Goal: Task Accomplishment & Management: Use online tool/utility

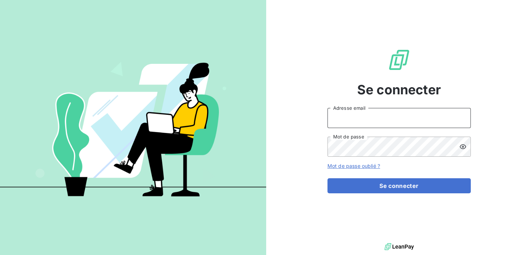
click at [350, 119] on input "Adresse email" at bounding box center [399, 118] width 143 height 20
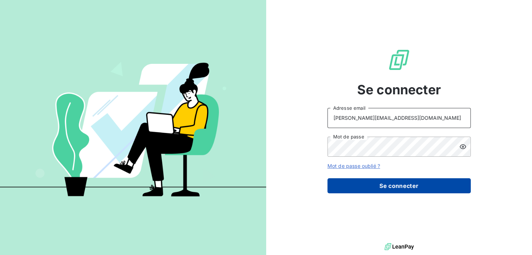
type input "[PERSON_NAME][EMAIL_ADDRESS][DOMAIN_NAME]"
click at [365, 181] on button "Se connecter" at bounding box center [399, 185] width 143 height 15
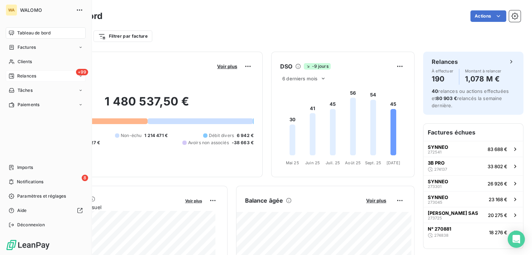
click at [24, 77] on span "Relances" at bounding box center [26, 76] width 19 height 6
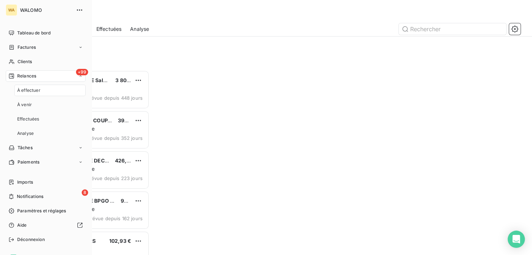
scroll to position [179, 109]
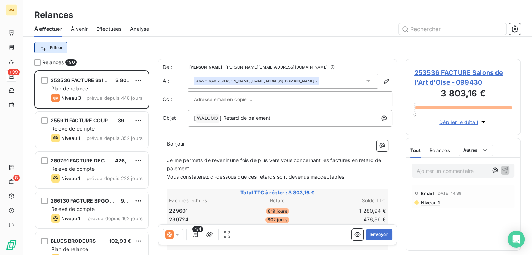
click at [52, 48] on html "WA +99 8 Relances À effectuer À venir Effectuées Analyse Filtrer Relances 190 2…" at bounding box center [266, 127] width 532 height 255
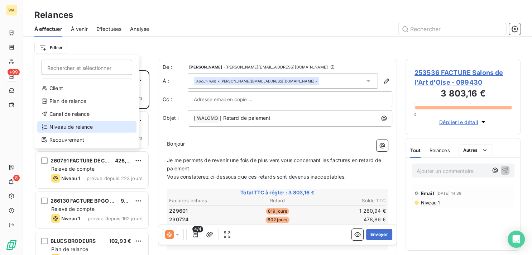
click at [81, 125] on div "Niveau de relance" at bounding box center [86, 126] width 99 height 11
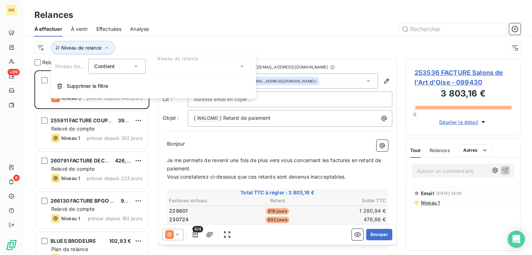
click at [193, 71] on div at bounding box center [199, 66] width 103 height 15
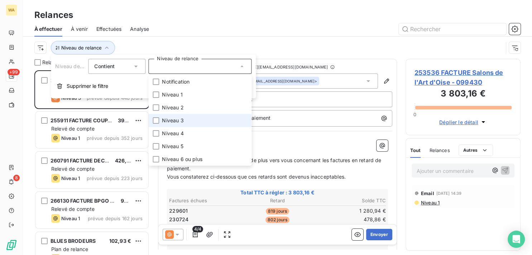
click at [190, 121] on li "Niveau 3" at bounding box center [199, 120] width 103 height 13
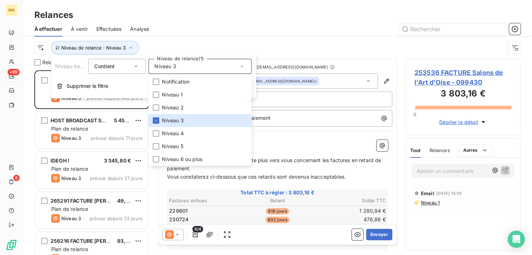
click at [247, 28] on div at bounding box center [339, 28] width 363 height 11
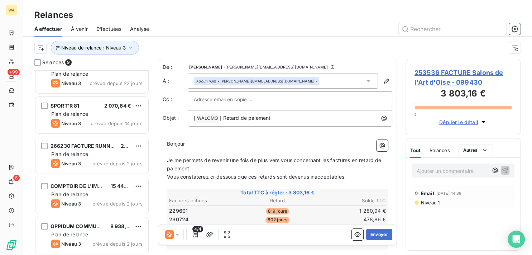
scroll to position [177, 0]
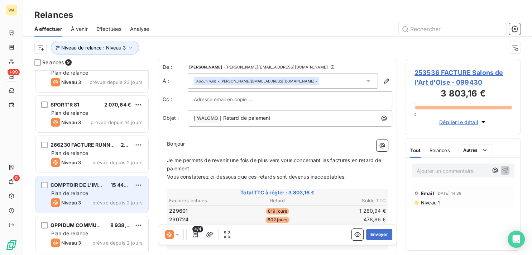
click at [101, 192] on div "Plan de relance" at bounding box center [96, 193] width 91 height 7
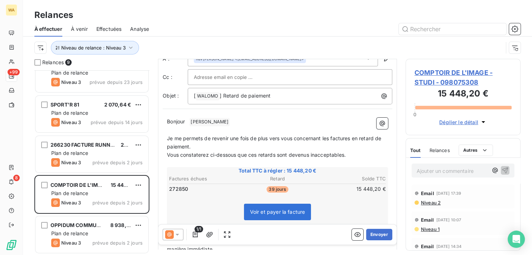
scroll to position [36, 0]
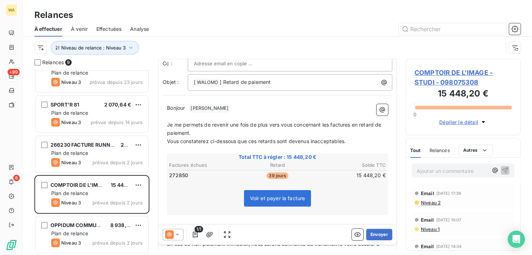
click at [181, 234] on div at bounding box center [173, 234] width 21 height 11
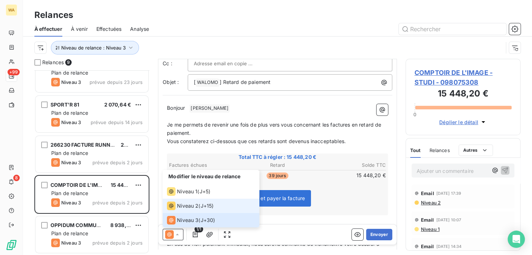
click at [185, 206] on span "Niveau 2" at bounding box center [188, 205] width 22 height 7
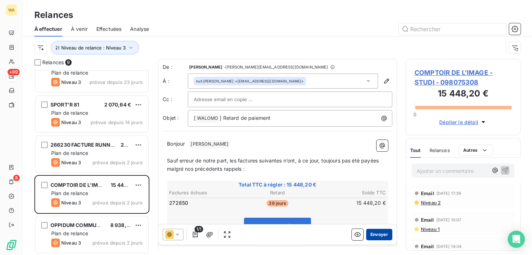
click at [374, 234] on button "Envoyer" at bounding box center [379, 234] width 26 height 11
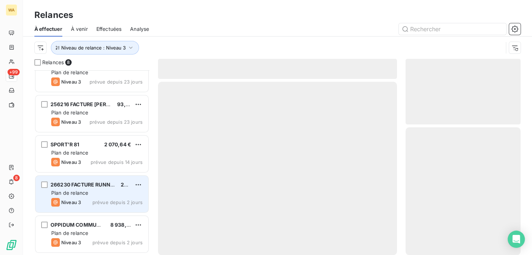
scroll to position [136, 0]
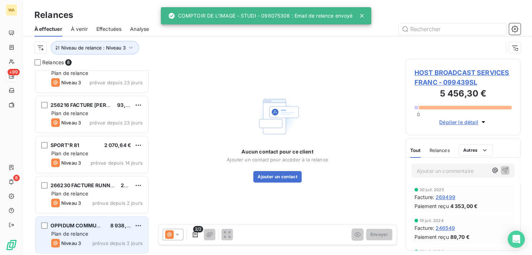
click at [92, 228] on span "OPPIDUM COMMUNICATION" at bounding box center [86, 225] width 71 height 6
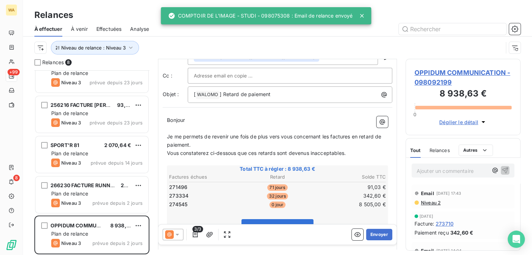
scroll to position [36, 0]
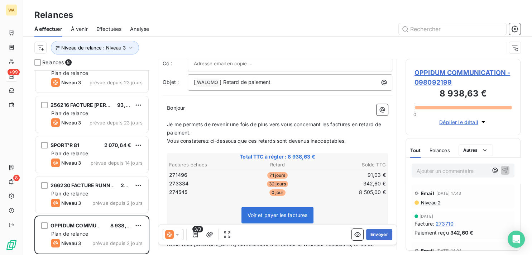
click at [180, 237] on icon at bounding box center [177, 234] width 7 height 7
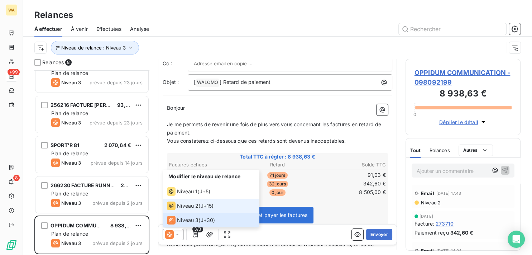
click at [183, 207] on span "Niveau 2" at bounding box center [188, 205] width 22 height 7
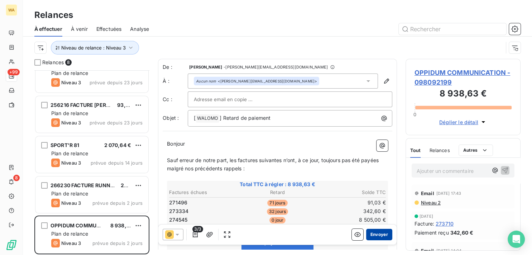
click at [375, 234] on button "Envoyer" at bounding box center [379, 234] width 26 height 11
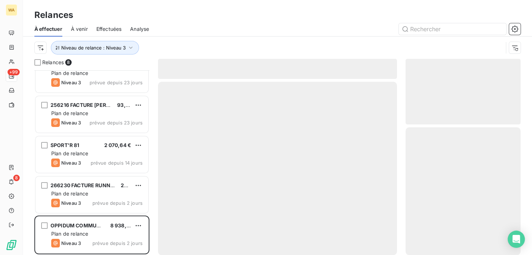
scroll to position [96, 0]
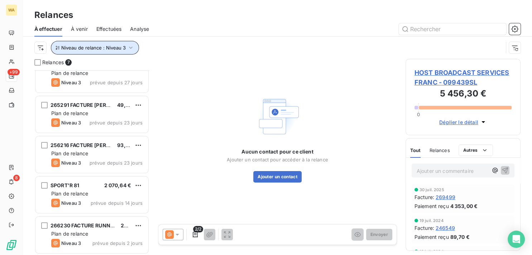
click at [123, 48] on span "Niveau de relance : Niveau 3" at bounding box center [93, 48] width 65 height 6
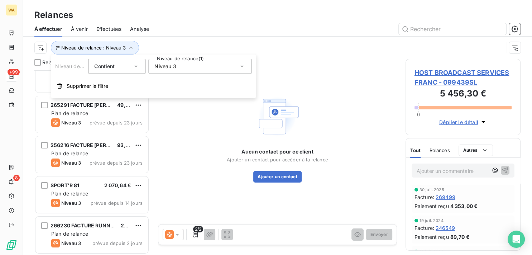
click at [189, 70] on div "Niveau 3" at bounding box center [199, 66] width 103 height 15
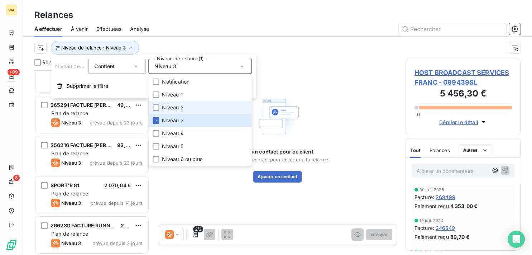
click at [176, 104] on li "Niveau 2" at bounding box center [199, 107] width 103 height 13
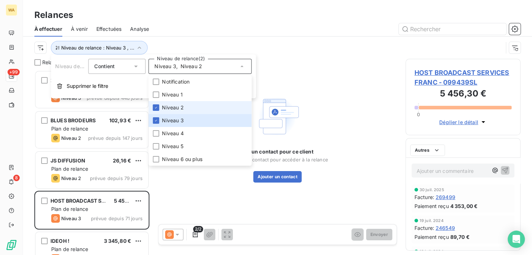
scroll to position [179, 109]
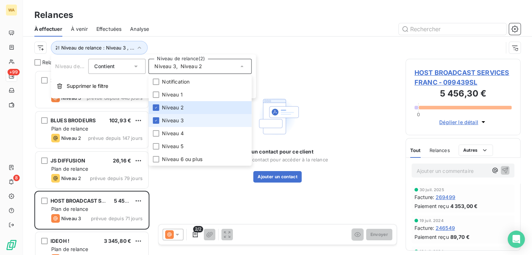
click at [175, 117] on li "Niveau 3" at bounding box center [199, 120] width 103 height 13
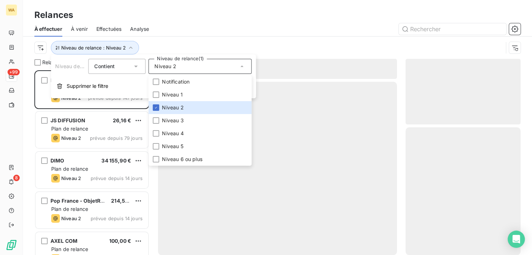
scroll to position [179, 109]
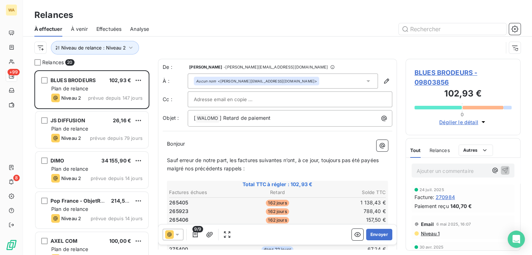
click at [220, 39] on div "Niveau de relance : Niveau 2" at bounding box center [277, 48] width 487 height 22
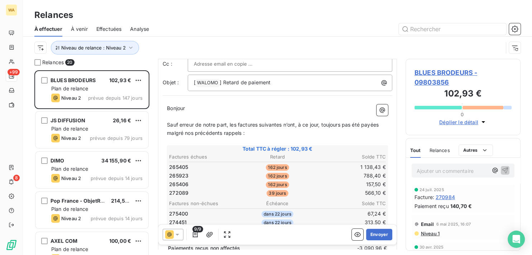
scroll to position [72, 0]
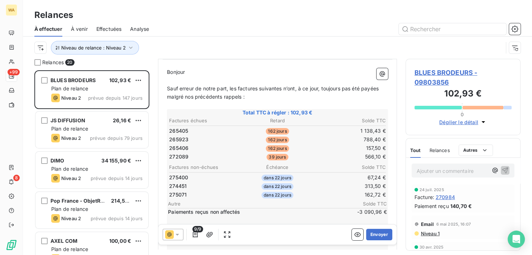
click at [178, 232] on icon at bounding box center [177, 234] width 7 height 7
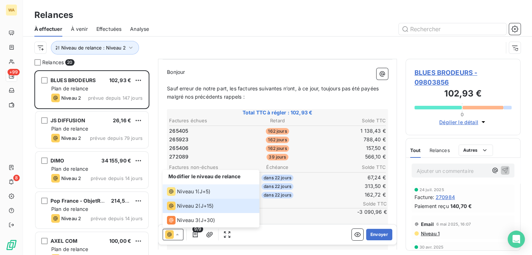
click at [186, 194] on span "Niveau 1" at bounding box center [187, 191] width 20 height 7
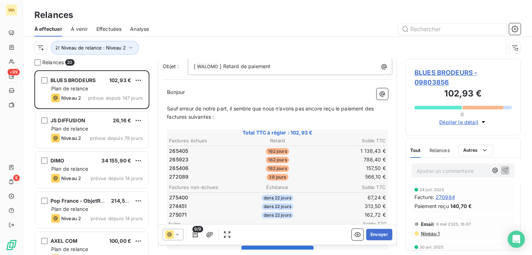
scroll to position [109, 0]
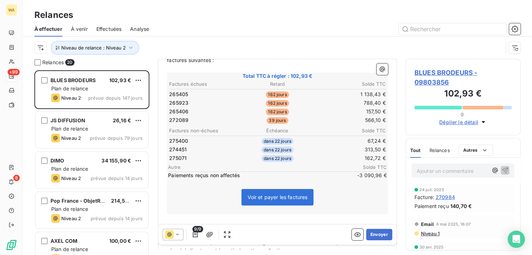
click at [174, 234] on icon at bounding box center [177, 234] width 7 height 7
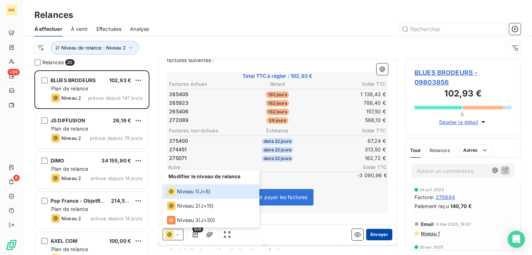
click at [375, 233] on button "Envoyer" at bounding box center [379, 234] width 26 height 11
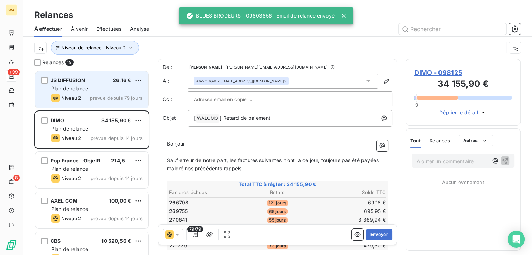
click at [108, 95] on span "prévue depuis 79 jours" at bounding box center [116, 98] width 53 height 6
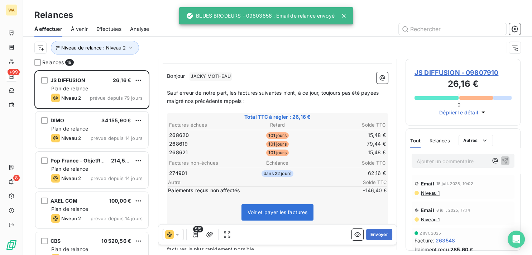
scroll to position [72, 0]
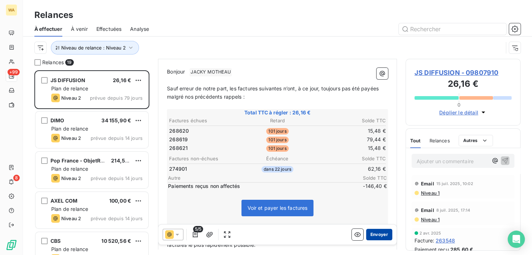
click at [371, 235] on button "Envoyer" at bounding box center [379, 234] width 26 height 11
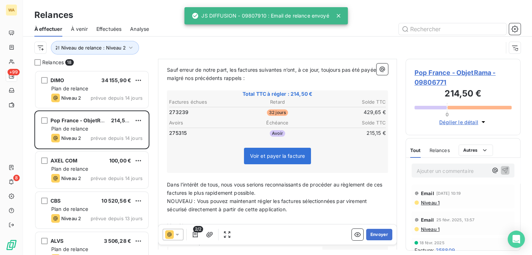
scroll to position [49, 0]
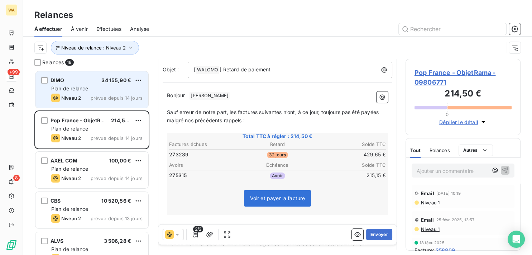
click at [102, 98] on span "prévue depuis 14 jours" at bounding box center [117, 98] width 52 height 6
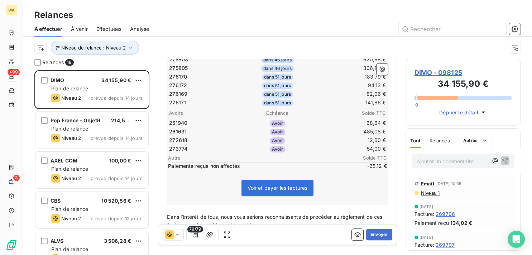
scroll to position [731, 0]
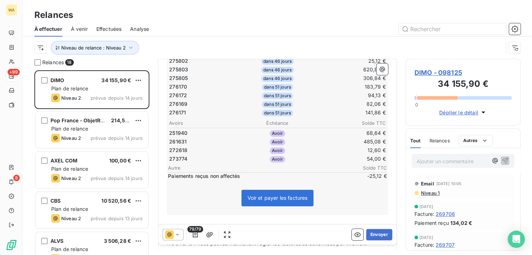
click at [179, 234] on icon at bounding box center [177, 234] width 7 height 7
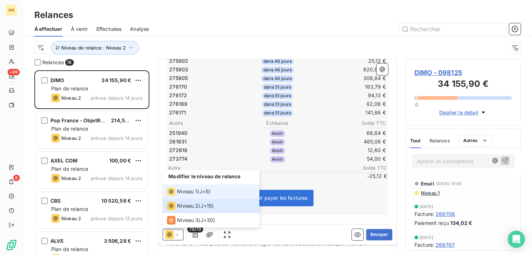
click at [183, 195] on div "Niveau 1" at bounding box center [182, 191] width 30 height 9
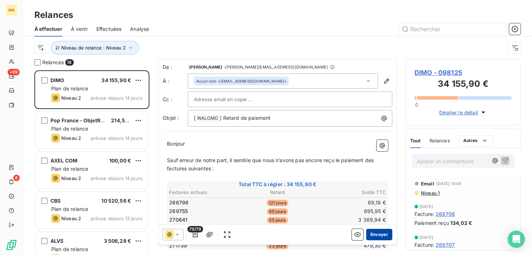
click at [378, 237] on button "Envoyer" at bounding box center [379, 234] width 26 height 11
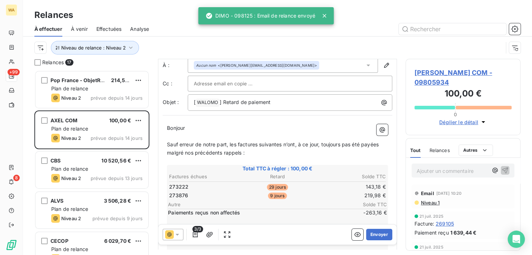
scroll to position [36, 0]
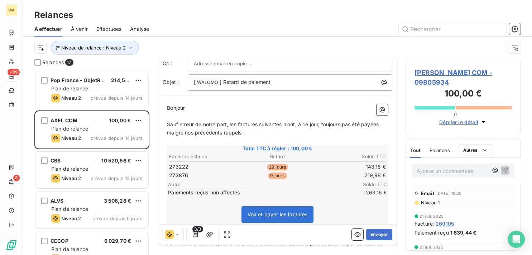
click at [174, 230] on div at bounding box center [173, 234] width 21 height 11
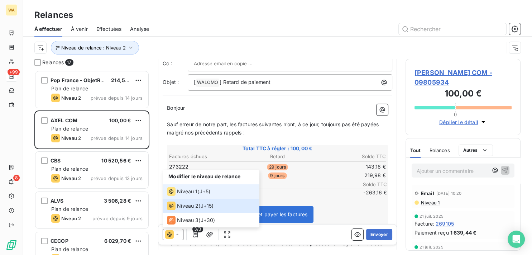
click at [193, 196] on div "Niveau 1" at bounding box center [182, 191] width 30 height 9
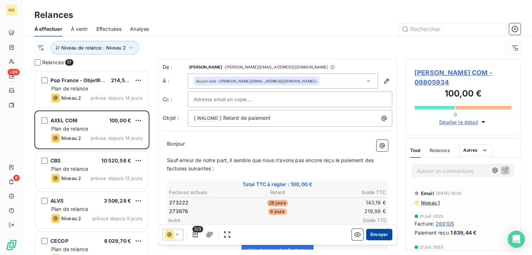
click at [371, 237] on button "Envoyer" at bounding box center [379, 234] width 26 height 11
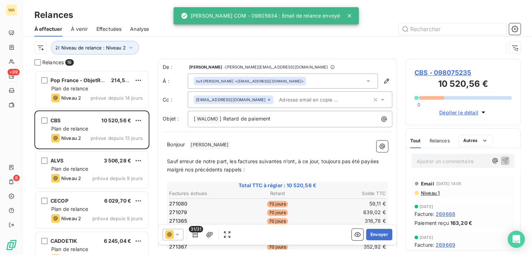
click at [177, 235] on icon at bounding box center [178, 235] width 4 height 2
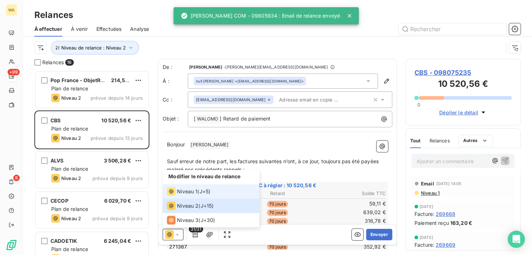
click at [188, 191] on span "Niveau 1" at bounding box center [187, 191] width 20 height 7
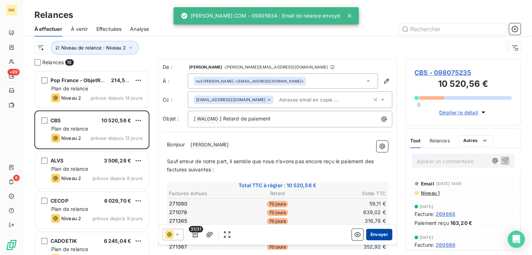
click at [371, 237] on button "Envoyer" at bounding box center [379, 234] width 26 height 11
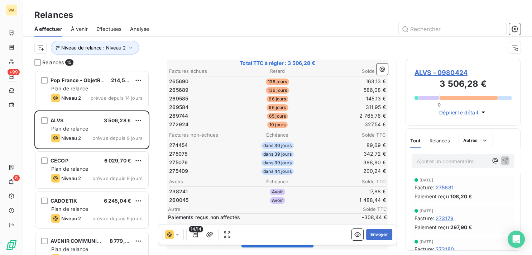
scroll to position [109, 0]
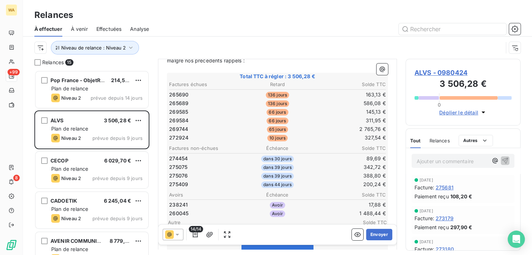
click at [177, 234] on icon at bounding box center [178, 235] width 4 height 2
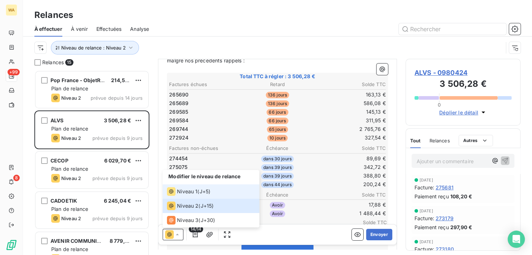
click at [187, 194] on span "Niveau 1" at bounding box center [187, 191] width 20 height 7
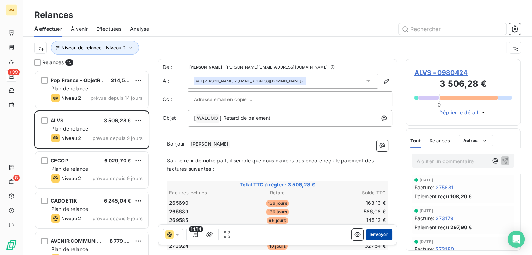
click at [378, 236] on button "Envoyer" at bounding box center [379, 234] width 26 height 11
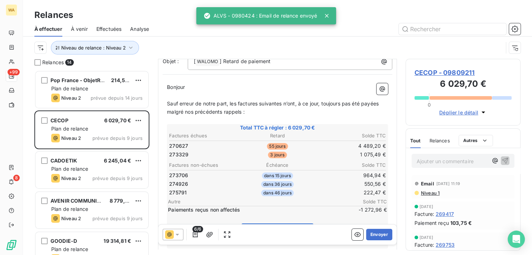
scroll to position [72, 0]
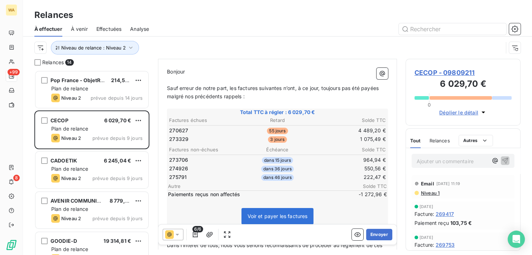
click at [177, 234] on icon at bounding box center [178, 235] width 4 height 2
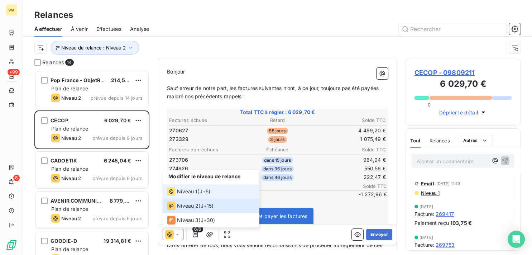
click at [192, 194] on span "Niveau 1" at bounding box center [187, 191] width 20 height 7
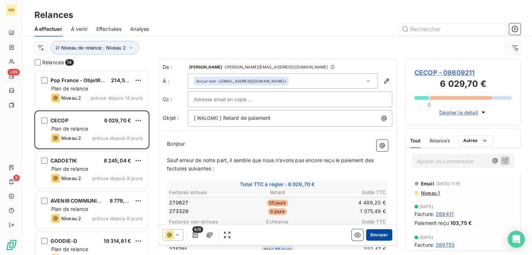
click at [375, 236] on button "Envoyer" at bounding box center [379, 234] width 26 height 11
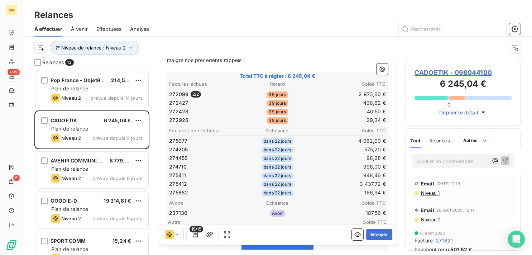
scroll to position [145, 0]
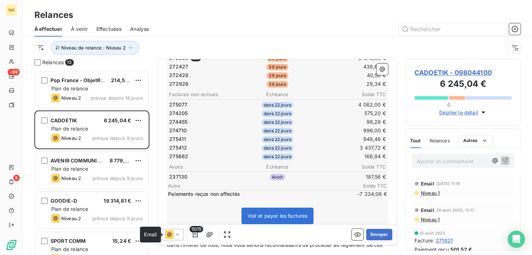
click at [171, 237] on icon at bounding box center [169, 234] width 9 height 9
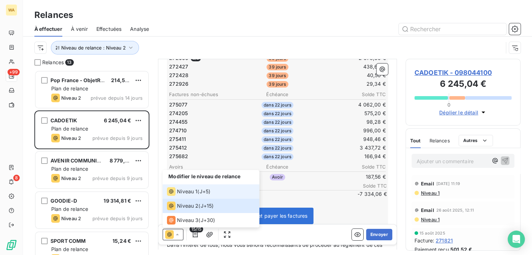
click at [181, 194] on span "Niveau 1" at bounding box center [187, 191] width 20 height 7
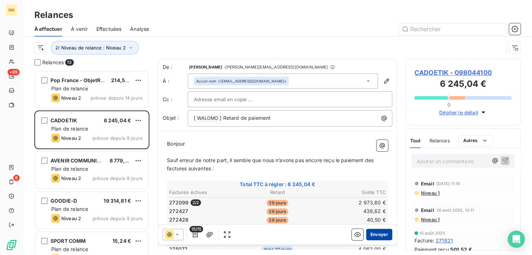
click at [380, 234] on button "Envoyer" at bounding box center [379, 234] width 26 height 11
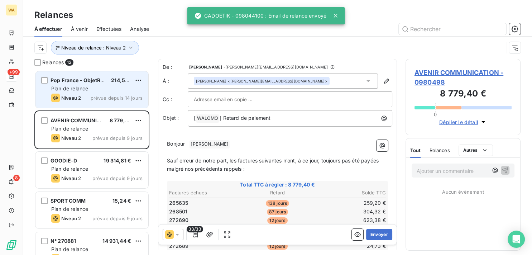
click at [114, 98] on span "prévue depuis 14 jours" at bounding box center [117, 98] width 52 height 6
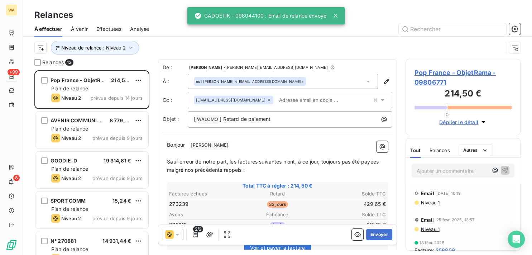
scroll to position [36, 0]
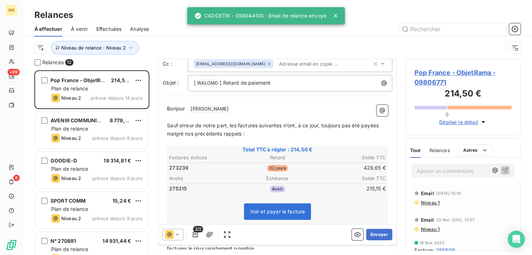
click at [169, 238] on div at bounding box center [173, 234] width 21 height 11
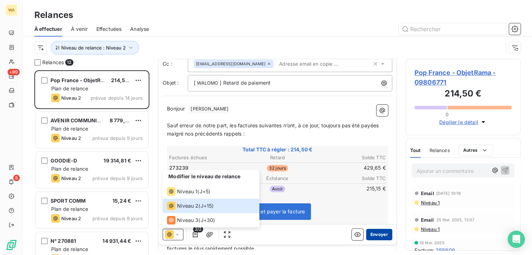
click at [379, 233] on button "Envoyer" at bounding box center [379, 234] width 26 height 11
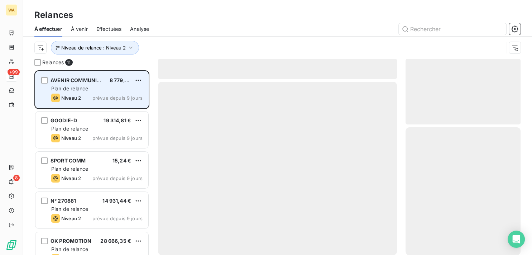
click at [99, 98] on span "prévue depuis 9 jours" at bounding box center [118, 98] width 50 height 6
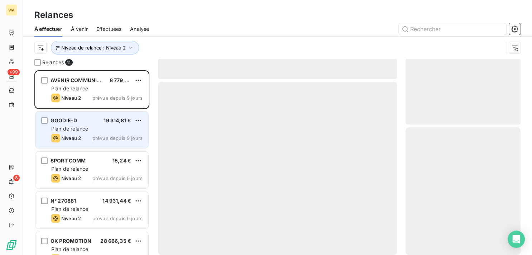
click at [85, 137] on div "Niveau 2 prévue depuis 9 jours" at bounding box center [96, 138] width 91 height 9
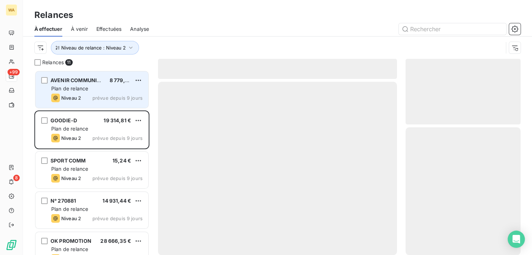
click at [80, 87] on span "Plan de relance" at bounding box center [69, 88] width 37 height 6
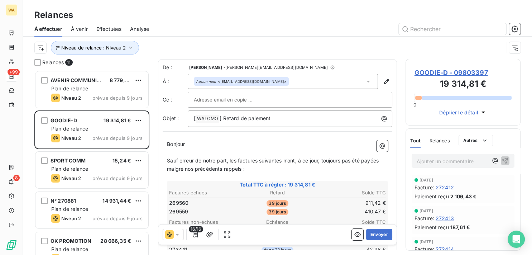
click at [181, 234] on div at bounding box center [173, 234] width 21 height 11
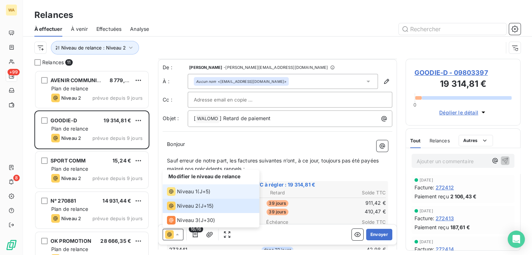
click at [189, 195] on span "Niveau 1" at bounding box center [187, 191] width 20 height 7
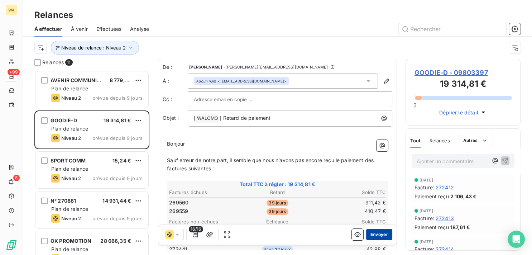
click at [371, 234] on button "Envoyer" at bounding box center [379, 234] width 26 height 11
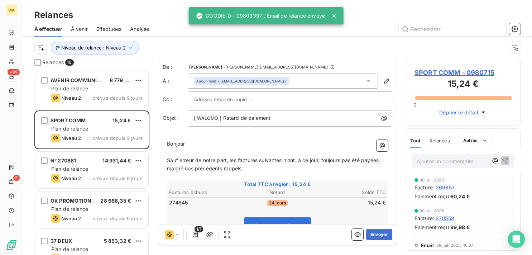
click at [179, 233] on icon at bounding box center [177, 234] width 7 height 7
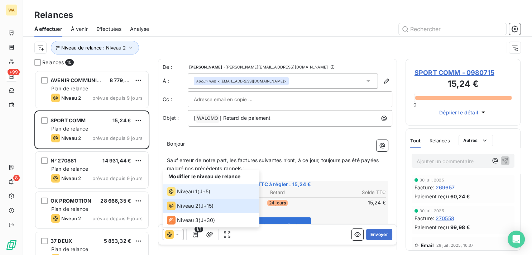
click at [189, 193] on span "Niveau 1" at bounding box center [187, 191] width 20 height 7
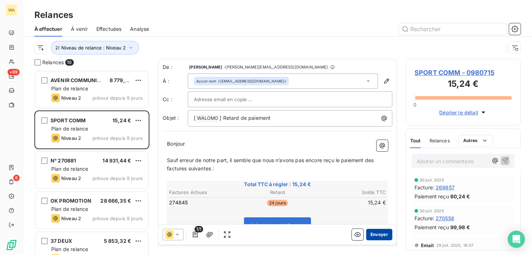
click at [379, 233] on button "Envoyer" at bounding box center [379, 234] width 26 height 11
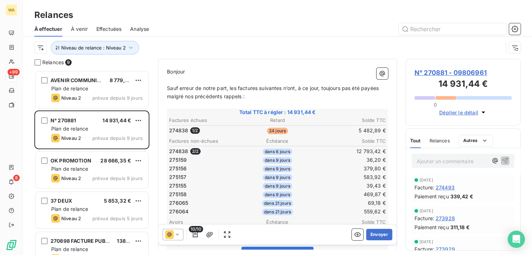
scroll to position [36, 0]
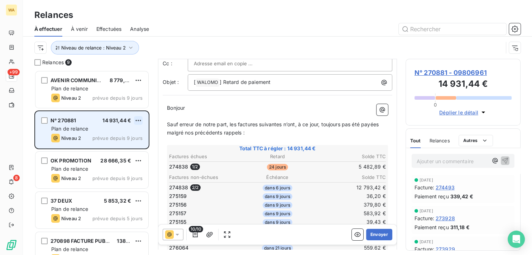
click at [138, 119] on html "WA +99 8 Relances À effectuer À venir Effectuées Analyse Niveau de relance : Ni…" at bounding box center [266, 127] width 532 height 255
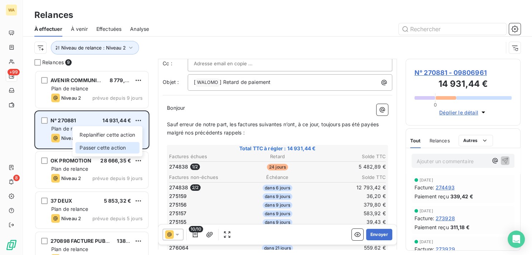
click at [128, 144] on div "Passer cette action" at bounding box center [107, 147] width 64 height 11
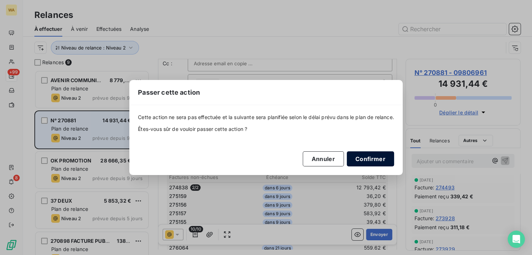
click at [367, 165] on button "Confirmer" at bounding box center [370, 158] width 47 height 15
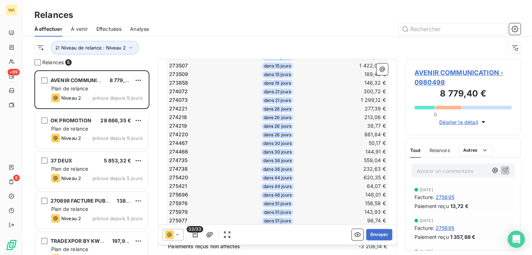
scroll to position [289, 0]
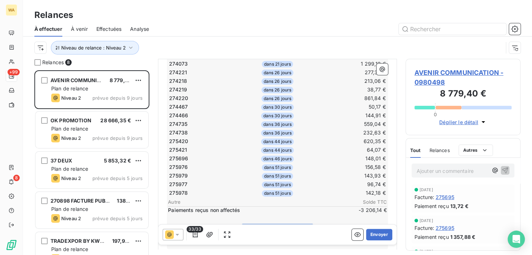
click at [174, 233] on icon at bounding box center [177, 234] width 7 height 7
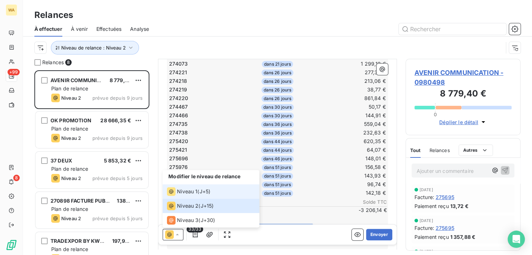
click at [187, 191] on span "Niveau 1" at bounding box center [187, 191] width 20 height 7
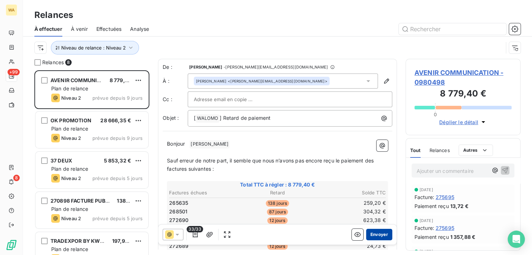
click at [374, 232] on button "Envoyer" at bounding box center [379, 234] width 26 height 11
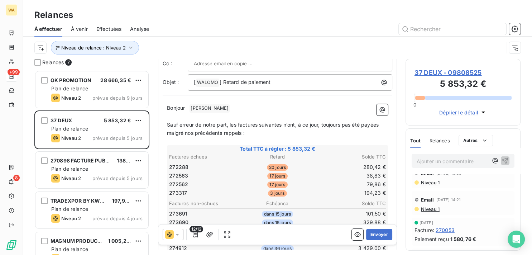
scroll to position [36, 0]
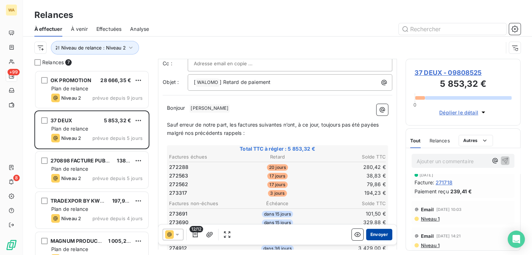
click at [377, 234] on button "Envoyer" at bounding box center [379, 234] width 26 height 11
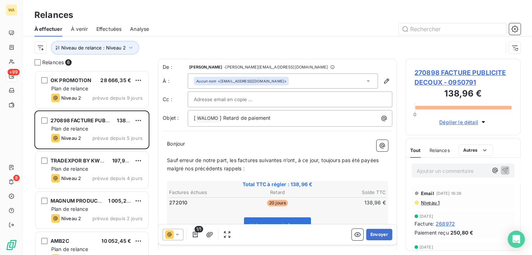
click at [175, 239] on div at bounding box center [173, 234] width 21 height 11
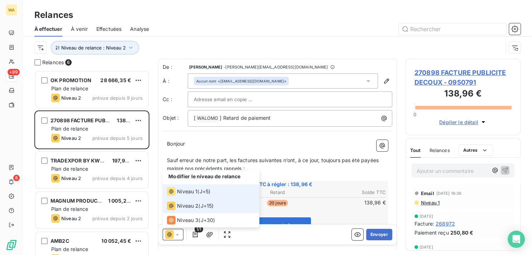
click at [187, 194] on span "Niveau 1" at bounding box center [187, 191] width 20 height 7
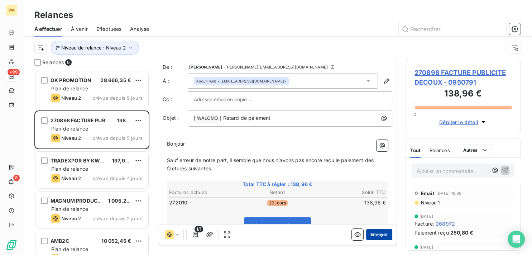
click at [375, 236] on button "Envoyer" at bounding box center [379, 234] width 26 height 11
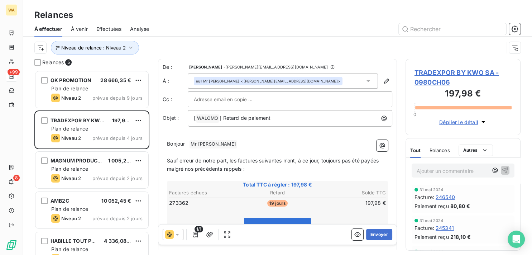
click at [178, 236] on icon at bounding box center [177, 234] width 7 height 7
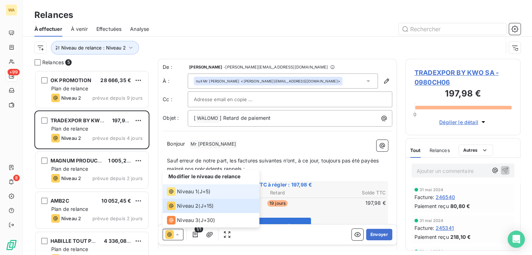
click at [191, 194] on span "Niveau 1" at bounding box center [187, 191] width 20 height 7
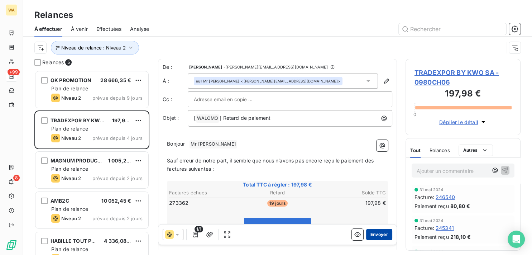
click at [376, 232] on button "Envoyer" at bounding box center [379, 234] width 26 height 11
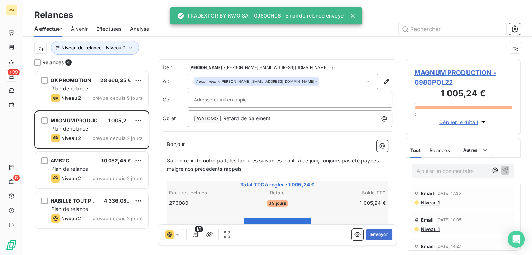
scroll to position [36, 0]
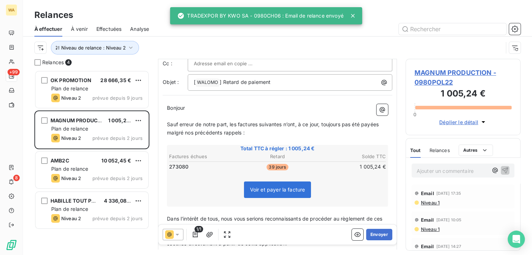
click at [180, 234] on icon at bounding box center [177, 234] width 7 height 7
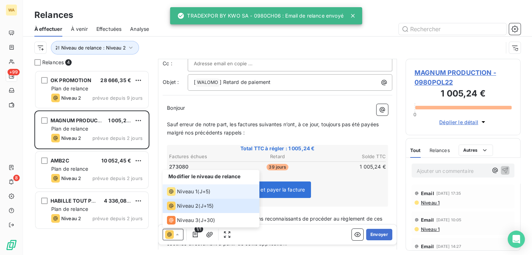
click at [189, 193] on span "Niveau 1" at bounding box center [187, 191] width 20 height 7
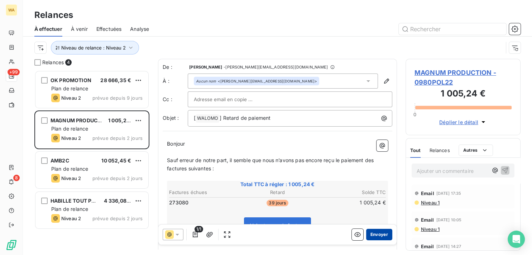
click at [379, 235] on button "Envoyer" at bounding box center [379, 234] width 26 height 11
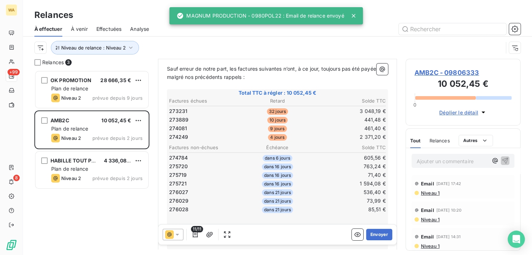
scroll to position [145, 0]
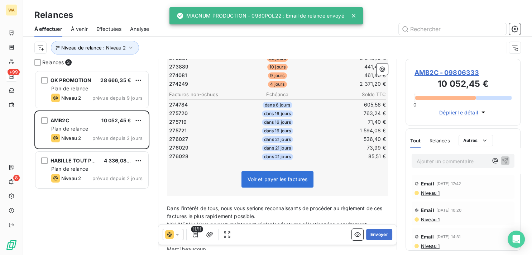
click at [181, 233] on div at bounding box center [173, 234] width 21 height 11
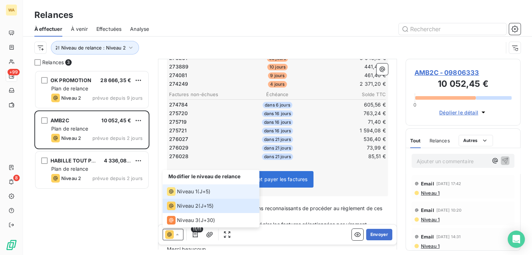
click at [193, 195] on span "Niveau 1" at bounding box center [187, 191] width 20 height 7
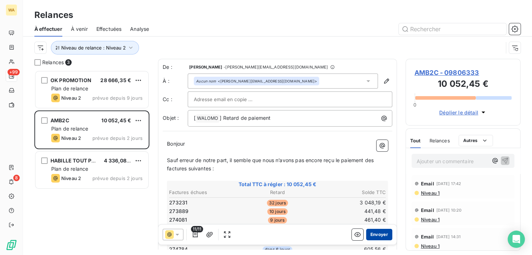
click at [367, 234] on button "Envoyer" at bounding box center [379, 234] width 26 height 11
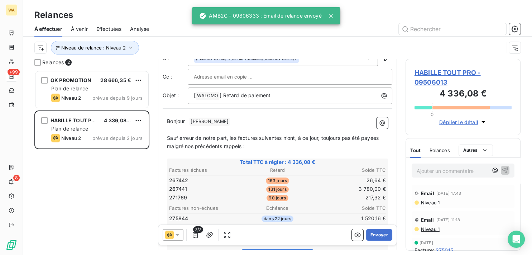
scroll to position [72, 0]
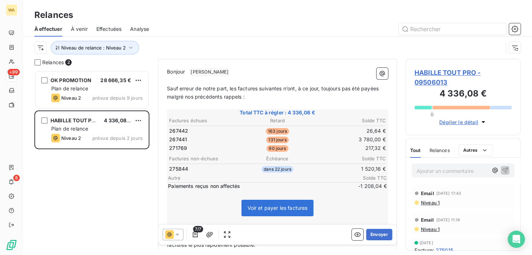
click at [175, 236] on icon at bounding box center [177, 234] width 7 height 7
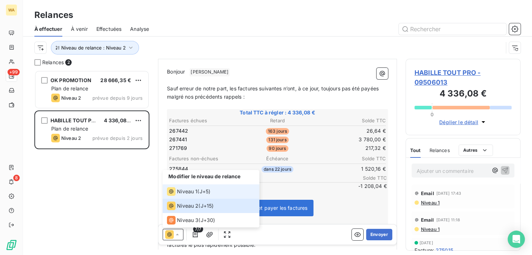
click at [192, 191] on span "Niveau 1" at bounding box center [187, 191] width 20 height 7
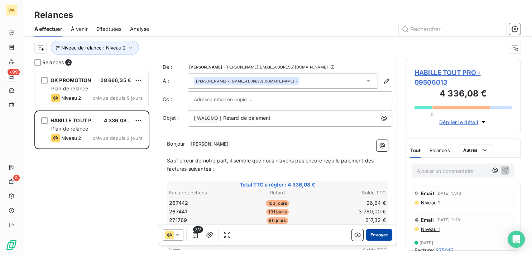
click at [375, 231] on button "Envoyer" at bounding box center [379, 234] width 26 height 11
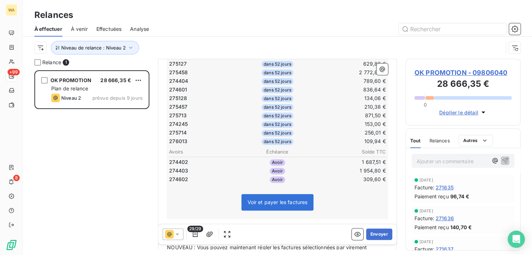
scroll to position [289, 0]
click at [170, 236] on icon at bounding box center [169, 234] width 4 height 4
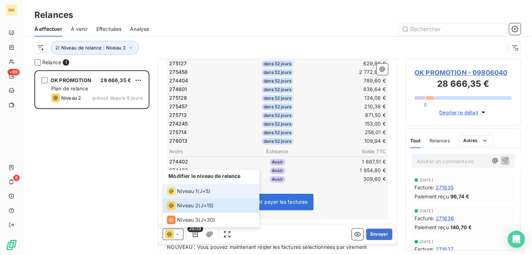
click at [191, 193] on span "Niveau 1" at bounding box center [187, 191] width 20 height 7
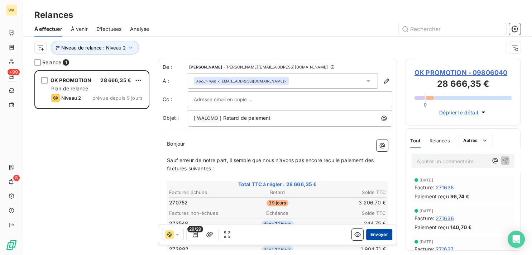
click at [373, 235] on button "Envoyer" at bounding box center [379, 234] width 26 height 11
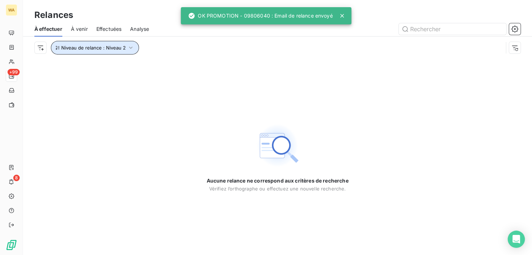
click at [123, 51] on span "Niveau de relance : Niveau 2" at bounding box center [93, 48] width 65 height 6
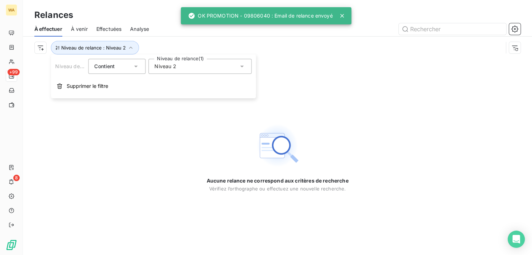
click at [201, 74] on div "Niveau de relance Contient is Niveau de relance (1) Niveau 2 Supprimer le filtre" at bounding box center [153, 76] width 205 height 44
click at [197, 67] on div "Niveau 2" at bounding box center [199, 66] width 103 height 15
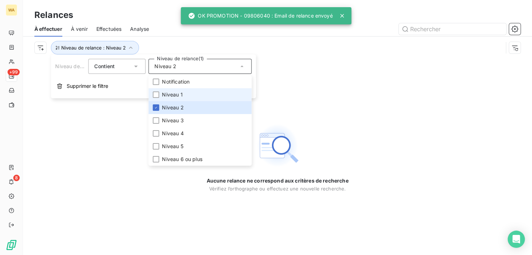
click at [182, 98] on li "Niveau 1" at bounding box center [199, 94] width 103 height 13
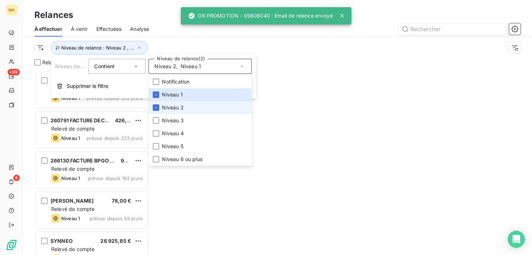
scroll to position [179, 109]
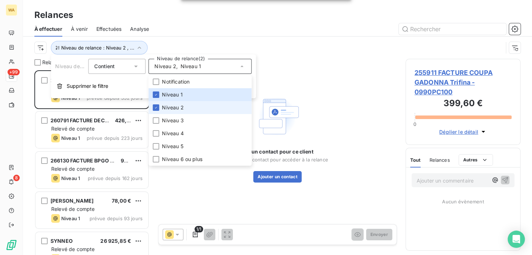
click at [180, 106] on span "Niveau 2" at bounding box center [173, 107] width 22 height 7
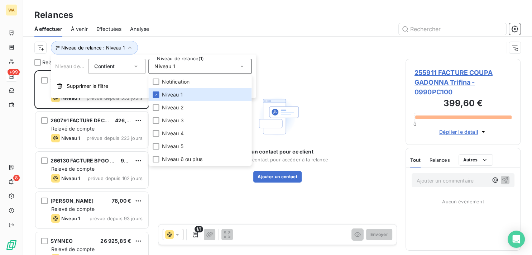
click at [223, 37] on div "À effectuer À venir Effectuées Analyse" at bounding box center [277, 29] width 509 height 15
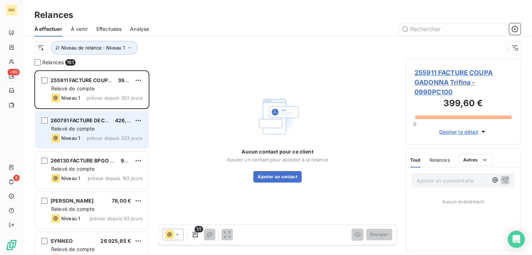
click at [113, 125] on div "Relevé de compte" at bounding box center [96, 128] width 91 height 7
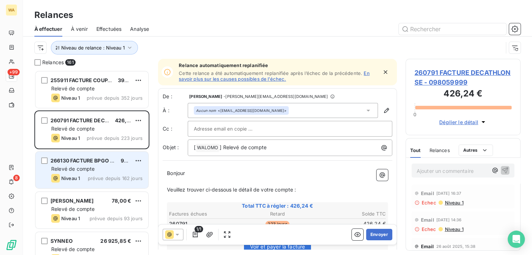
click at [112, 163] on span "266130 FACTURE BPGO Comité Social Economiq" at bounding box center [111, 160] width 120 height 6
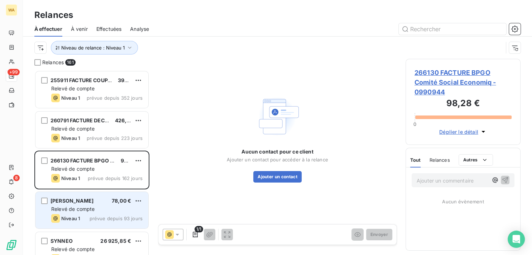
click at [106, 208] on div "Relevé de compte" at bounding box center [96, 208] width 91 height 7
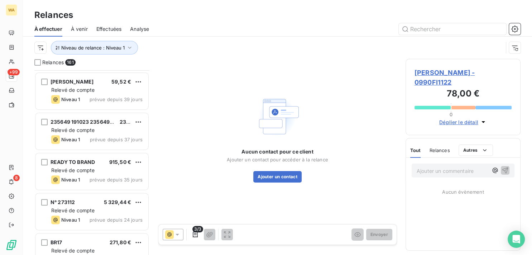
scroll to position [361, 0]
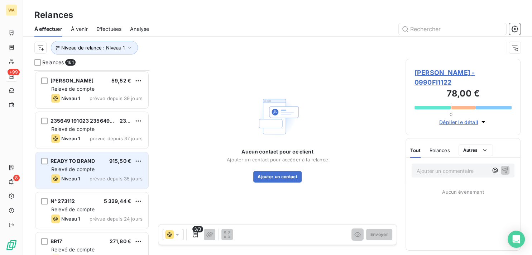
click at [117, 176] on span "prévue depuis 35 jours" at bounding box center [116, 179] width 53 height 6
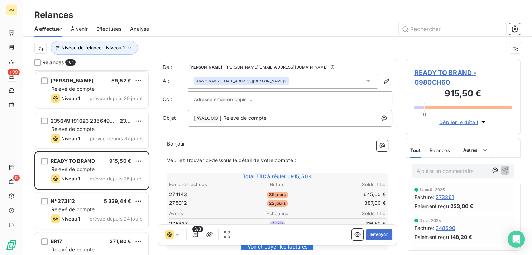
scroll to position [72, 0]
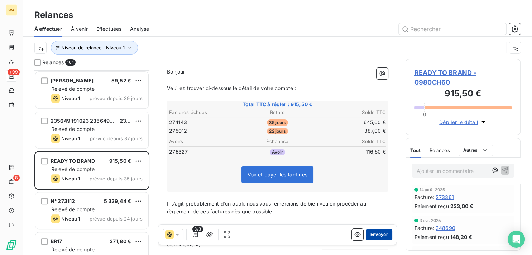
click at [380, 233] on button "Envoyer" at bounding box center [379, 234] width 26 height 11
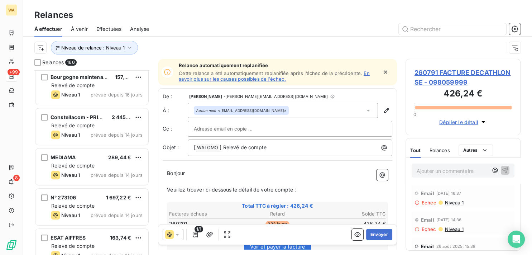
scroll to position [578, 0]
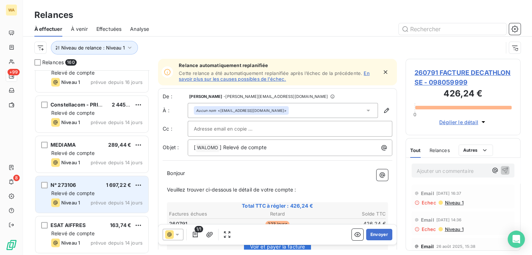
click at [110, 204] on span "prévue depuis 14 jours" at bounding box center [117, 203] width 52 height 6
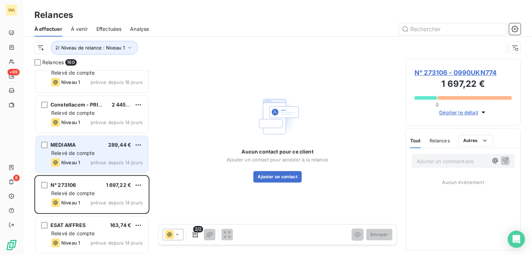
click at [94, 163] on span "prévue depuis 14 jours" at bounding box center [117, 163] width 52 height 6
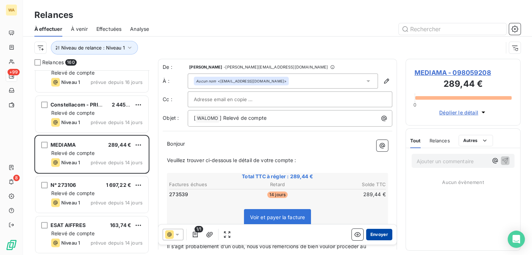
click at [371, 236] on button "Envoyer" at bounding box center [379, 234] width 26 height 11
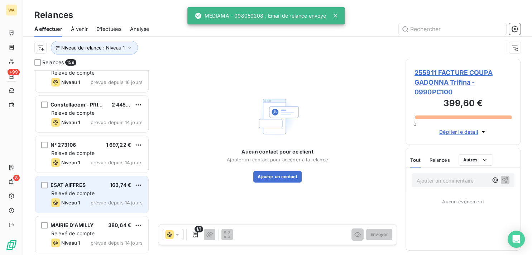
click at [96, 186] on div "ESAT AIFFRES 163,74 €" at bounding box center [96, 185] width 91 height 6
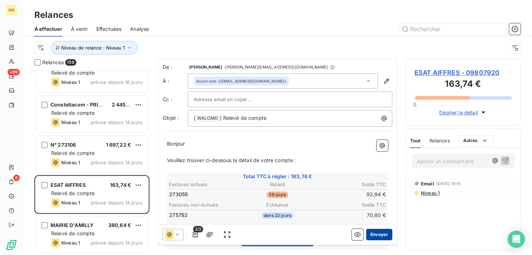
click at [379, 232] on button "Envoyer" at bounding box center [379, 234] width 26 height 11
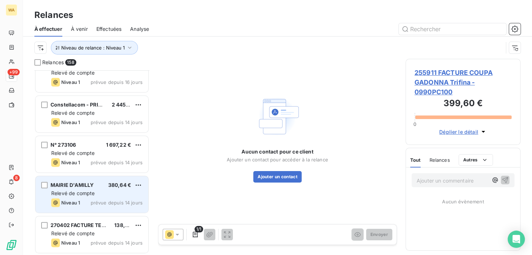
click at [121, 191] on div "Relevé de compte" at bounding box center [96, 193] width 91 height 7
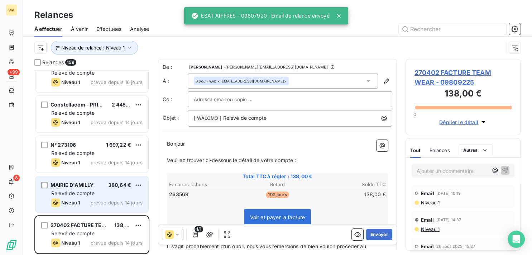
click at [104, 190] on div "Relevé de compte" at bounding box center [96, 193] width 91 height 7
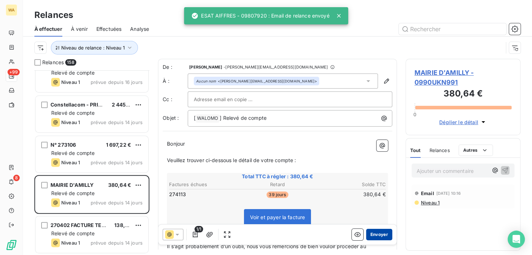
click at [375, 235] on button "Envoyer" at bounding box center [379, 234] width 26 height 11
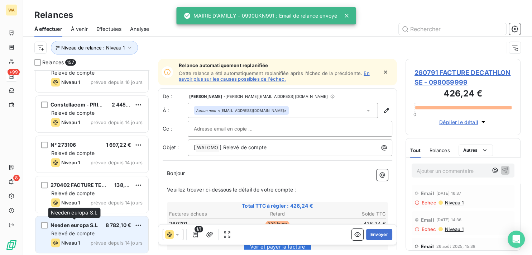
click at [75, 223] on span "Needen europa S.L" at bounding box center [75, 225] width 48 height 6
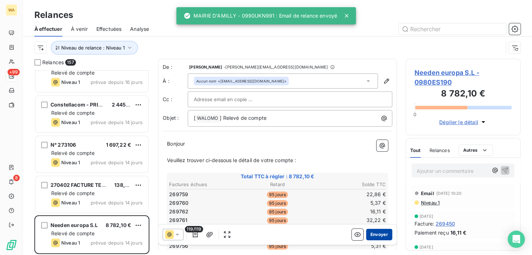
click at [374, 234] on button "Envoyer" at bounding box center [379, 234] width 26 height 11
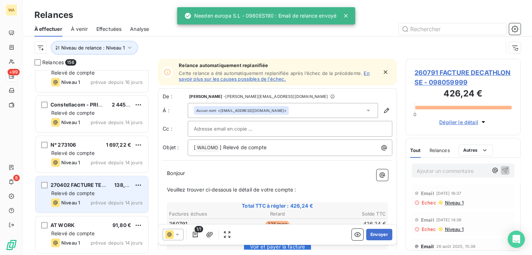
click at [101, 203] on span "prévue depuis 14 jours" at bounding box center [117, 203] width 52 height 6
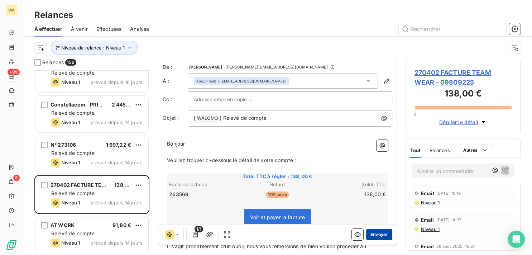
click at [374, 232] on button "Envoyer" at bounding box center [379, 234] width 26 height 11
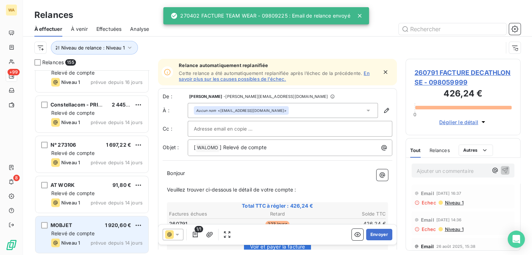
click at [85, 228] on div "MOBJET 1 920,60 € Relevé de compte Niveau 1 prévue depuis 14 jours" at bounding box center [91, 234] width 113 height 37
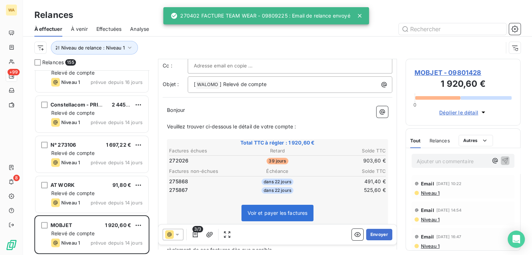
scroll to position [36, 0]
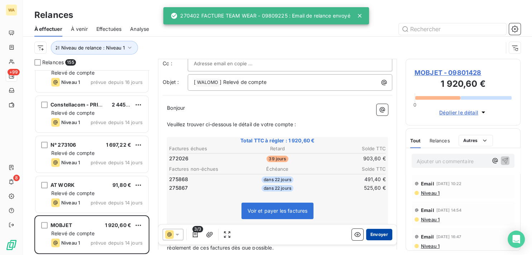
click at [371, 231] on button "Envoyer" at bounding box center [379, 234] width 26 height 11
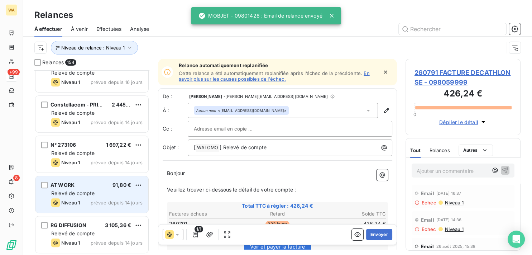
click at [76, 200] on span "Niveau 1" at bounding box center [70, 203] width 19 height 6
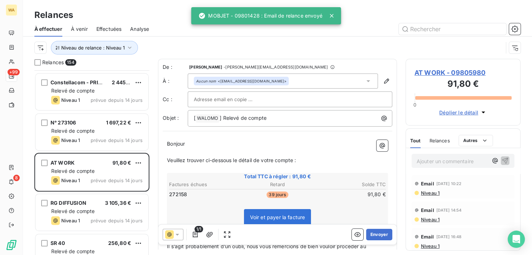
scroll to position [615, 0]
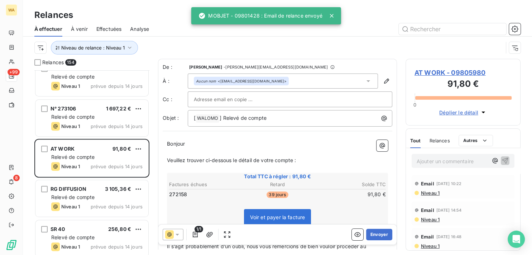
click at [77, 204] on span "Niveau 1" at bounding box center [70, 207] width 19 height 6
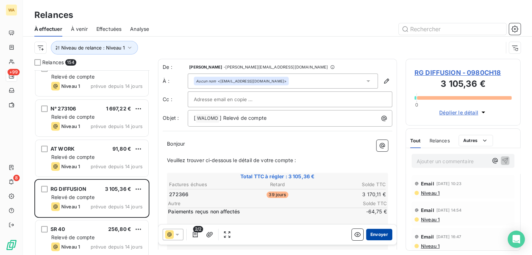
click at [378, 237] on button "Envoyer" at bounding box center [379, 234] width 26 height 11
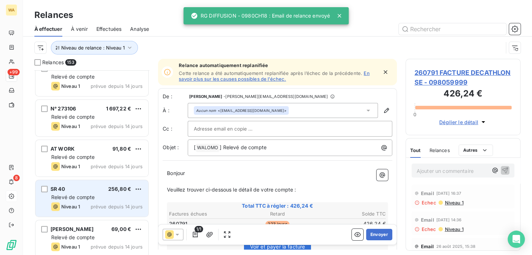
click at [107, 199] on div "Relevé de compte" at bounding box center [96, 197] width 91 height 7
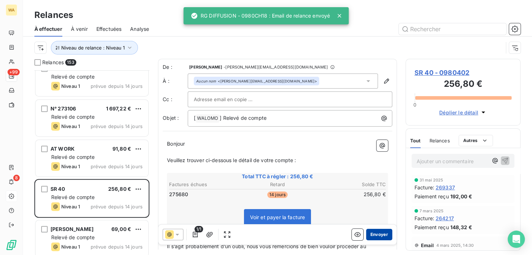
click at [370, 234] on button "Envoyer" at bounding box center [379, 234] width 26 height 11
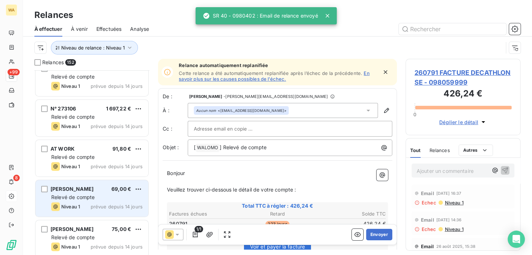
click at [94, 203] on div "Niveau 1 prévue depuis 14 jours" at bounding box center [96, 206] width 91 height 9
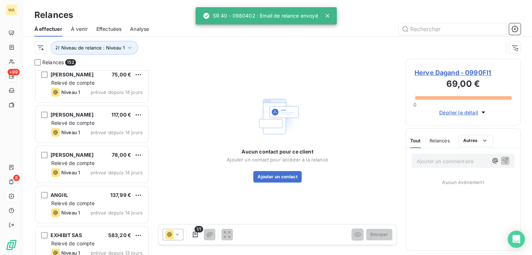
scroll to position [795, 0]
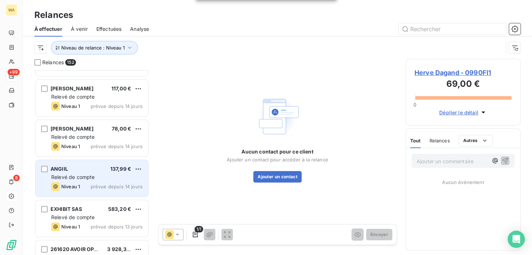
click at [90, 180] on span "Relevé de compte" at bounding box center [72, 177] width 43 height 6
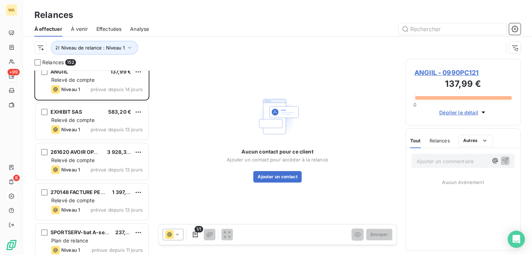
scroll to position [904, 0]
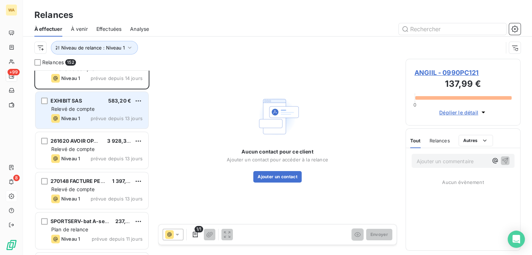
click at [72, 104] on div "EXHIBIT SAS 583,20 € Relevé de compte Niveau 1 prévue depuis 13 jours" at bounding box center [91, 110] width 113 height 37
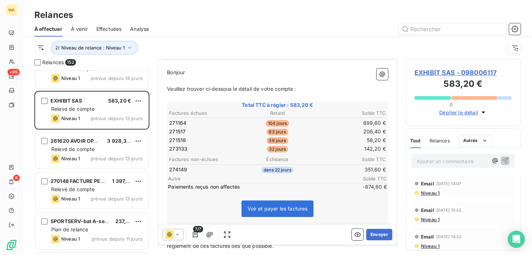
scroll to position [72, 0]
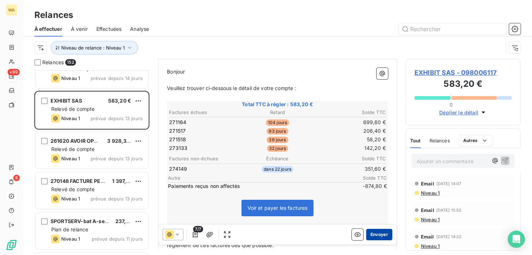
click at [384, 236] on button "Envoyer" at bounding box center [379, 234] width 26 height 11
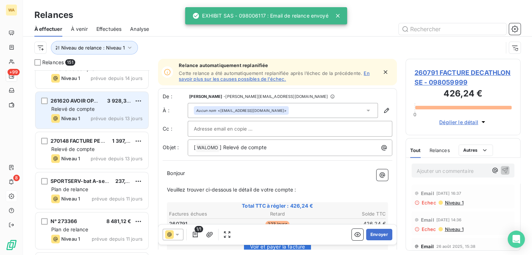
click at [97, 113] on div "261620 AVOIR OPALINE 3 928,30 € Relevé de compte Niveau 1 prévue depuis 13 jours" at bounding box center [91, 110] width 113 height 37
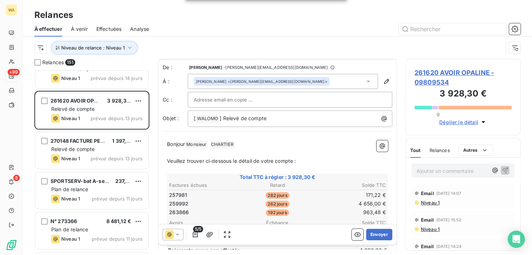
scroll to position [36, 0]
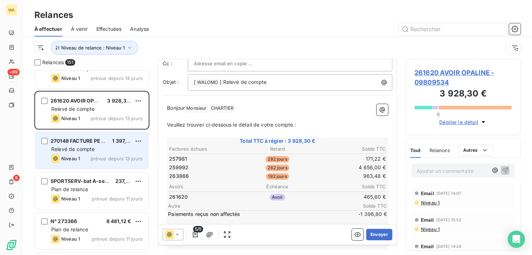
click at [107, 148] on div "Relevé de compte" at bounding box center [96, 149] width 91 height 7
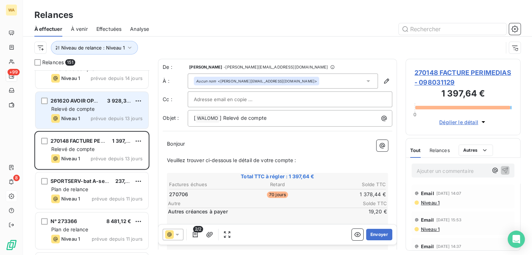
click at [108, 117] on span "prévue depuis 13 jours" at bounding box center [117, 118] width 52 height 6
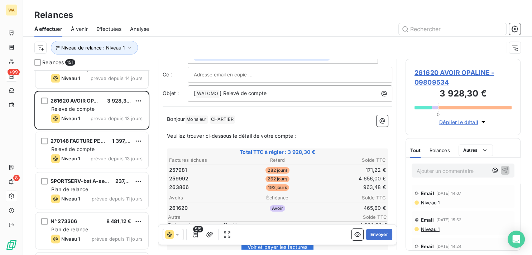
scroll to position [36, 0]
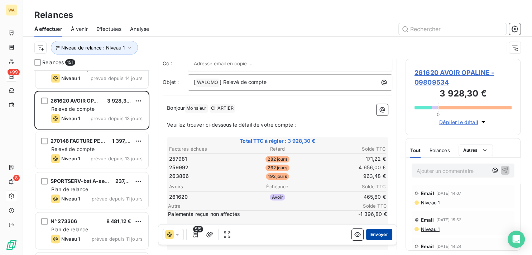
click at [372, 234] on button "Envoyer" at bounding box center [379, 234] width 26 height 11
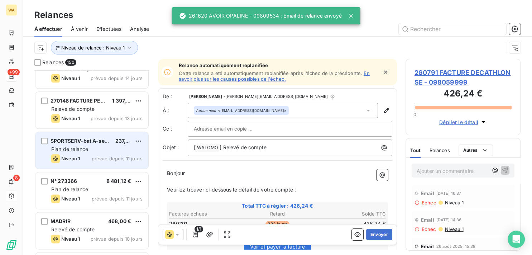
click at [91, 150] on div "Plan de relance" at bounding box center [96, 149] width 91 height 7
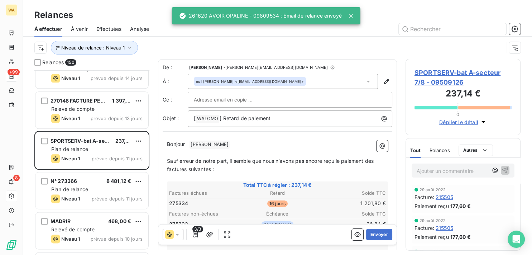
scroll to position [36, 0]
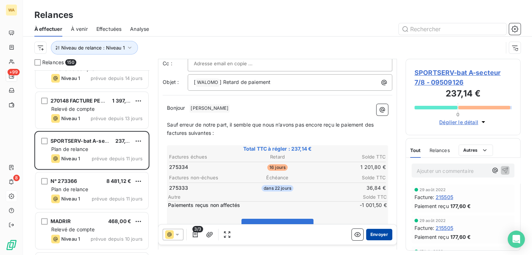
click at [375, 237] on button "Envoyer" at bounding box center [379, 234] width 26 height 11
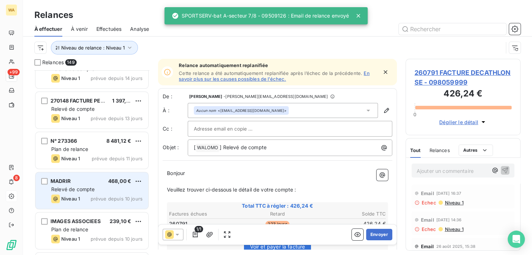
click at [109, 188] on div "Relevé de compte" at bounding box center [96, 189] width 91 height 7
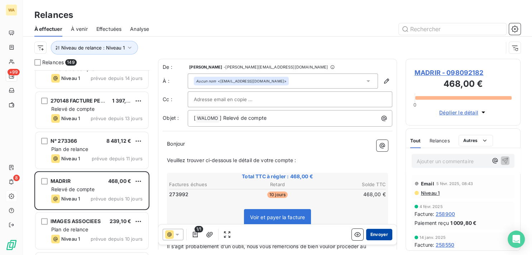
click at [366, 236] on button "Envoyer" at bounding box center [379, 234] width 26 height 11
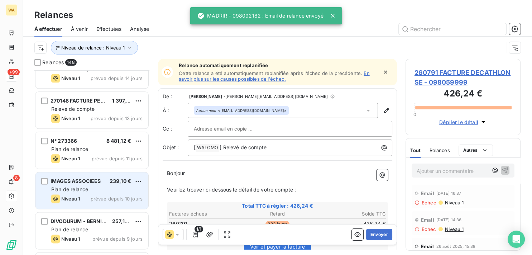
click at [118, 188] on div "Plan de relance" at bounding box center [96, 189] width 91 height 7
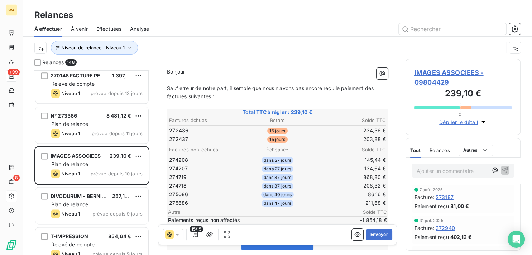
scroll to position [940, 0]
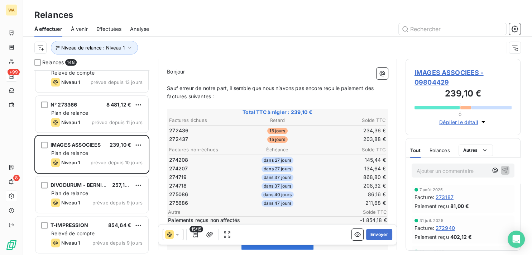
click at [91, 196] on div "Plan de relance" at bounding box center [96, 193] width 91 height 7
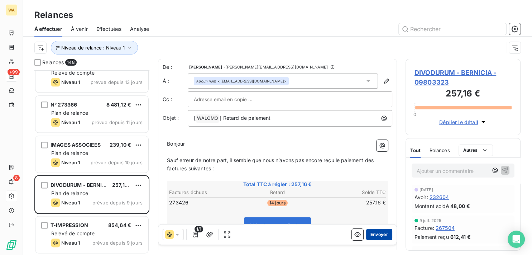
click at [374, 232] on button "Envoyer" at bounding box center [379, 234] width 26 height 11
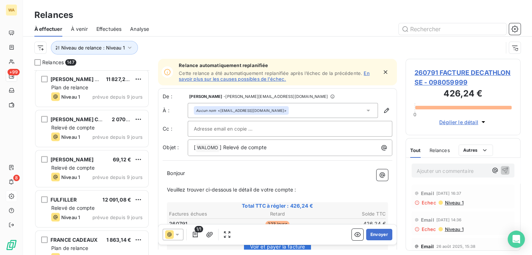
scroll to position [1554, 0]
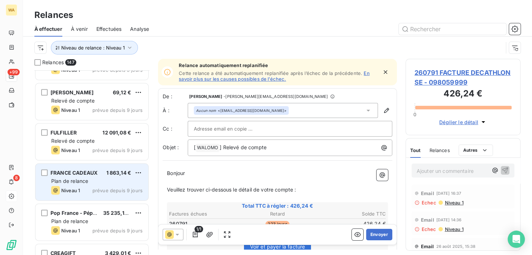
click at [87, 183] on span "Plan de relance" at bounding box center [69, 181] width 37 height 6
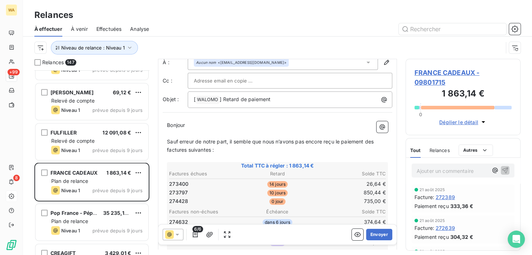
scroll to position [72, 0]
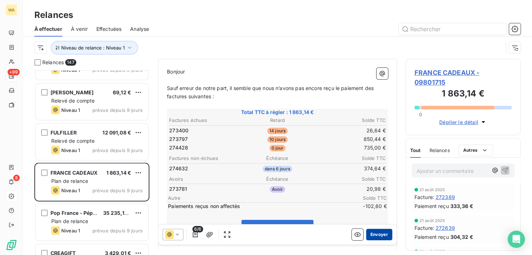
click at [376, 234] on button "Envoyer" at bounding box center [379, 234] width 26 height 11
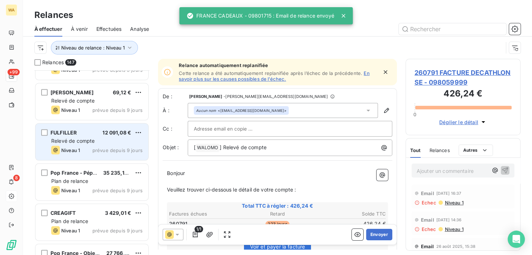
click at [82, 139] on span "Relevé de compte" at bounding box center [72, 141] width 43 height 6
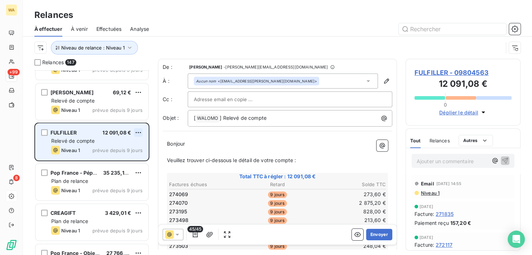
click at [137, 130] on html "WA +99 8 Relances À effectuer À venir Effectuées Analyse Niveau de relance : Ni…" at bounding box center [266, 127] width 532 height 255
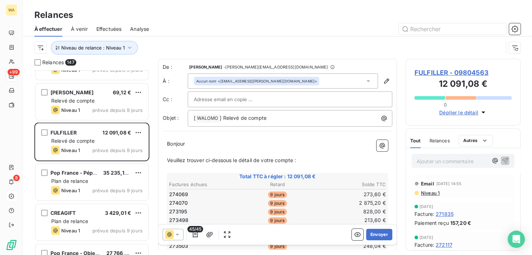
scroll to position [179, 109]
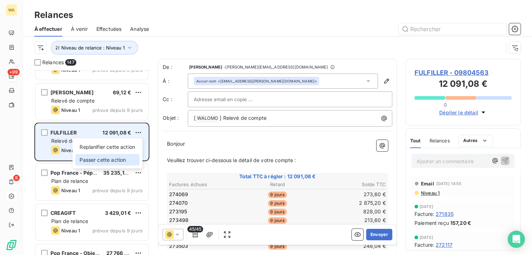
click at [133, 156] on div "Passer cette action" at bounding box center [107, 159] width 64 height 11
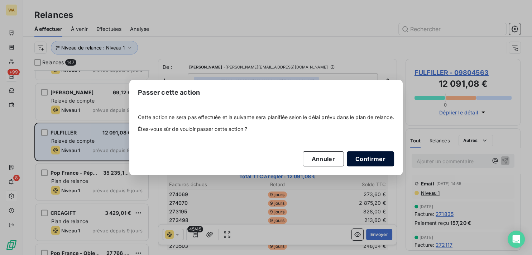
click at [368, 162] on button "Confirmer" at bounding box center [370, 158] width 47 height 15
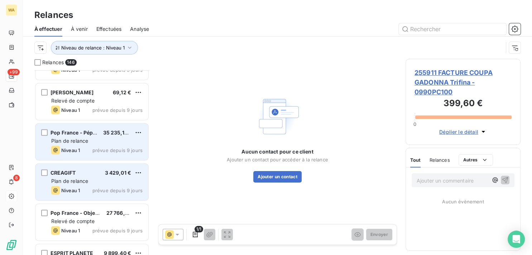
click at [76, 182] on span "Plan de relance" at bounding box center [69, 181] width 37 height 6
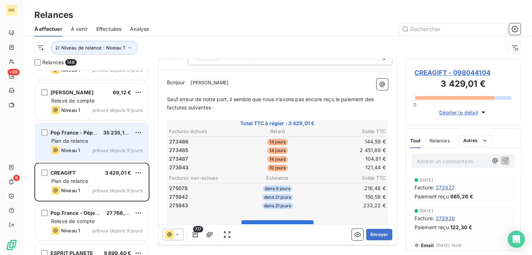
scroll to position [109, 0]
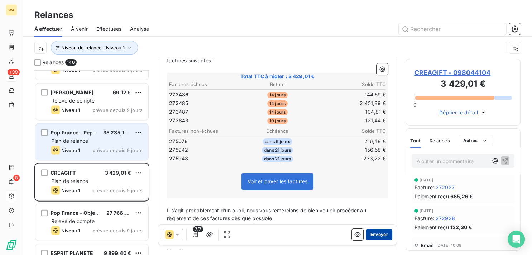
click at [373, 236] on button "Envoyer" at bounding box center [379, 234] width 26 height 11
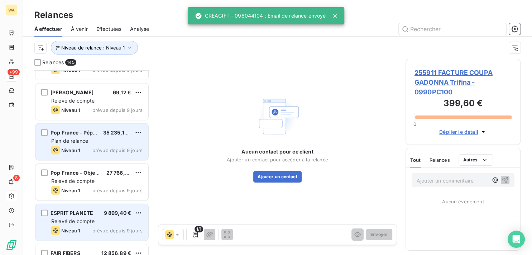
click at [94, 224] on div "Relevé de compte" at bounding box center [96, 221] width 91 height 7
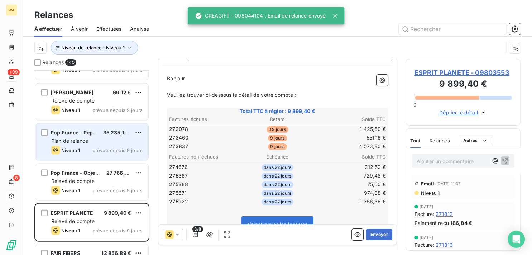
scroll to position [72, 0]
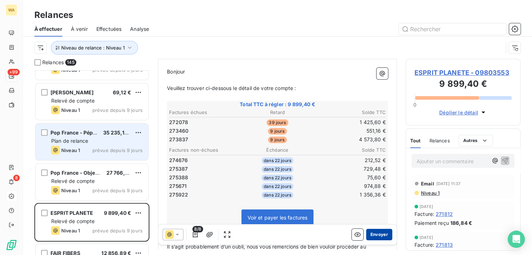
click at [371, 233] on button "Envoyer" at bounding box center [379, 234] width 26 height 11
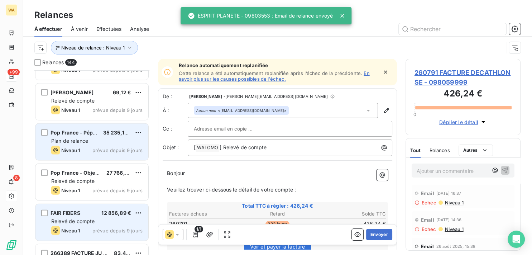
click at [107, 220] on div "Relevé de compte" at bounding box center [96, 221] width 91 height 7
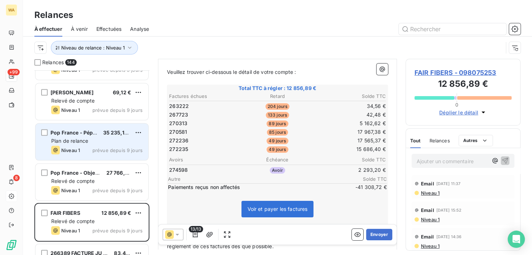
scroll to position [109, 0]
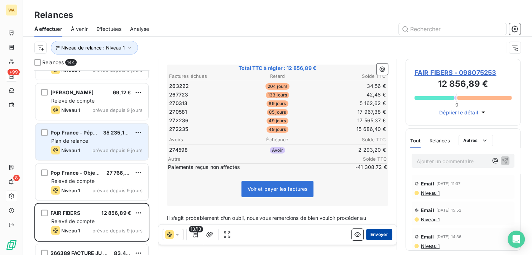
click at [375, 234] on button "Envoyer" at bounding box center [379, 234] width 26 height 11
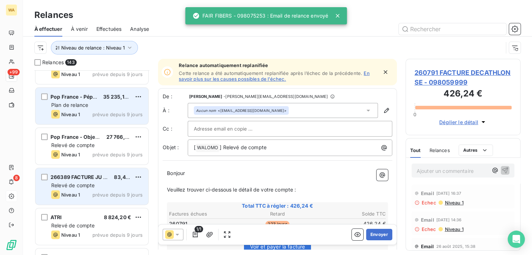
scroll to position [1590, 0]
click at [98, 192] on span "prévue depuis 9 jours" at bounding box center [118, 194] width 50 height 6
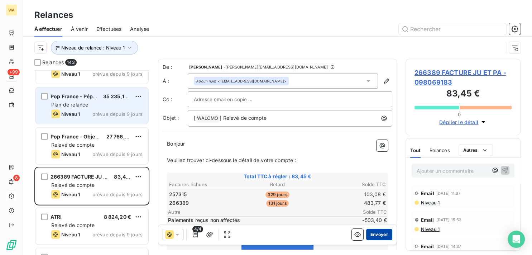
click at [374, 234] on button "Envoyer" at bounding box center [379, 234] width 26 height 11
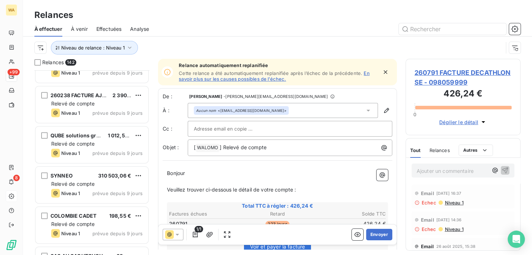
scroll to position [1807, 0]
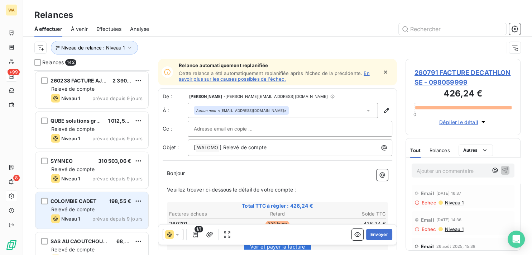
click at [95, 210] on div "Relevé de compte" at bounding box center [96, 209] width 91 height 7
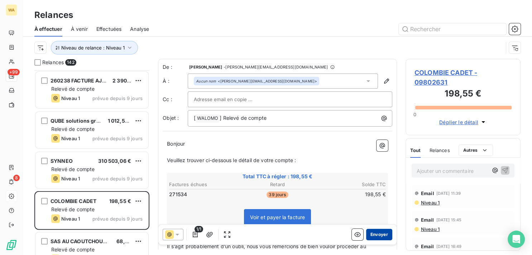
click at [373, 237] on button "Envoyer" at bounding box center [379, 234] width 26 height 11
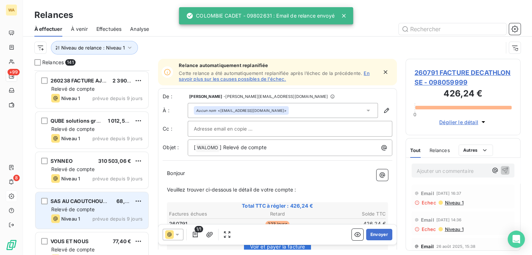
click at [116, 199] on div "SAS AU CAOUTCHOUC BRESSAN 68,28 €" at bounding box center [96, 201] width 91 height 6
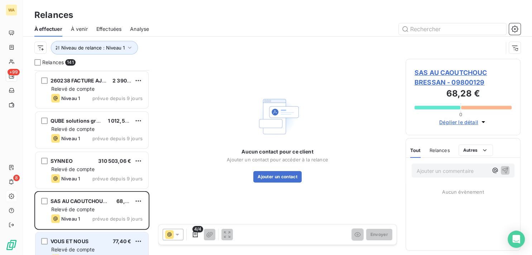
click at [100, 237] on div "VOUS ET NOUS 77,40 € Relevé de compte Niveau 1 prévue depuis 9 jours" at bounding box center [91, 250] width 113 height 37
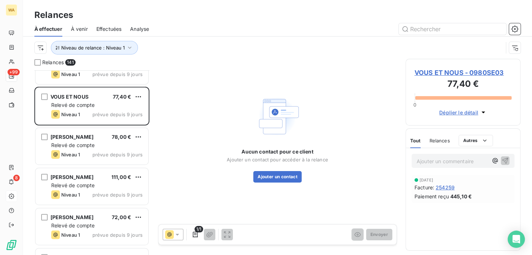
scroll to position [1952, 0]
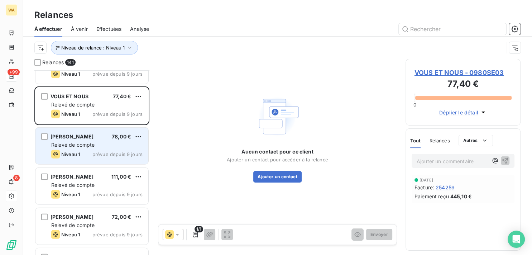
click at [79, 147] on span "Relevé de compte" at bounding box center [72, 145] width 43 height 6
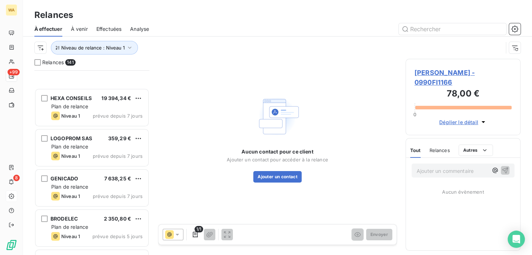
scroll to position [2819, 0]
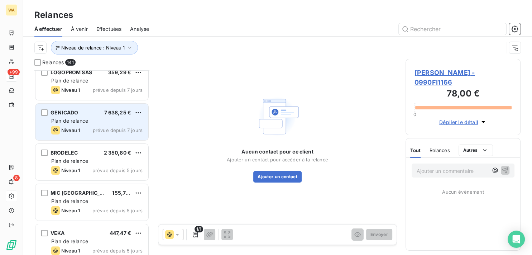
click at [93, 127] on div "Niveau 1 prévue depuis 7 jours" at bounding box center [96, 130] width 91 height 9
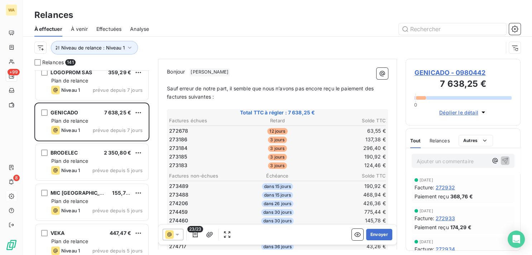
scroll to position [36, 0]
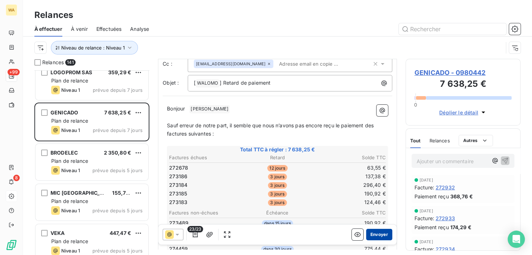
click at [379, 236] on button "Envoyer" at bounding box center [379, 234] width 26 height 11
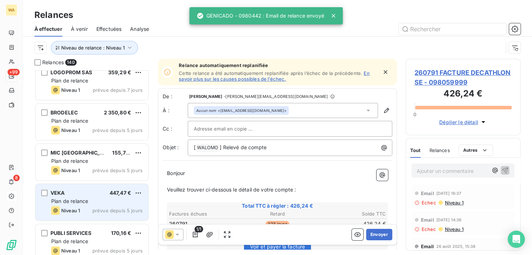
click at [82, 189] on div "VEKA 447,47 € Plan de relance Niveau 1 prévue depuis 5 jours" at bounding box center [91, 202] width 113 height 37
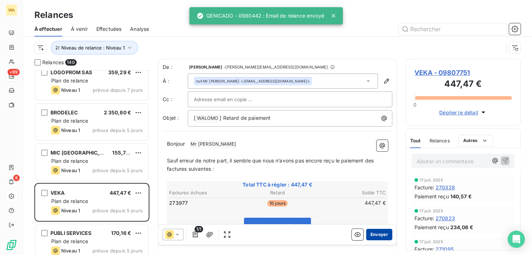
click at [375, 233] on button "Envoyer" at bounding box center [379, 234] width 26 height 11
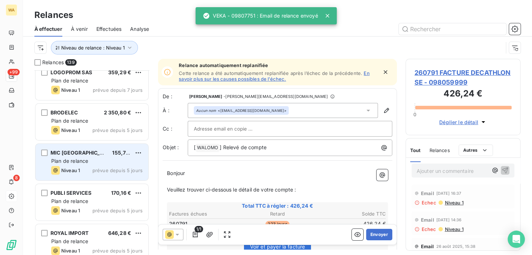
click at [91, 160] on div "Plan de relance" at bounding box center [96, 160] width 91 height 7
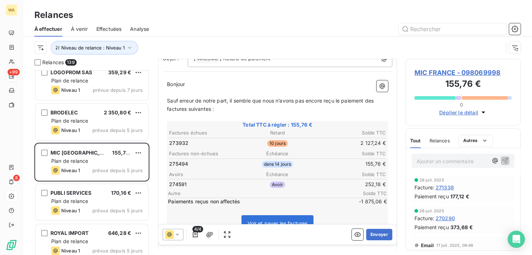
scroll to position [72, 0]
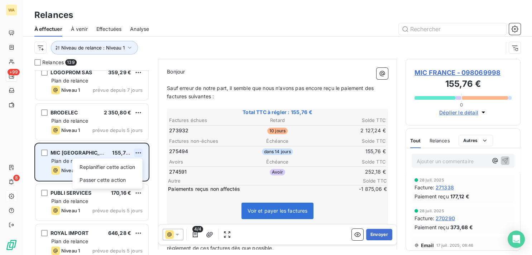
click at [140, 150] on html "WA +99 8 Relances À effectuer À venir Effectuées Analyse Niveau de relance : Ni…" at bounding box center [266, 127] width 532 height 255
click at [123, 181] on div "Passer cette action" at bounding box center [107, 179] width 64 height 11
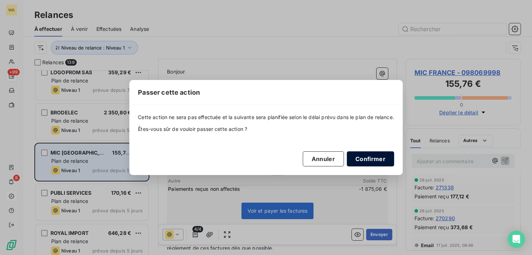
click at [377, 160] on button "Confirmer" at bounding box center [370, 158] width 47 height 15
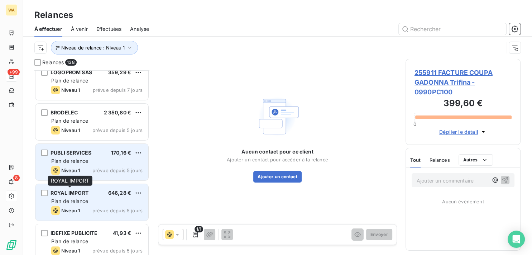
click at [85, 195] on span "ROYAL IMPORT" at bounding box center [70, 193] width 38 height 6
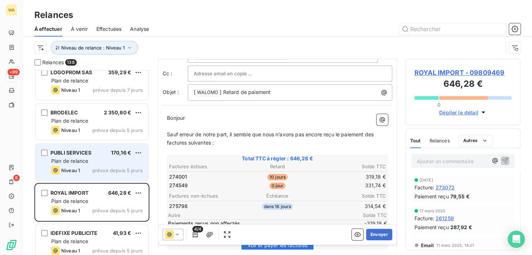
scroll to position [36, 0]
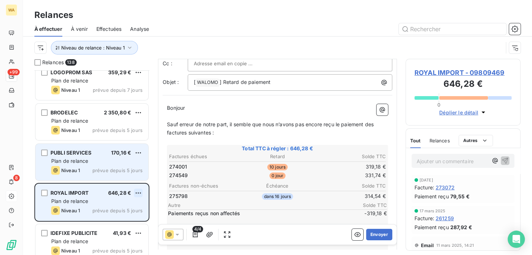
click at [142, 192] on html "WA +99 8 Relances À effectuer À venir Effectuées Analyse Niveau de relance : Ni…" at bounding box center [266, 127] width 532 height 255
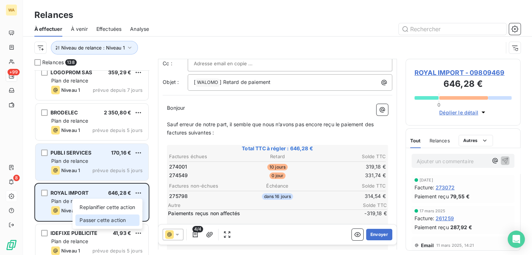
click at [123, 220] on div "Passer cette action" at bounding box center [107, 219] width 64 height 11
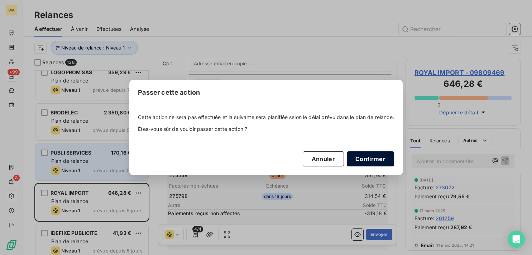
drag, startPoint x: 371, startPoint y: 162, endPoint x: 363, endPoint y: 163, distance: 8.3
click at [371, 161] on button "Confirmer" at bounding box center [370, 158] width 47 height 15
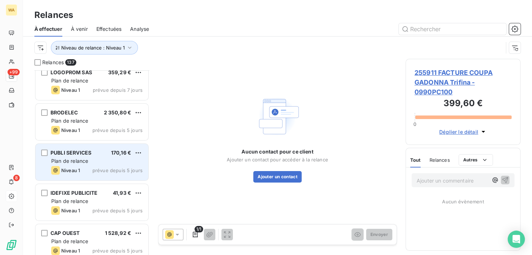
click at [116, 164] on div "Plan de relance" at bounding box center [96, 160] width 91 height 7
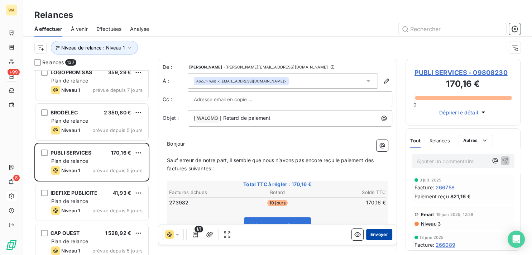
click at [372, 231] on button "Envoyer" at bounding box center [379, 234] width 26 height 11
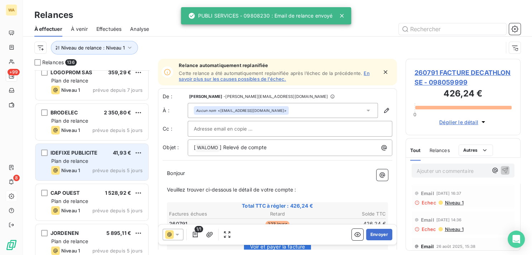
click at [88, 163] on span "Plan de relance" at bounding box center [69, 161] width 37 height 6
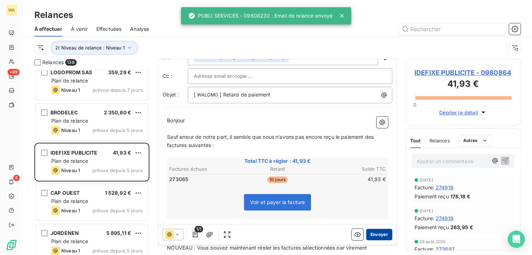
scroll to position [36, 0]
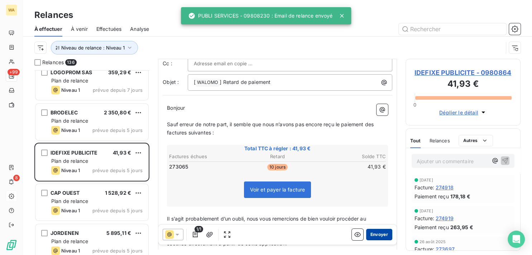
click at [376, 236] on button "Envoyer" at bounding box center [379, 234] width 26 height 11
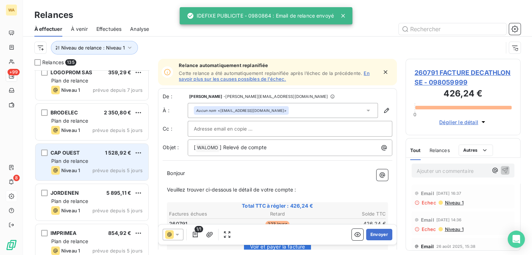
click at [94, 161] on div "Plan de relance" at bounding box center [96, 160] width 91 height 7
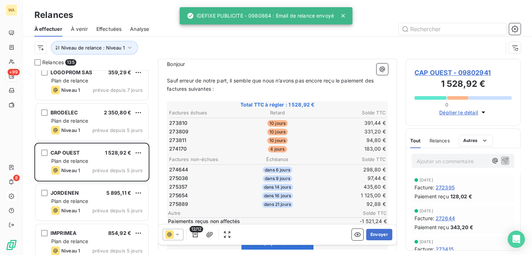
scroll to position [109, 0]
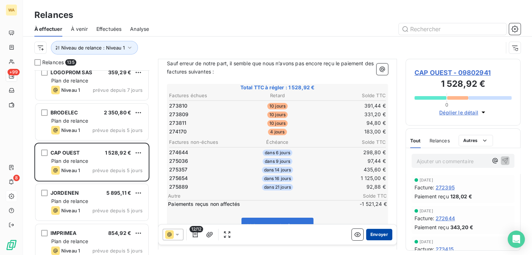
click at [376, 234] on button "Envoyer" at bounding box center [379, 234] width 26 height 11
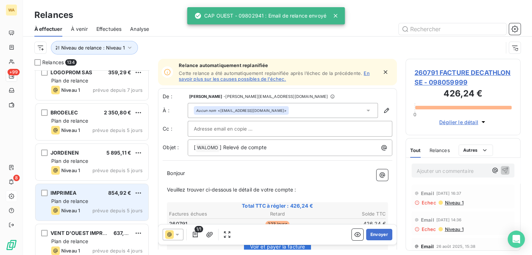
click at [92, 193] on div "IMPRIMEA 854,92 €" at bounding box center [96, 193] width 91 height 6
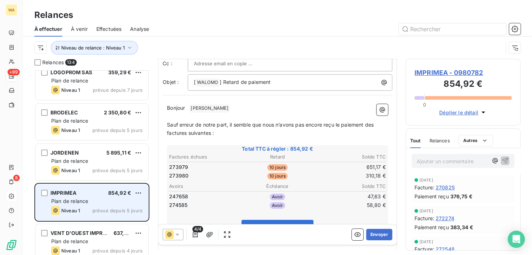
scroll to position [2855, 0]
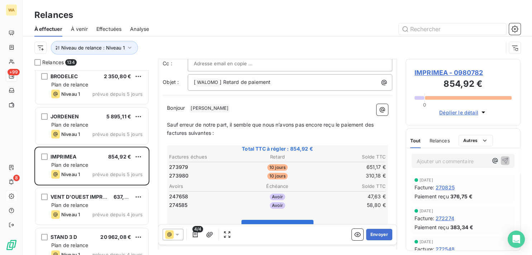
click at [96, 196] on span "VENT D'OUEST IMPRESSION" at bounding box center [86, 197] width 71 height 6
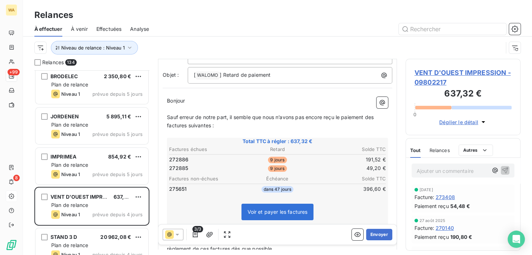
scroll to position [72, 0]
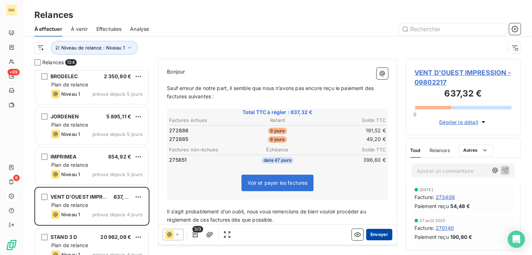
click at [374, 229] on button "Envoyer" at bounding box center [379, 234] width 26 height 11
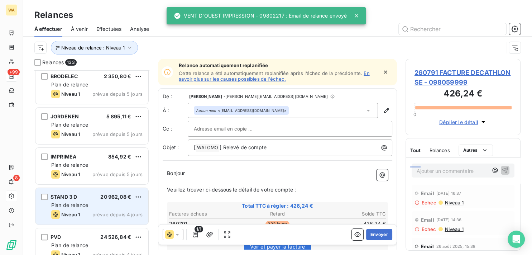
click at [94, 202] on div "Plan de relance" at bounding box center [96, 204] width 91 height 7
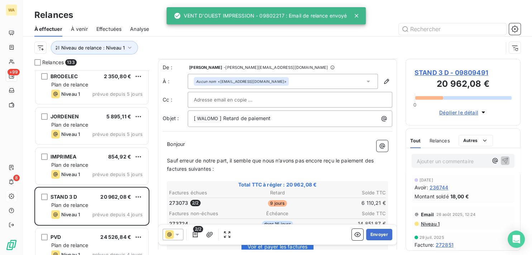
scroll to position [36, 0]
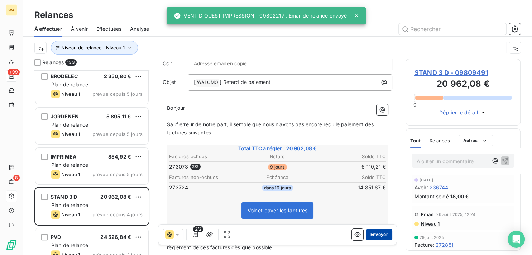
click at [376, 234] on button "Envoyer" at bounding box center [379, 234] width 26 height 11
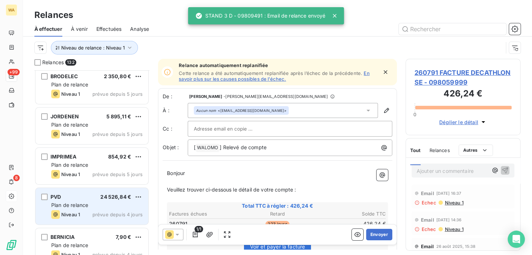
click at [103, 204] on div "Plan de relance" at bounding box center [96, 204] width 91 height 7
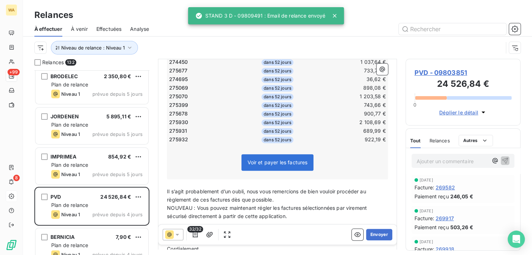
scroll to position [398, 0]
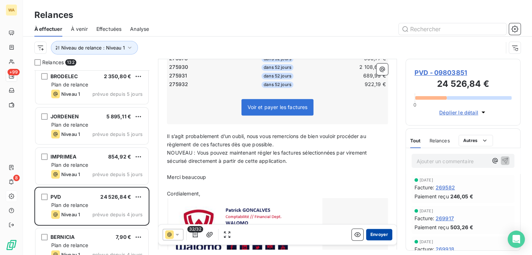
click at [370, 233] on button "Envoyer" at bounding box center [379, 234] width 26 height 11
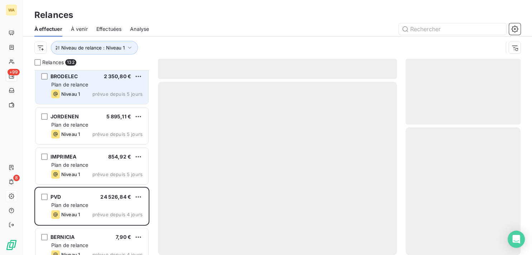
click at [101, 89] on div "BRODELEC 2 350,80 € Plan de relance Niveau 1 prévue depuis 5 jours" at bounding box center [91, 85] width 113 height 37
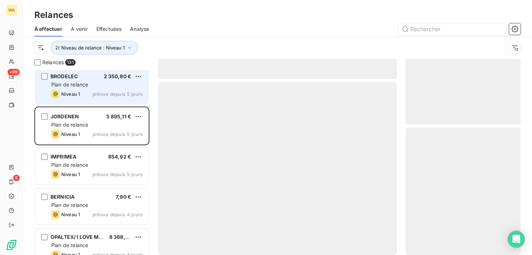
click at [91, 93] on div "Niveau 1 prévue depuis 5 jours" at bounding box center [96, 94] width 91 height 9
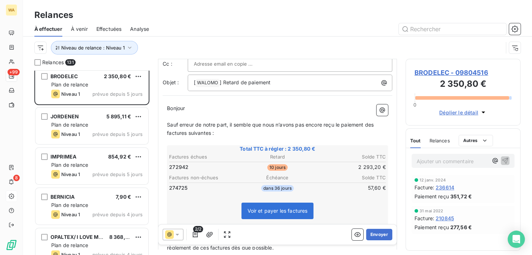
scroll to position [36, 0]
click at [378, 234] on button "Envoyer" at bounding box center [379, 234] width 26 height 11
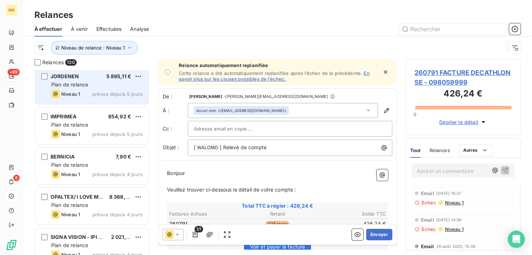
click at [90, 93] on div "Niveau 1 prévue depuis 5 jours" at bounding box center [96, 94] width 91 height 9
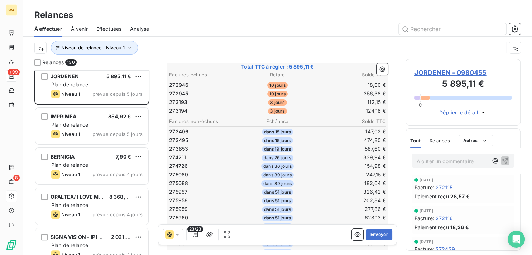
scroll to position [109, 0]
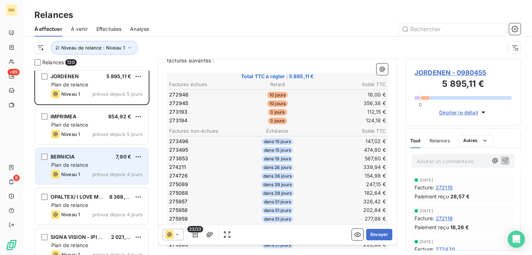
click at [102, 154] on div "BERNICIA 7,90 €" at bounding box center [96, 156] width 91 height 6
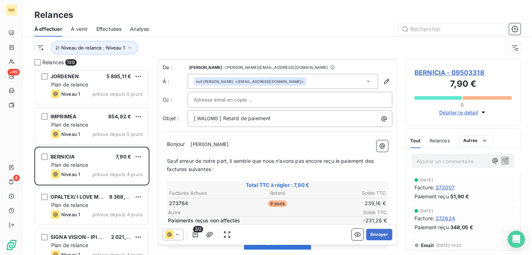
scroll to position [36, 0]
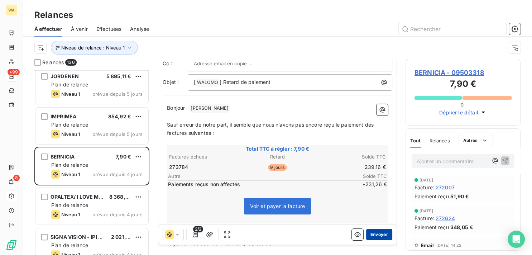
click at [369, 234] on button "Envoyer" at bounding box center [379, 234] width 26 height 11
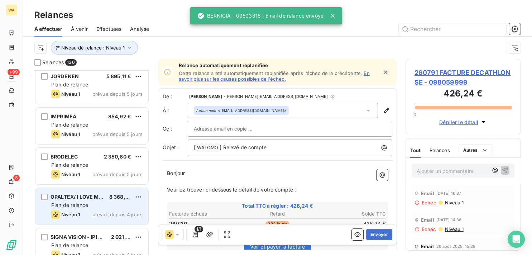
click at [105, 200] on div "OPALTEX/ I LOVE MY COM 8 368,37 € Plan de relance Niveau 1 prévue depuis 4 jours" at bounding box center [91, 206] width 113 height 37
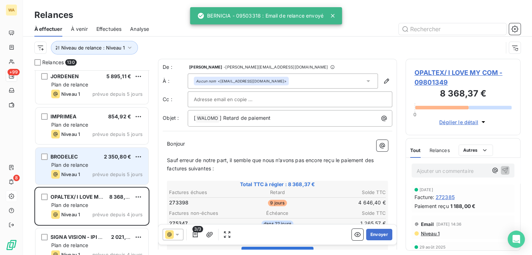
click at [105, 176] on span "prévue depuis 5 jours" at bounding box center [118, 174] width 50 height 6
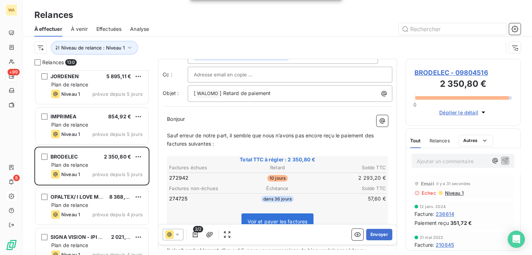
scroll to position [72, 0]
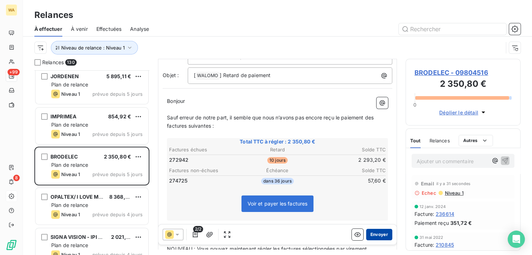
click at [376, 235] on button "Envoyer" at bounding box center [379, 234] width 26 height 11
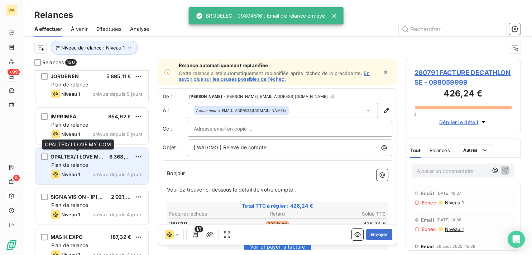
click at [86, 156] on span "OPALTEX/ I LOVE MY COM" at bounding box center [83, 156] width 65 height 6
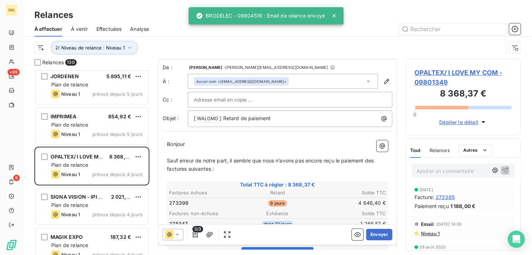
scroll to position [36, 0]
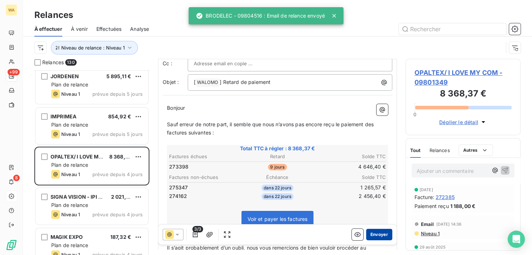
click at [378, 232] on button "Envoyer" at bounding box center [379, 234] width 26 height 11
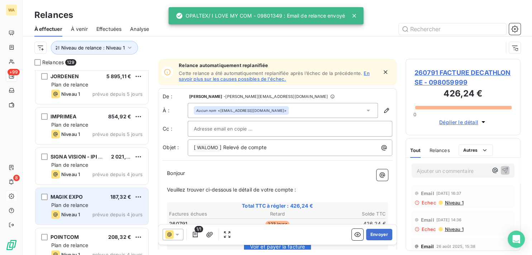
click at [106, 199] on div "MAGIK EXPO 187,32 €" at bounding box center [96, 197] width 91 height 6
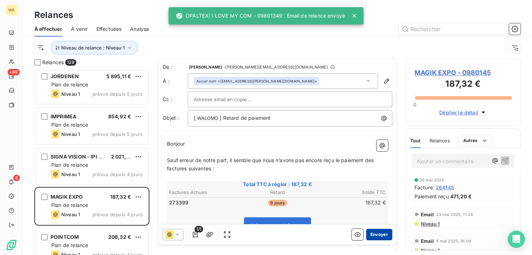
click at [371, 233] on button "Envoyer" at bounding box center [379, 234] width 26 height 11
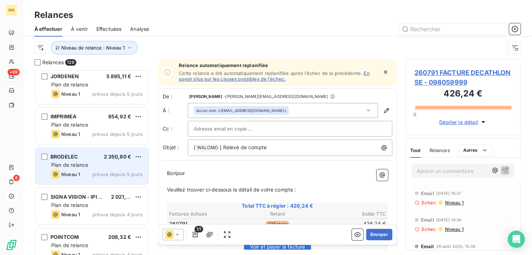
click at [84, 164] on span "Plan de relance" at bounding box center [69, 165] width 37 height 6
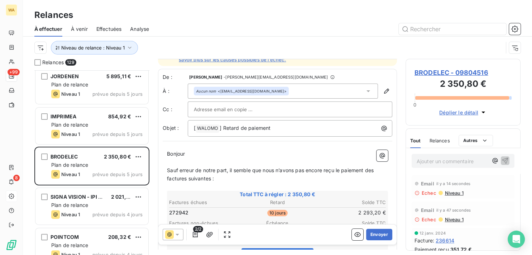
scroll to position [36, 0]
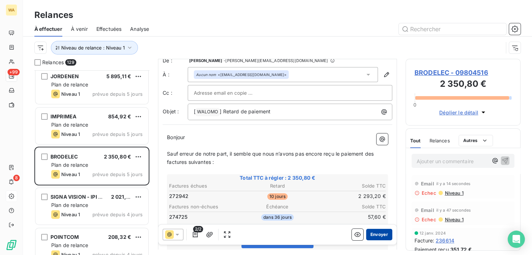
click at [373, 233] on button "Envoyer" at bounding box center [379, 234] width 26 height 11
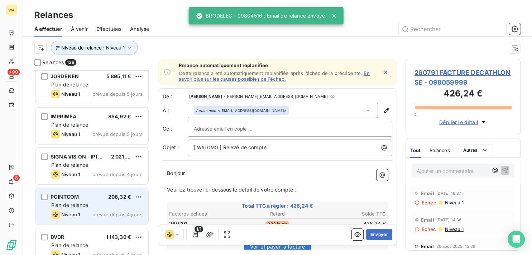
click at [98, 202] on div "Plan de relance" at bounding box center [96, 204] width 91 height 7
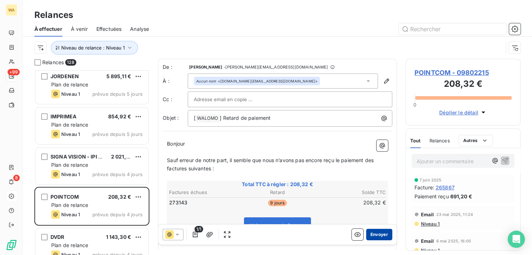
click at [374, 233] on button "Envoyer" at bounding box center [379, 234] width 26 height 11
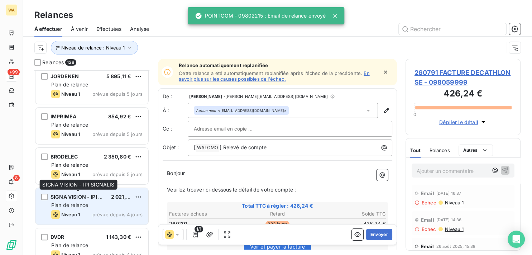
click at [88, 198] on span "SIGNA VISION - IPI SIGNALIS" at bounding box center [87, 197] width 72 height 6
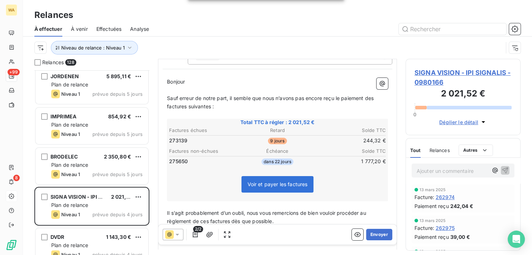
scroll to position [72, 0]
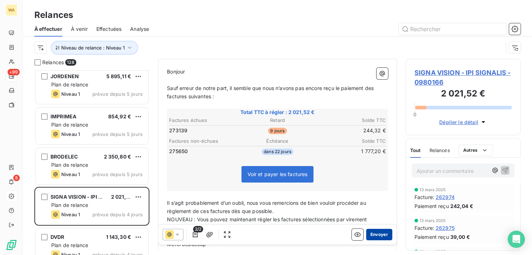
click at [374, 232] on button "Envoyer" at bounding box center [379, 234] width 26 height 11
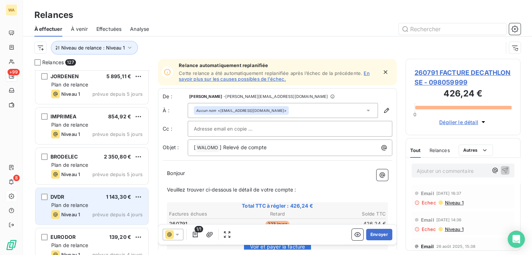
click at [105, 197] on div "DVDR 1 143,30 €" at bounding box center [96, 197] width 91 height 6
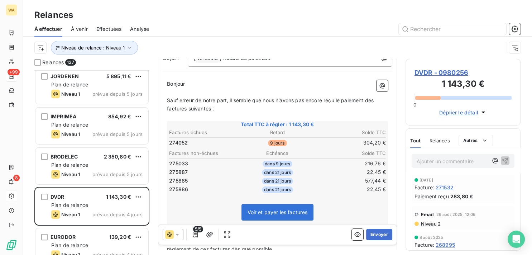
scroll to position [72, 0]
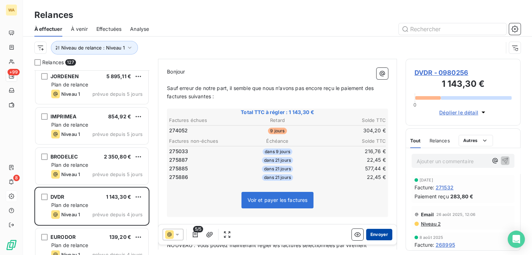
click at [377, 234] on button "Envoyer" at bounding box center [379, 234] width 26 height 11
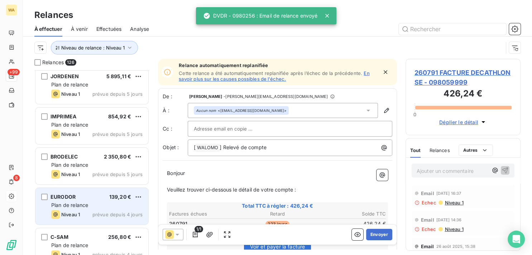
click at [103, 199] on div "EURODOR 139,20 €" at bounding box center [96, 197] width 91 height 6
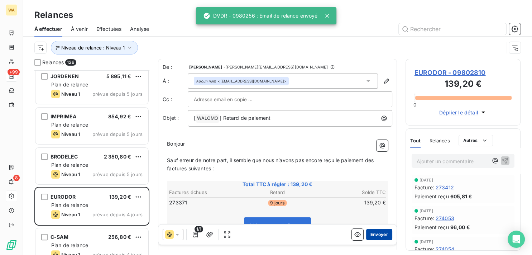
click at [377, 232] on button "Envoyer" at bounding box center [379, 234] width 26 height 11
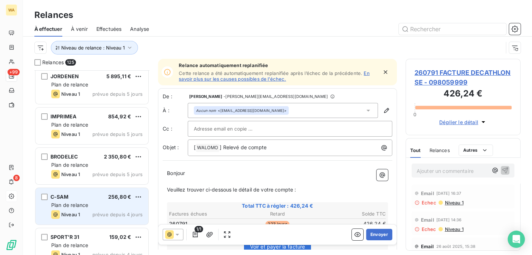
click at [87, 208] on span "Plan de relance" at bounding box center [69, 205] width 37 height 6
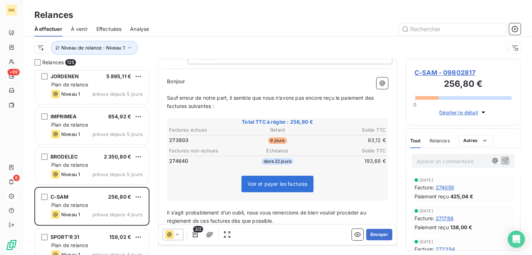
scroll to position [72, 0]
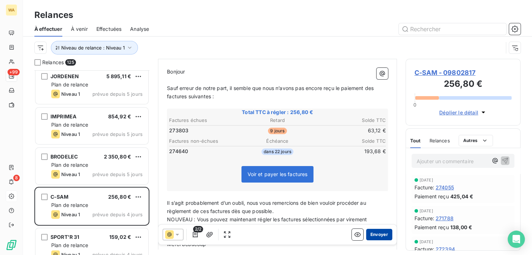
click at [372, 232] on button "Envoyer" at bounding box center [379, 234] width 26 height 11
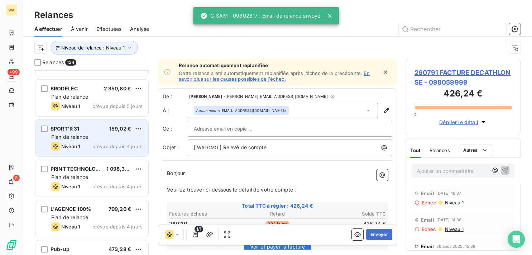
scroll to position [2927, 0]
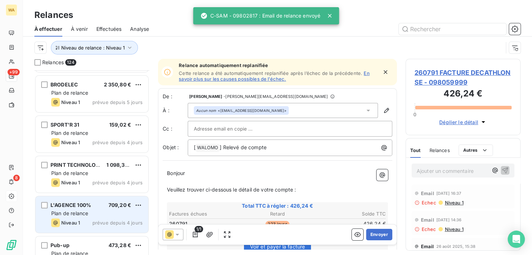
click at [85, 207] on span "L'AGENCE 100%" at bounding box center [71, 205] width 41 height 6
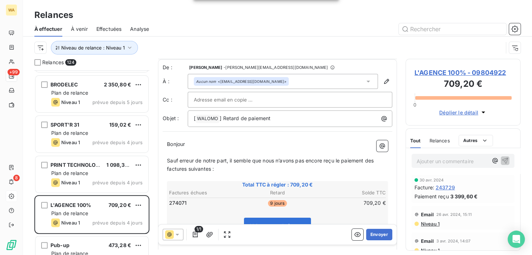
scroll to position [36, 0]
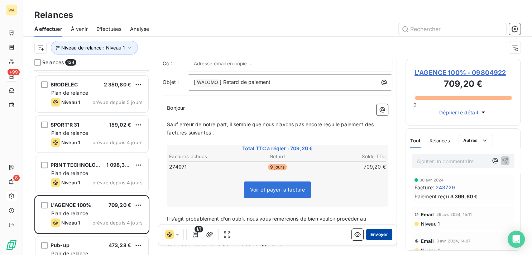
click at [372, 232] on button "Envoyer" at bounding box center [379, 234] width 26 height 11
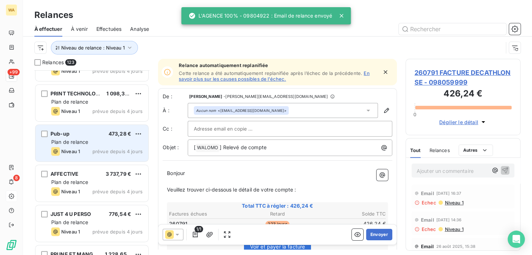
scroll to position [3000, 0]
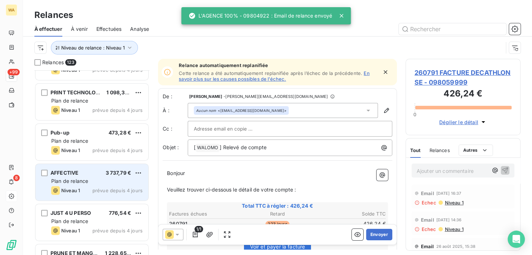
click at [84, 182] on span "Plan de relance" at bounding box center [69, 181] width 37 height 6
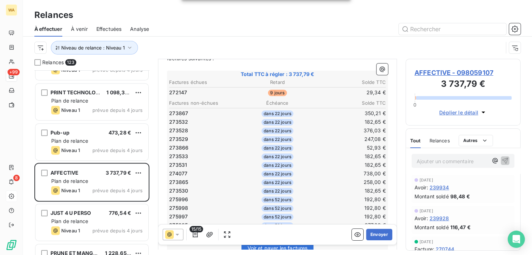
scroll to position [145, 0]
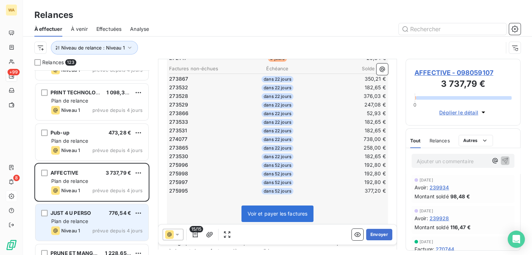
click at [77, 219] on span "Plan de relance" at bounding box center [69, 221] width 37 height 6
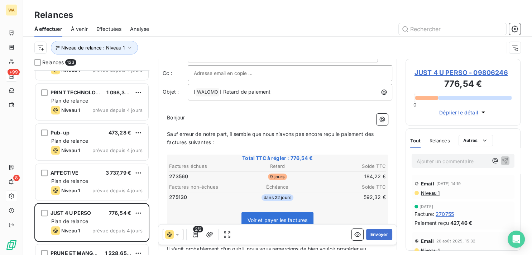
scroll to position [36, 0]
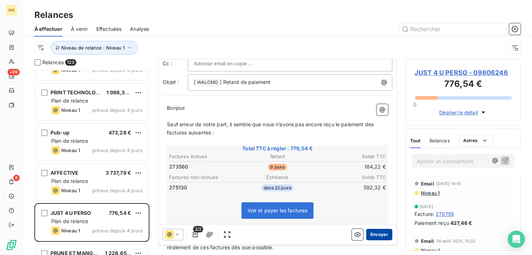
click at [374, 234] on button "Envoyer" at bounding box center [379, 234] width 26 height 11
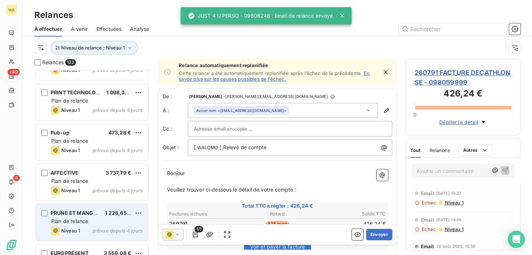
click at [75, 221] on span "Plan de relance" at bounding box center [69, 221] width 37 height 6
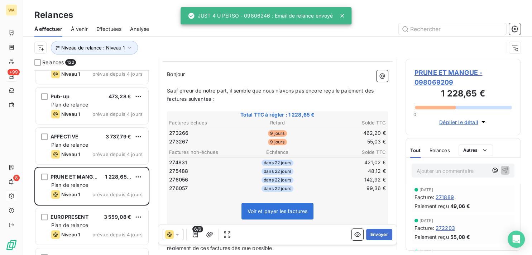
scroll to position [72, 0]
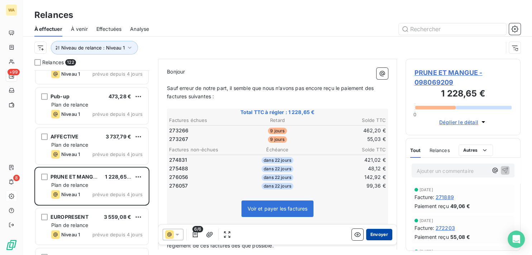
click at [377, 232] on button "Envoyer" at bounding box center [379, 234] width 26 height 11
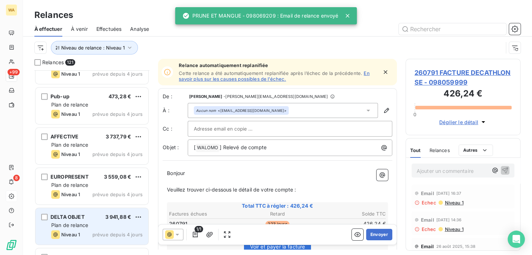
click at [85, 219] on div "DELTA OBJET 3 941,88 €" at bounding box center [96, 217] width 91 height 6
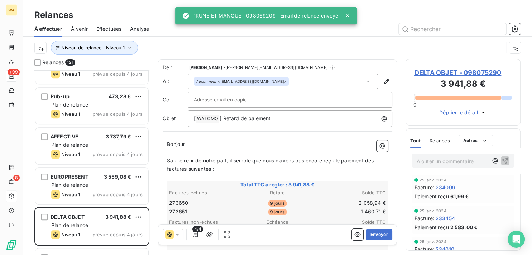
scroll to position [36, 0]
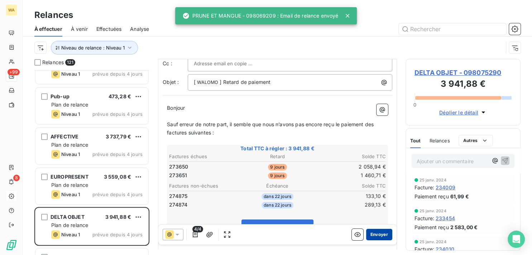
click at [376, 236] on button "Envoyer" at bounding box center [379, 234] width 26 height 11
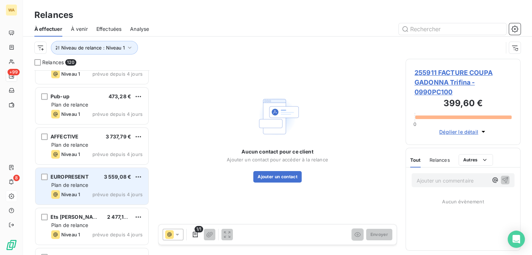
click at [85, 186] on span "Plan de relance" at bounding box center [69, 185] width 37 height 6
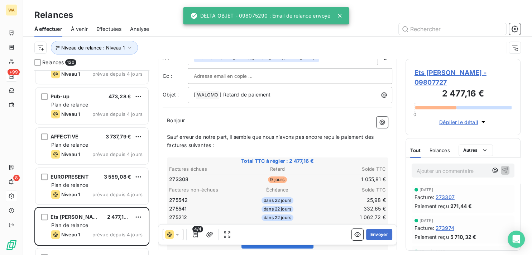
scroll to position [36, 0]
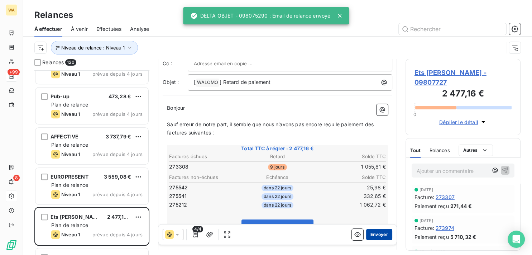
click at [373, 231] on button "Envoyer" at bounding box center [379, 234] width 26 height 11
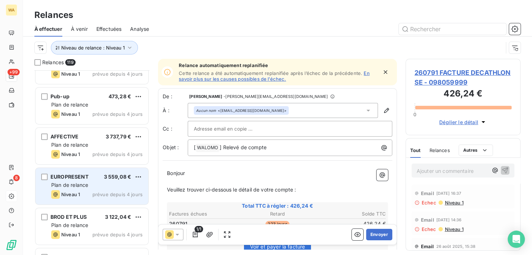
click at [103, 193] on span "prévue depuis 4 jours" at bounding box center [118, 194] width 50 height 6
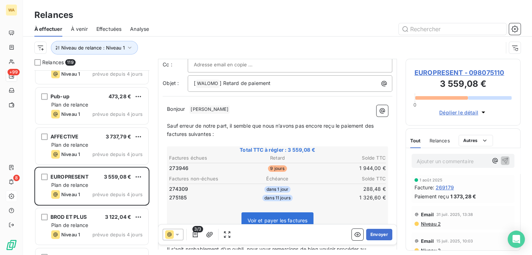
scroll to position [36, 0]
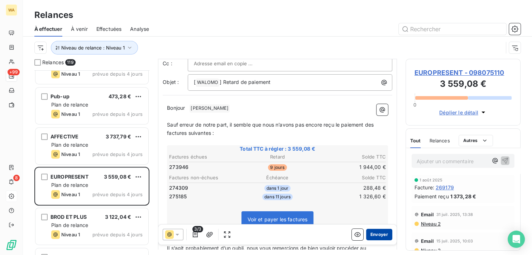
click at [380, 232] on button "Envoyer" at bounding box center [379, 234] width 26 height 11
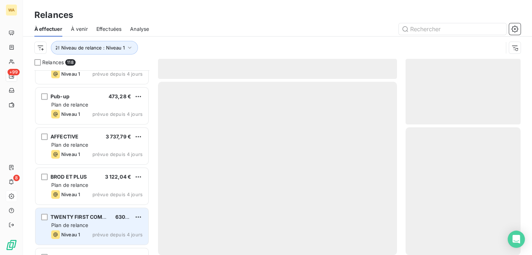
click at [77, 230] on div "TWENTY FIRST COMMUNICATION 630,00 € Plan de relance Niveau 1 prévue depuis 4 jo…" at bounding box center [91, 226] width 113 height 37
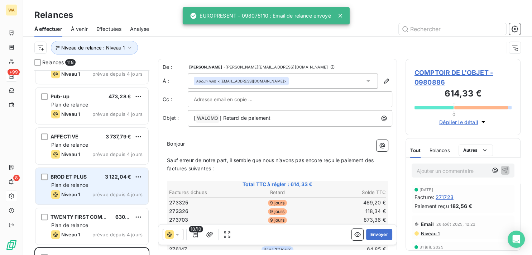
click at [72, 189] on div "BROD ET PLUS 3 122,04 € Plan de relance Niveau 1 prévue depuis 4 jours" at bounding box center [91, 186] width 113 height 37
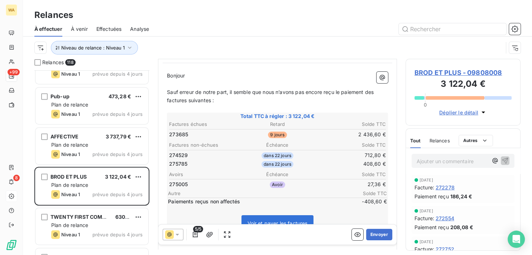
scroll to position [72, 0]
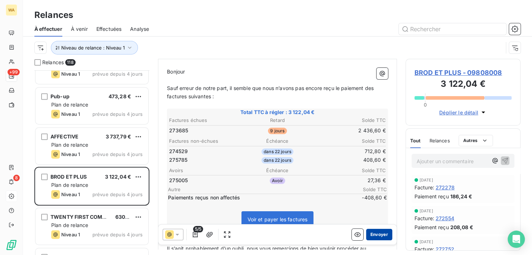
click at [378, 232] on button "Envoyer" at bounding box center [379, 234] width 26 height 11
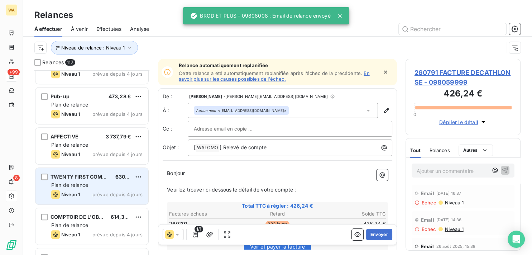
click at [98, 187] on div "Plan de relance" at bounding box center [96, 184] width 91 height 7
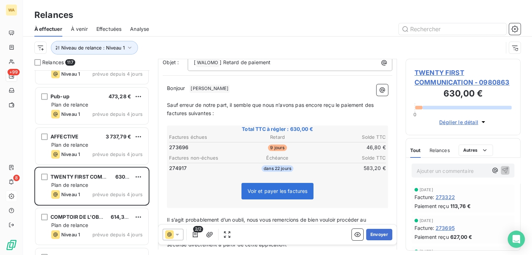
scroll to position [72, 0]
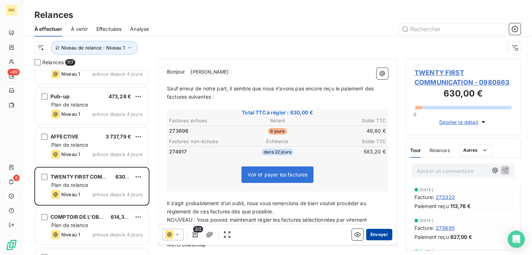
click at [374, 235] on button "Envoyer" at bounding box center [379, 234] width 26 height 11
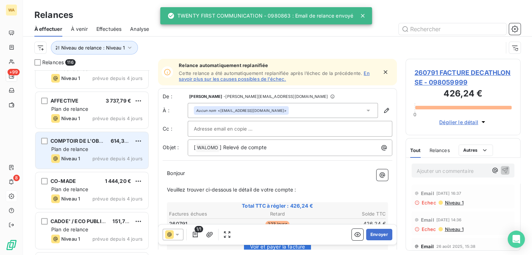
scroll to position [3072, 0]
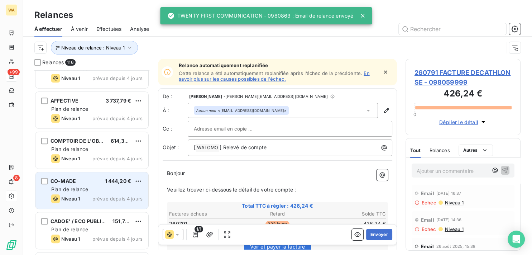
click at [90, 182] on div "CO-MADE 1 444,20 €" at bounding box center [96, 181] width 91 height 6
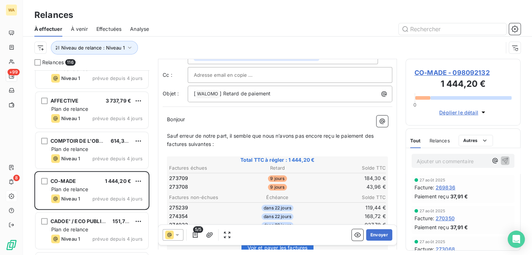
scroll to position [36, 0]
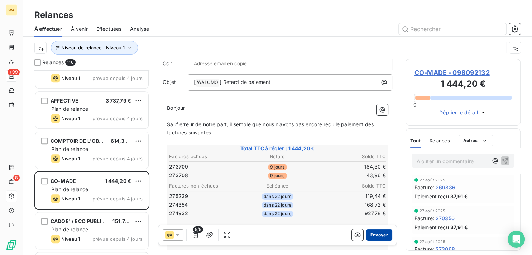
click at [374, 234] on button "Envoyer" at bounding box center [379, 234] width 26 height 11
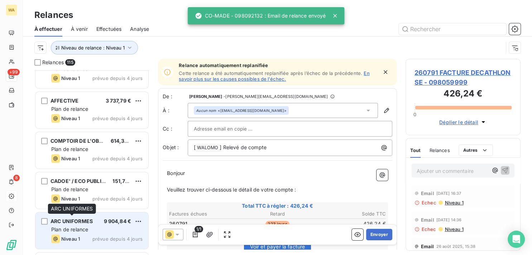
click at [88, 223] on span "ARC UNIFORMES" at bounding box center [72, 221] width 42 height 6
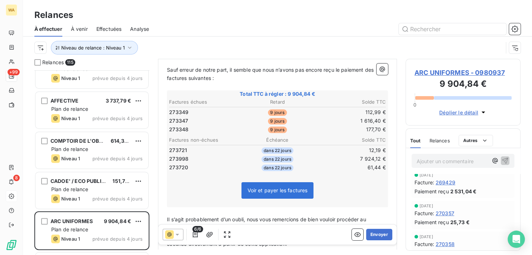
scroll to position [109, 0]
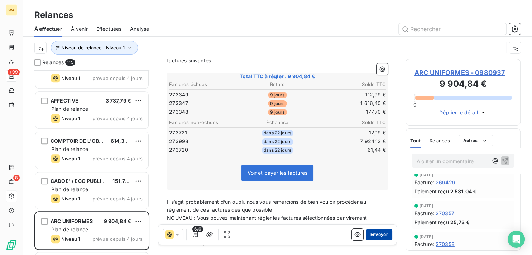
click at [378, 233] on button "Envoyer" at bounding box center [379, 234] width 26 height 11
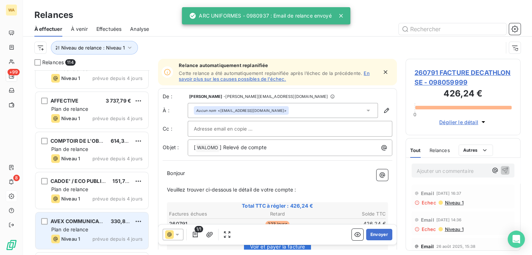
click at [101, 229] on div "Plan de relance" at bounding box center [96, 229] width 91 height 7
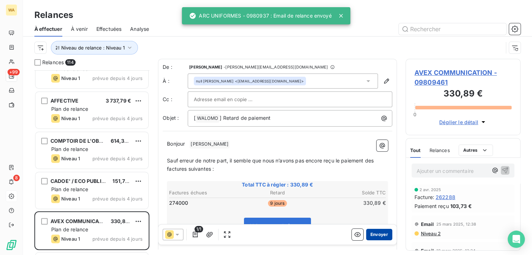
click at [372, 233] on button "Envoyer" at bounding box center [379, 234] width 26 height 11
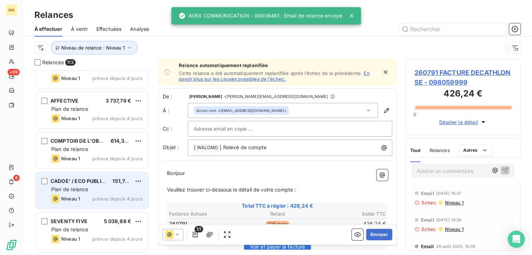
click at [98, 190] on div "Plan de relance" at bounding box center [96, 189] width 91 height 7
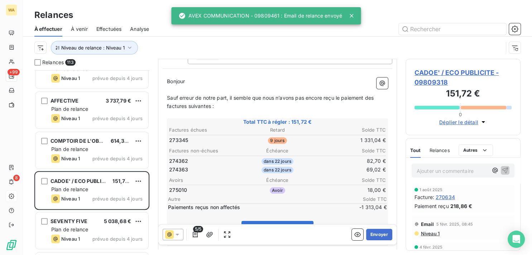
scroll to position [72, 0]
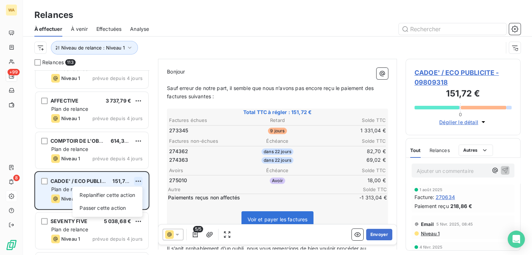
click at [142, 180] on html "WA +99 8 Relances À effectuer À venir Effectuées Analyse Niveau de relance : Ni…" at bounding box center [266, 127] width 532 height 255
click at [128, 207] on div "Passer cette action" at bounding box center [107, 207] width 64 height 11
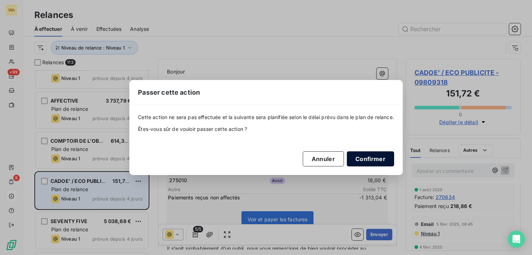
click at [374, 157] on button "Confirmer" at bounding box center [370, 158] width 47 height 15
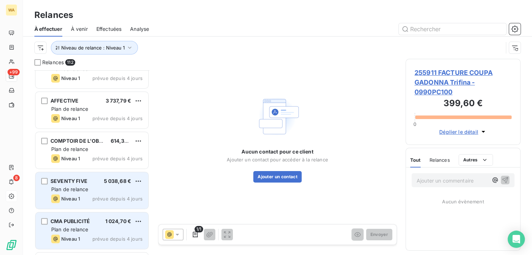
click at [68, 224] on div "CMA PUBLICITÉ 1 024,70 € Plan de relance Niveau 1 prévue depuis 4 jours" at bounding box center [91, 230] width 113 height 37
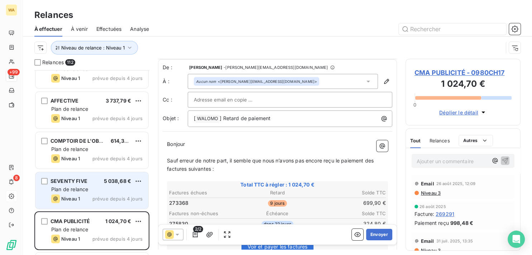
scroll to position [36, 0]
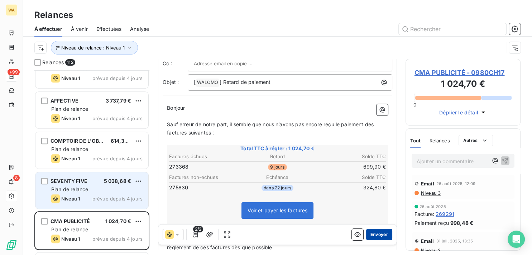
click at [370, 233] on button "Envoyer" at bounding box center [379, 234] width 26 height 11
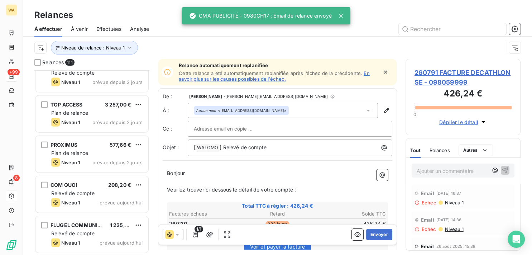
scroll to position [4273, 0]
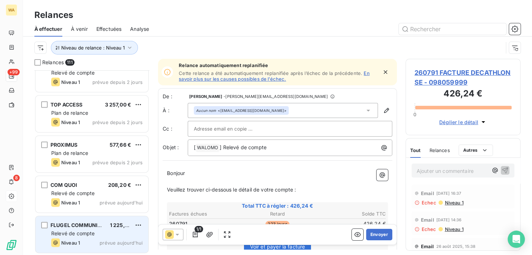
click at [96, 231] on div "Relevé de compte" at bounding box center [96, 233] width 91 height 7
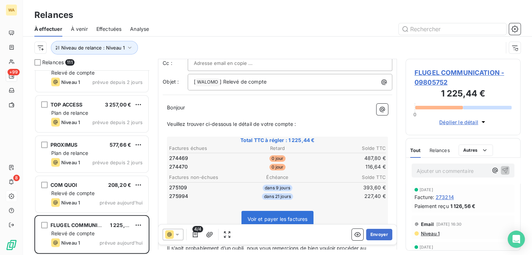
scroll to position [72, 0]
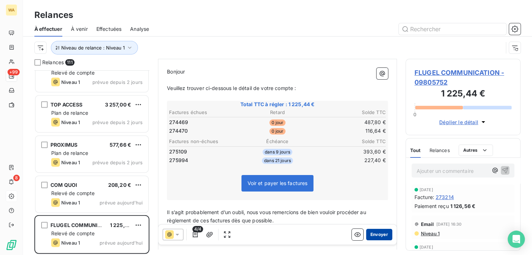
click at [380, 234] on button "Envoyer" at bounding box center [379, 234] width 26 height 11
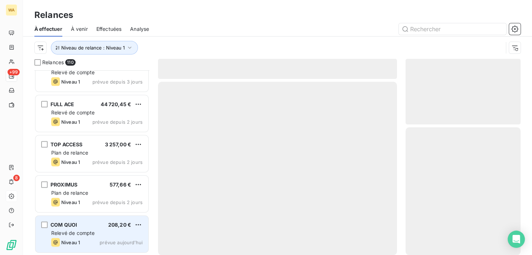
scroll to position [4232, 0]
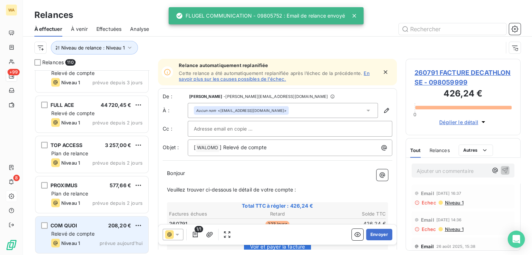
click at [102, 236] on div "Relevé de compte" at bounding box center [96, 233] width 91 height 7
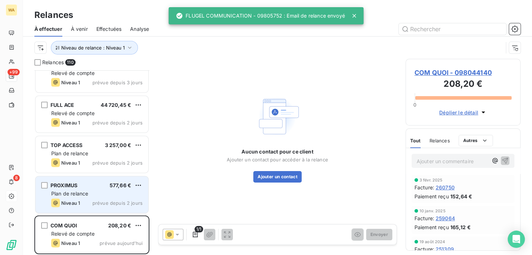
click at [98, 199] on div "Niveau 1 prévue depuis 2 jours" at bounding box center [96, 203] width 91 height 9
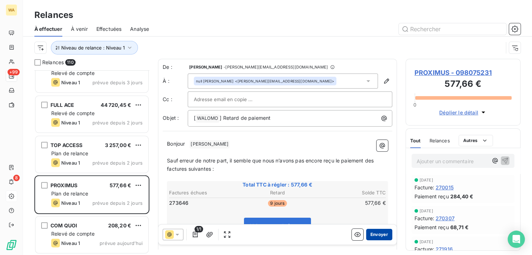
click at [368, 234] on button "Envoyer" at bounding box center [379, 234] width 26 height 11
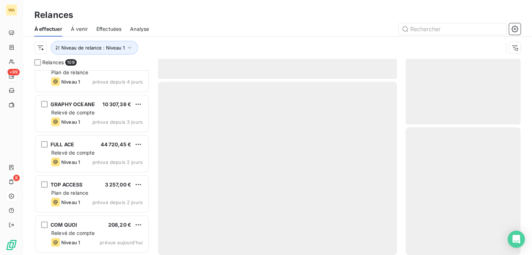
scroll to position [4192, 0]
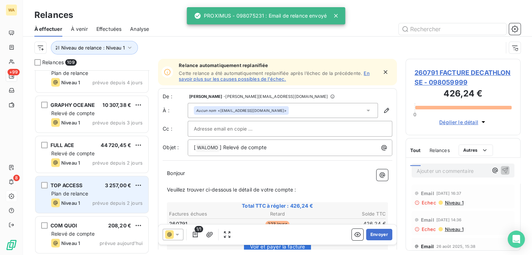
click at [87, 187] on div "TOP ACCESS 3 257,00 €" at bounding box center [96, 185] width 91 height 6
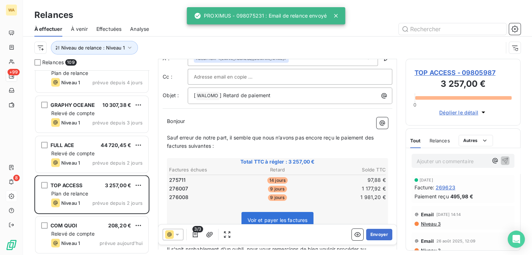
scroll to position [36, 0]
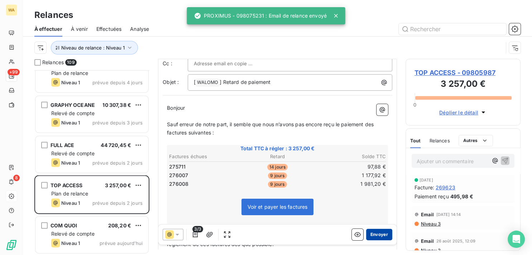
click at [375, 234] on button "Envoyer" at bounding box center [379, 234] width 26 height 11
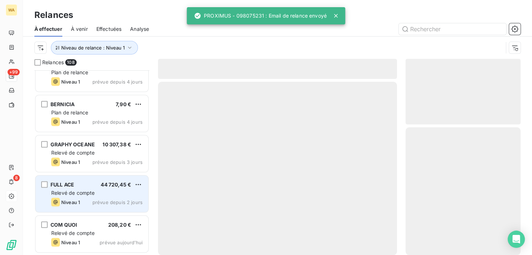
scroll to position [4152, 0]
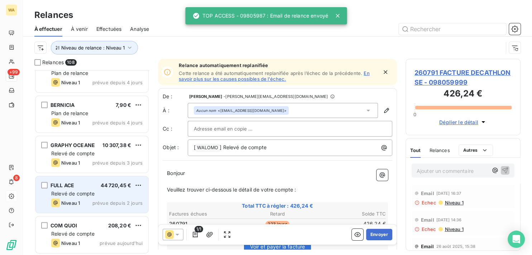
click at [90, 189] on div "FULL ACE 44 720,45 € Relevé de compte Niveau 1 prévue depuis 2 jours" at bounding box center [91, 194] width 113 height 37
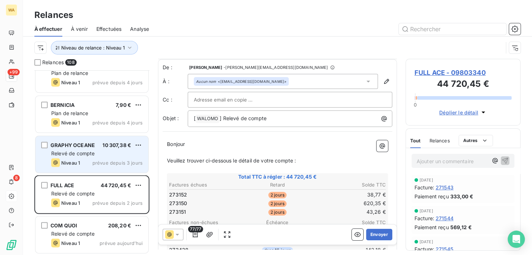
click at [91, 161] on div "Niveau 1 prévue depuis 3 jours" at bounding box center [96, 162] width 91 height 9
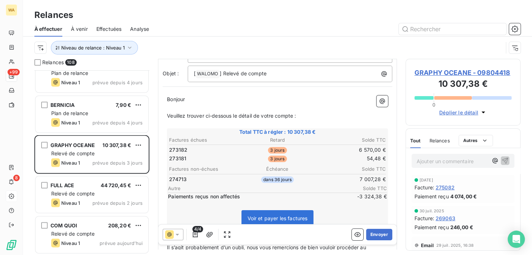
scroll to position [72, 0]
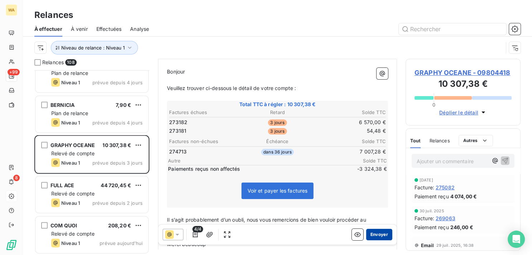
click at [375, 234] on button "Envoyer" at bounding box center [379, 234] width 26 height 11
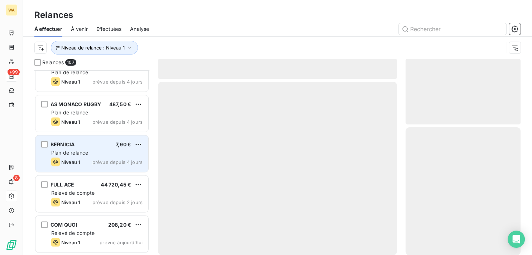
scroll to position [4112, 0]
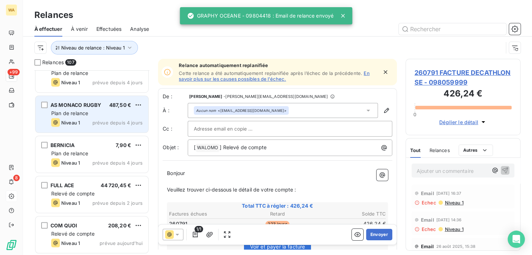
click at [99, 123] on span "prévue depuis 4 jours" at bounding box center [118, 123] width 50 height 6
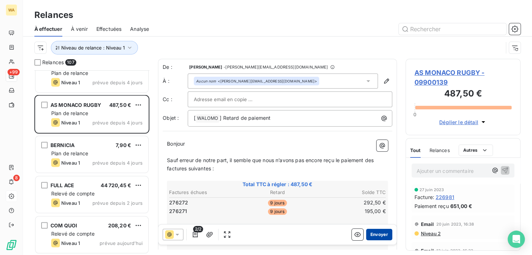
click at [373, 234] on button "Envoyer" at bounding box center [379, 234] width 26 height 11
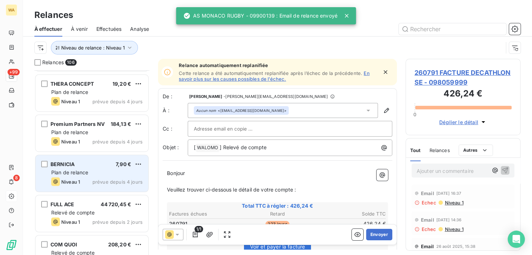
scroll to position [4036, 0]
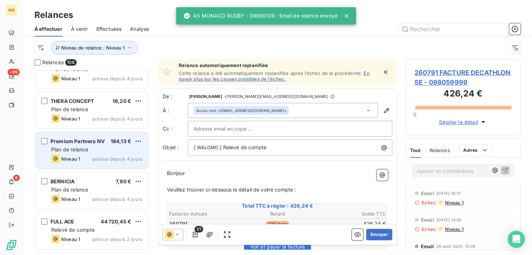
click at [90, 153] on div "Premium Partners NV 184,13 € Plan de relance Niveau 1 prévue depuis 4 jours" at bounding box center [91, 150] width 113 height 37
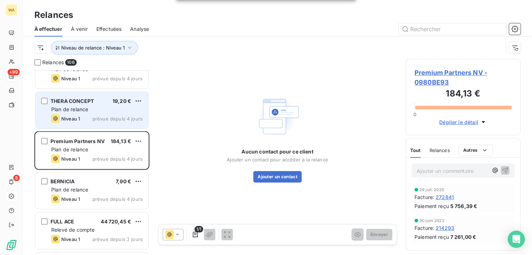
click at [100, 117] on span "prévue depuis 4 jours" at bounding box center [118, 118] width 50 height 6
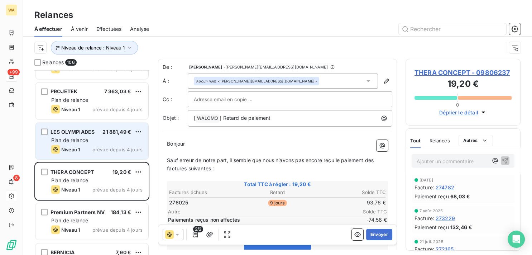
scroll to position [3963, 0]
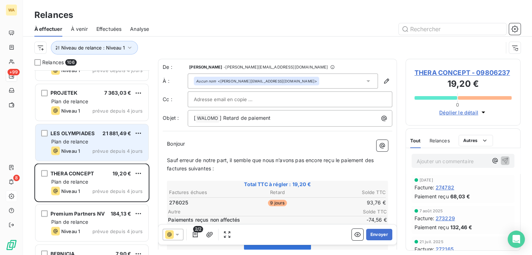
click at [110, 142] on div "Plan de relance" at bounding box center [96, 141] width 91 height 7
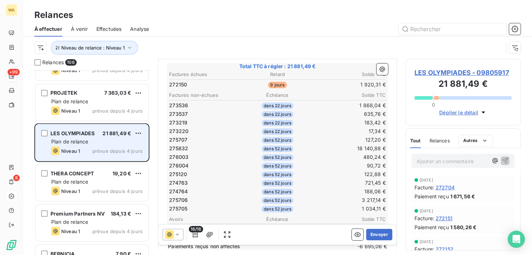
scroll to position [72, 0]
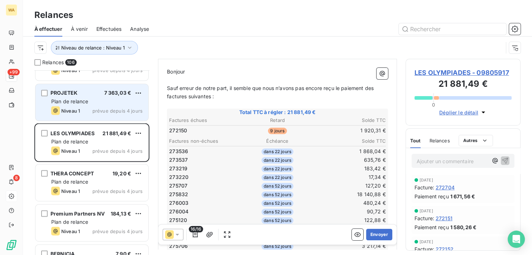
click at [72, 101] on span "Plan de relance" at bounding box center [69, 101] width 37 height 6
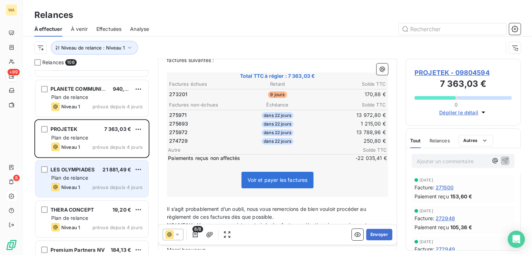
scroll to position [3891, 0]
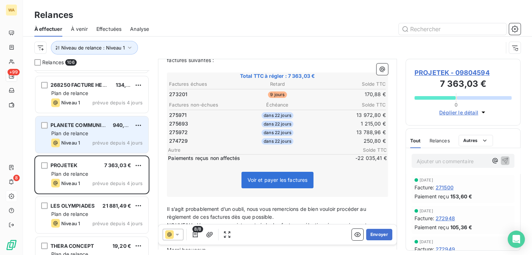
click at [106, 134] on div "Plan de relance" at bounding box center [96, 133] width 91 height 7
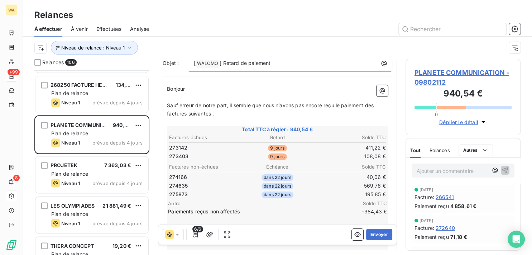
scroll to position [72, 0]
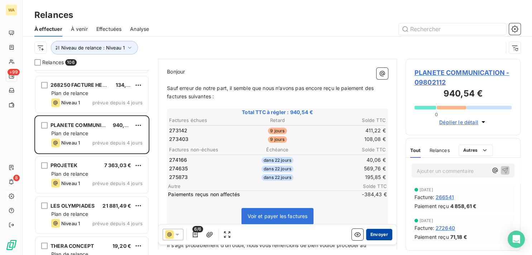
click at [370, 235] on button "Envoyer" at bounding box center [379, 234] width 26 height 11
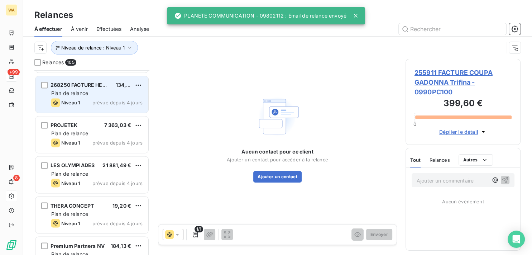
click at [96, 96] on div "268250 FACTURE HEADQUARTEX 134,40 € Plan de relance Niveau 1 prévue depuis 4 jo…" at bounding box center [91, 94] width 113 height 37
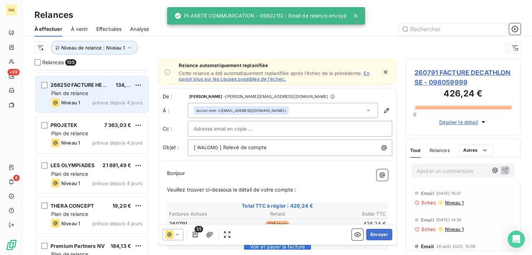
click at [96, 98] on div "Niveau 1 prévue depuis 4 jours" at bounding box center [96, 102] width 91 height 9
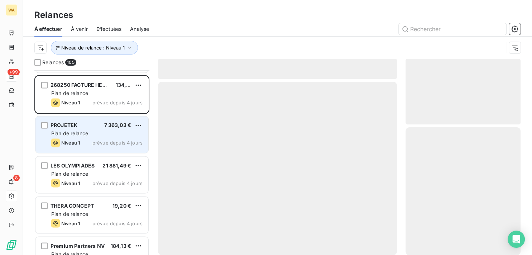
click at [98, 131] on div "Plan de relance" at bounding box center [96, 133] width 91 height 7
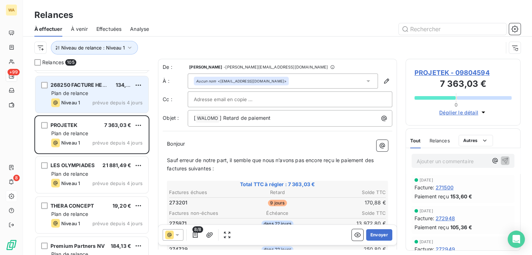
click at [95, 100] on span "prévue depuis 4 jours" at bounding box center [118, 103] width 50 height 6
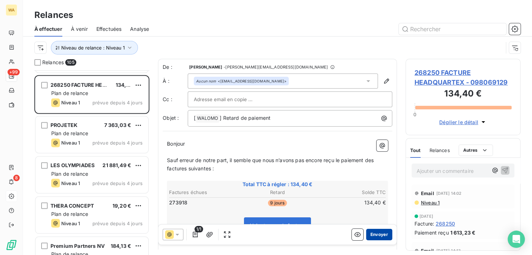
click at [376, 237] on button "Envoyer" at bounding box center [379, 234] width 26 height 11
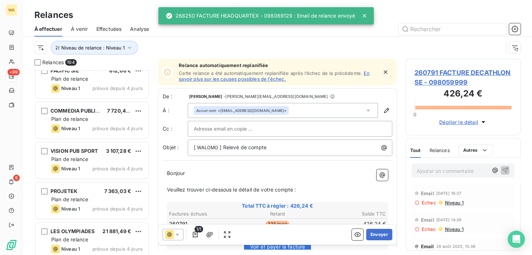
scroll to position [3783, 0]
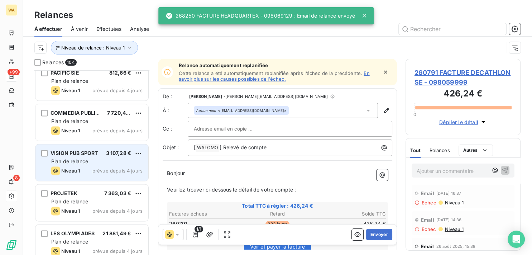
click at [100, 158] on div "Plan de relance" at bounding box center [96, 161] width 91 height 7
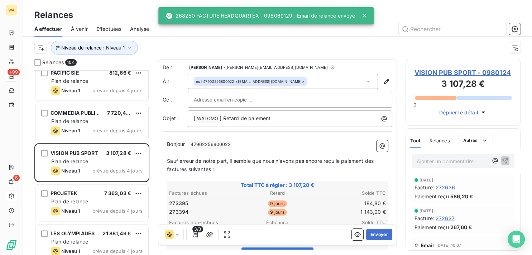
scroll to position [36, 0]
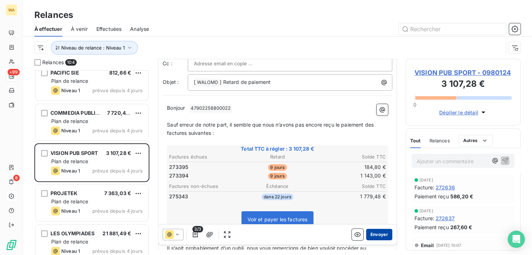
click at [371, 233] on button "Envoyer" at bounding box center [379, 234] width 26 height 11
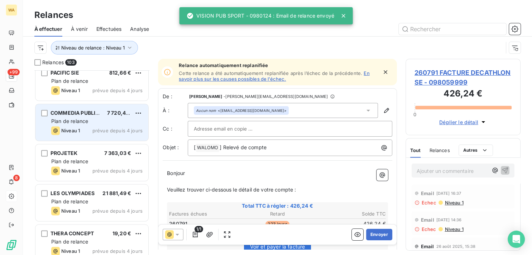
click at [103, 126] on div "Niveau 1 prévue depuis 4 jours" at bounding box center [96, 130] width 91 height 9
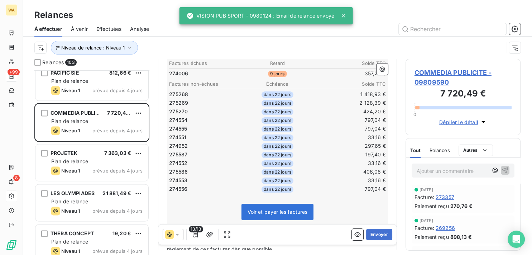
scroll to position [145, 0]
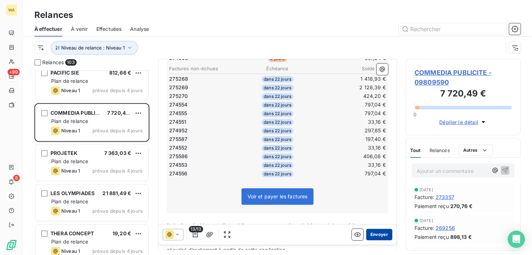
click at [369, 234] on button "Envoyer" at bounding box center [379, 234] width 26 height 11
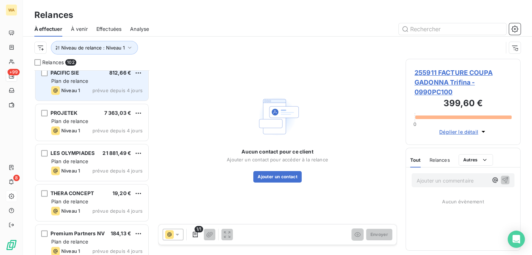
click at [92, 86] on div "Niveau 1 prévue depuis 4 jours" at bounding box center [96, 90] width 91 height 9
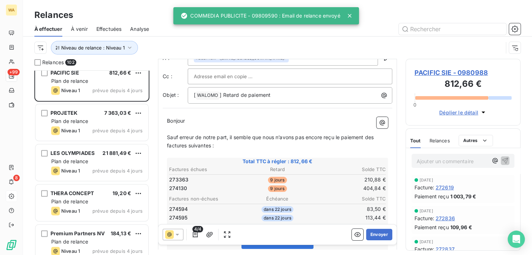
scroll to position [36, 0]
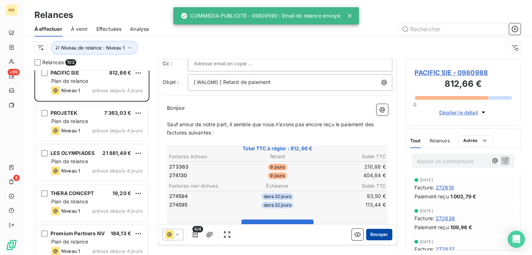
click at [375, 236] on button "Envoyer" at bounding box center [379, 234] width 26 height 11
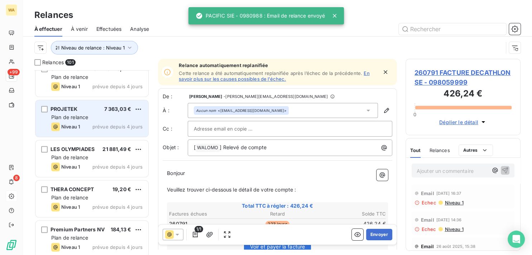
scroll to position [3674, 0]
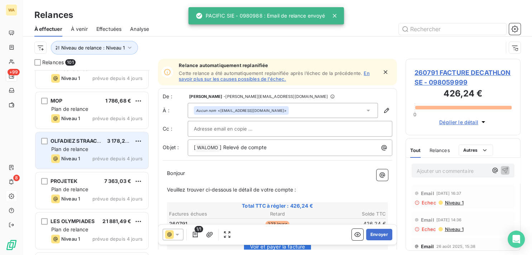
click at [89, 146] on div "Plan de relance" at bounding box center [96, 149] width 91 height 7
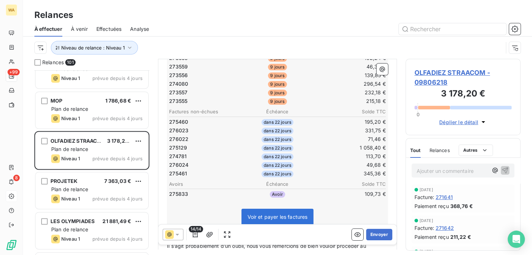
scroll to position [109, 0]
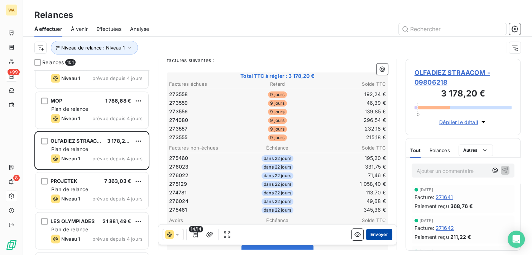
click at [373, 234] on button "Envoyer" at bounding box center [379, 234] width 26 height 11
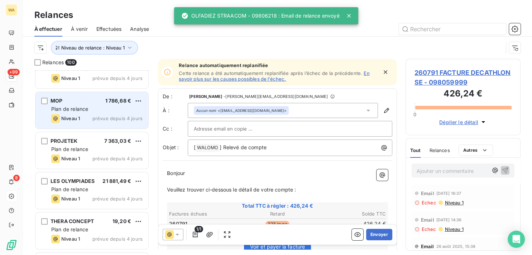
click at [95, 113] on div "MOP 1 786,68 € Plan de relance Niveau 1 prévue depuis 4 jours" at bounding box center [91, 110] width 113 height 37
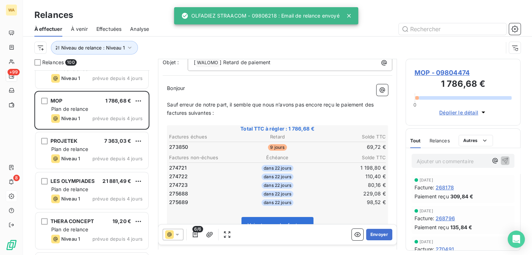
scroll to position [72, 0]
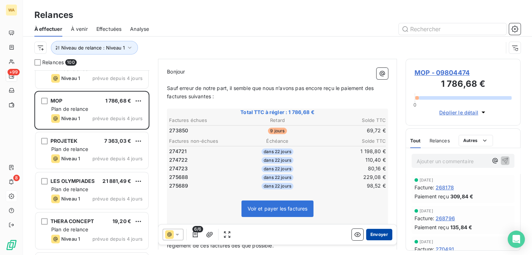
click at [375, 237] on button "Envoyer" at bounding box center [379, 234] width 26 height 11
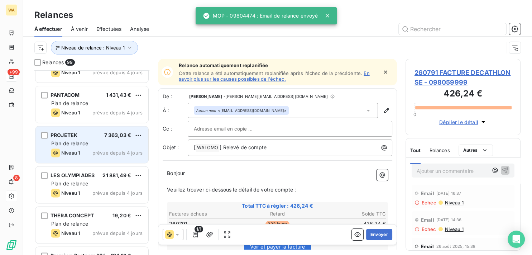
scroll to position [3638, 0]
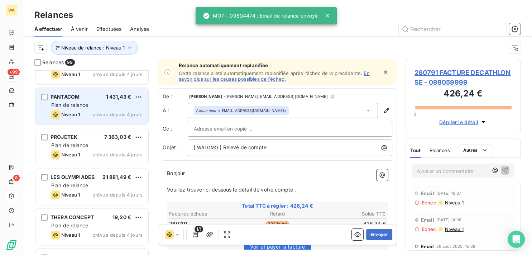
click at [91, 103] on div "Plan de relance" at bounding box center [96, 104] width 91 height 7
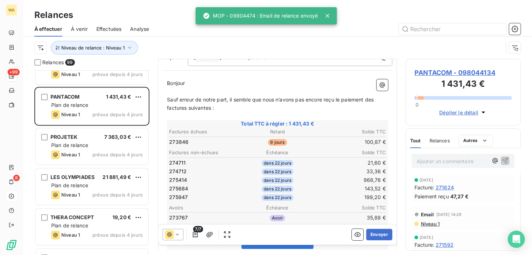
scroll to position [72, 0]
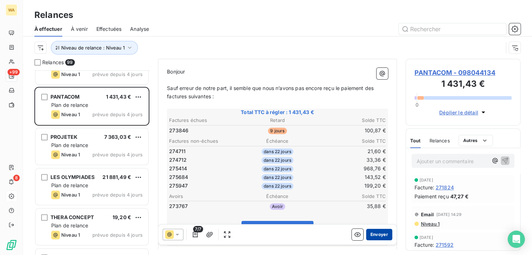
click at [373, 238] on button "Envoyer" at bounding box center [379, 234] width 26 height 11
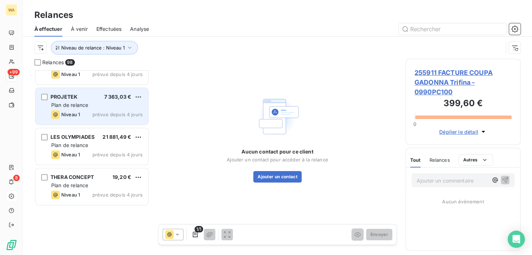
scroll to position [3494, 0]
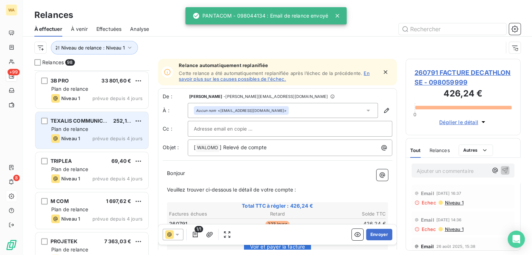
click at [120, 120] on span "252,16 €" at bounding box center [124, 121] width 22 height 6
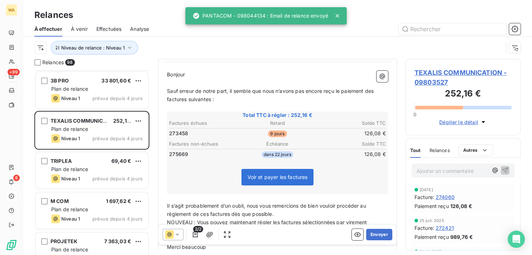
scroll to position [72, 0]
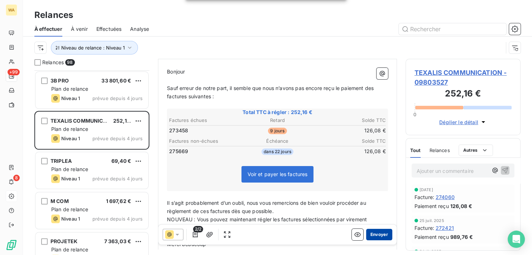
click at [374, 232] on button "Envoyer" at bounding box center [379, 234] width 26 height 11
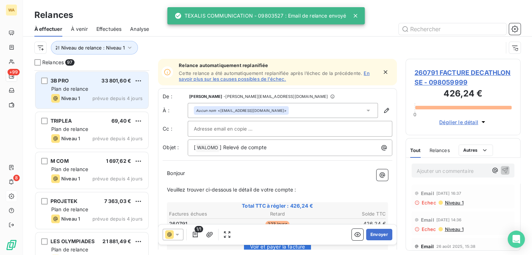
click at [94, 90] on div "Plan de relance" at bounding box center [96, 88] width 91 height 7
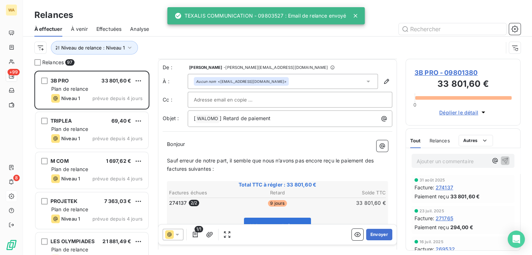
scroll to position [36, 0]
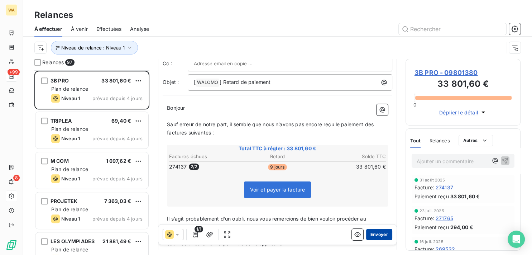
click at [378, 236] on button "Envoyer" at bounding box center [379, 234] width 26 height 11
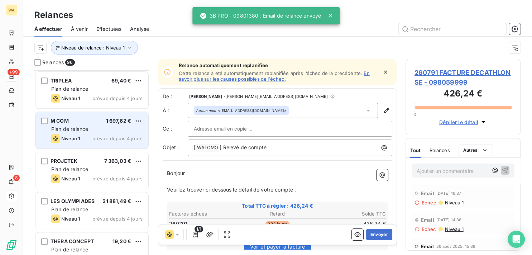
click at [86, 125] on div "Plan de relance" at bounding box center [96, 128] width 91 height 7
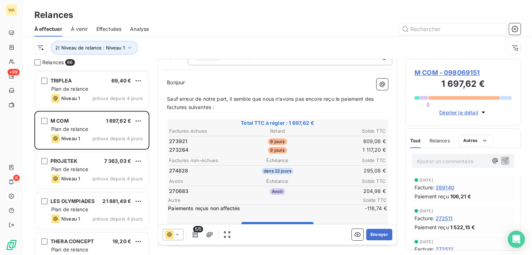
scroll to position [72, 0]
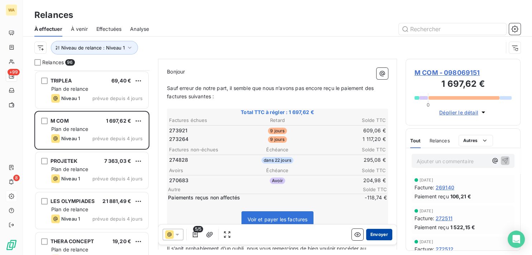
click at [380, 236] on button "Envoyer" at bounding box center [379, 234] width 26 height 11
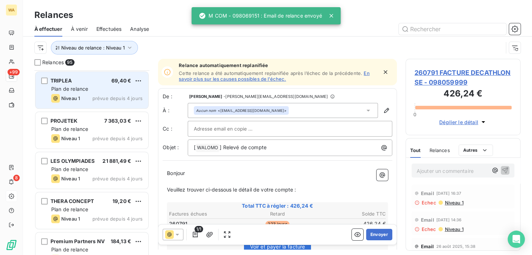
click at [97, 91] on div "Plan de relance" at bounding box center [96, 88] width 91 height 7
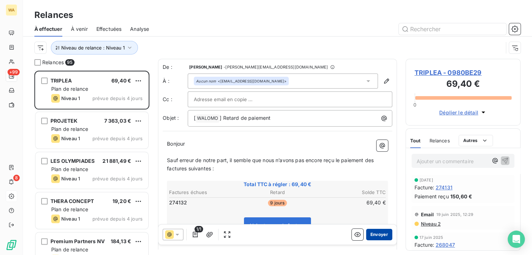
click at [375, 234] on button "Envoyer" at bounding box center [379, 234] width 26 height 11
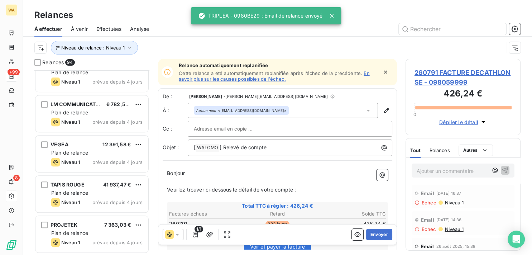
scroll to position [3349, 0]
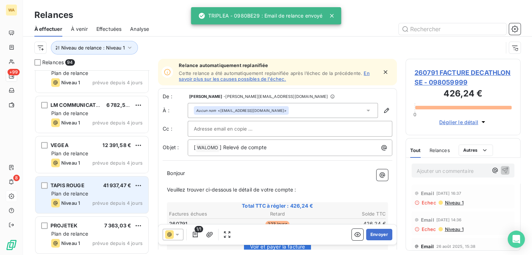
click at [110, 186] on span "41 937,47 €" at bounding box center [117, 185] width 28 height 6
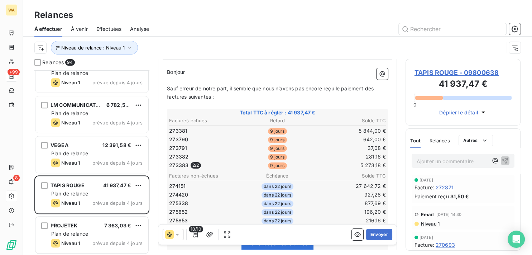
scroll to position [72, 0]
click at [383, 234] on button "Envoyer" at bounding box center [379, 234] width 26 height 11
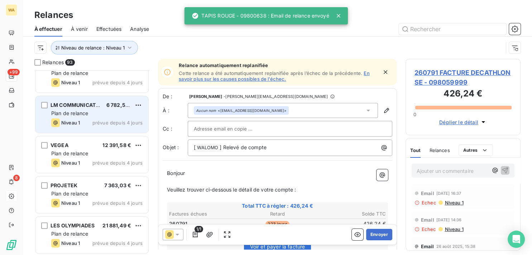
click at [98, 122] on span "prévue depuis 4 jours" at bounding box center [118, 123] width 50 height 6
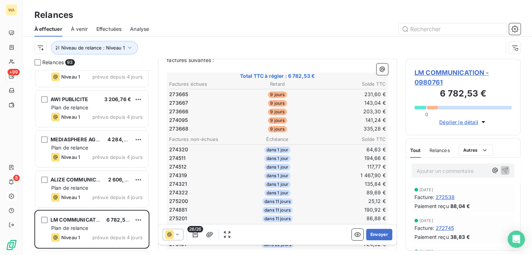
scroll to position [3240, 0]
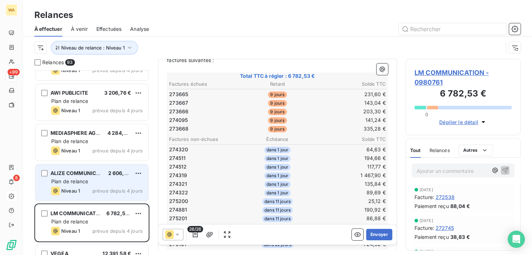
click at [105, 176] on div "ALIZE COMMUNICATION 2 606,90 € Plan de relance Niveau 1 prévue depuis 4 jours" at bounding box center [91, 182] width 113 height 37
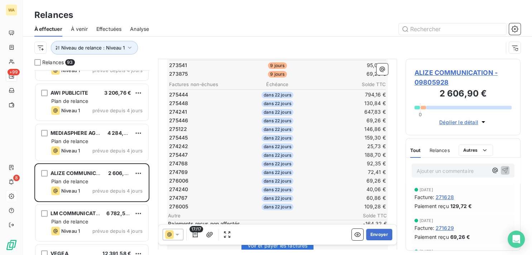
scroll to position [109, 0]
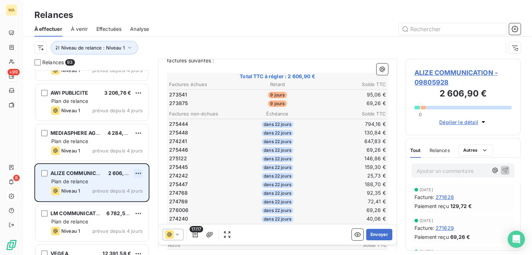
click at [141, 172] on html "WA +99 8 Relances À effectuer À venir Effectuées Analyse Niveau de relance : Ni…" at bounding box center [266, 127] width 532 height 255
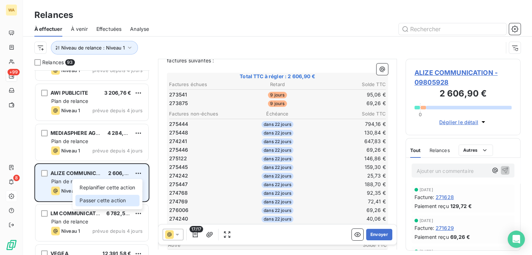
click at [116, 200] on div "Passer cette action" at bounding box center [107, 200] width 64 height 11
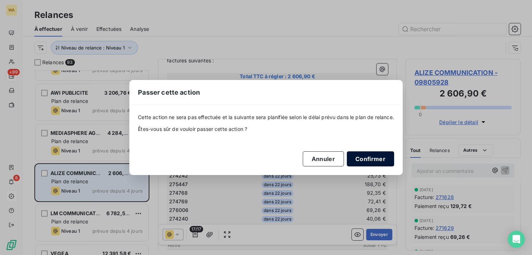
click at [374, 157] on button "Confirmer" at bounding box center [370, 158] width 47 height 15
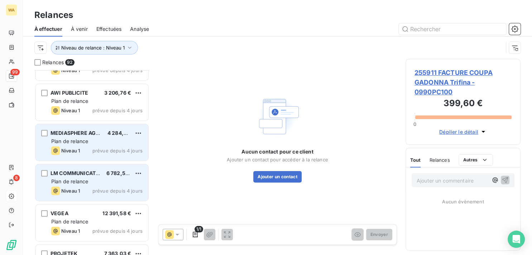
click at [96, 143] on div "Plan de relance" at bounding box center [96, 141] width 91 height 7
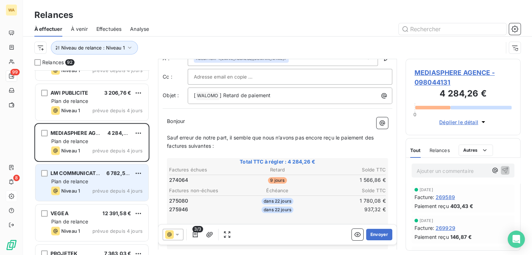
scroll to position [36, 0]
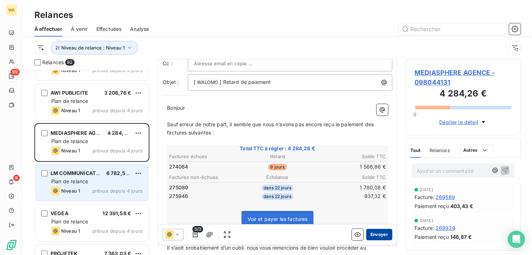
click at [372, 234] on button "Envoyer" at bounding box center [379, 234] width 26 height 11
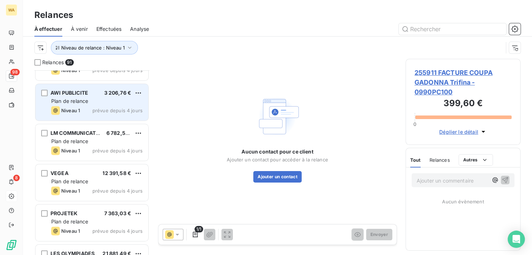
click at [91, 106] on div "Niveau 1 prévue depuis 4 jours" at bounding box center [96, 110] width 91 height 9
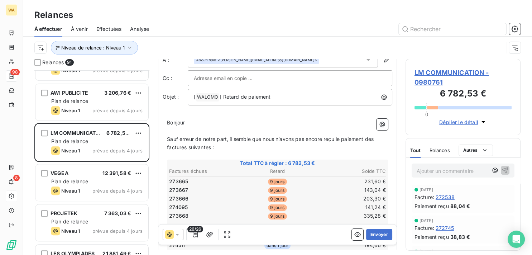
scroll to position [36, 0]
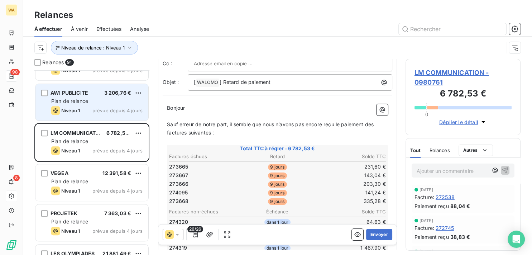
click at [108, 108] on span "prévue depuis 4 jours" at bounding box center [118, 111] width 50 height 6
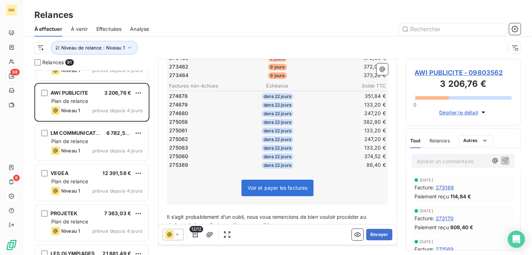
scroll to position [145, 0]
click at [375, 238] on button "Envoyer" at bounding box center [379, 234] width 26 height 11
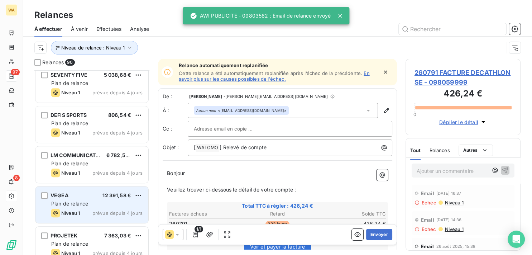
scroll to position [3168, 0]
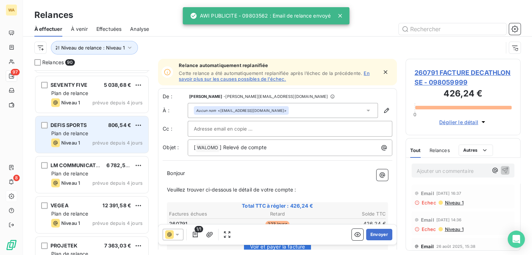
click at [94, 131] on div "Plan de relance" at bounding box center [96, 133] width 91 height 7
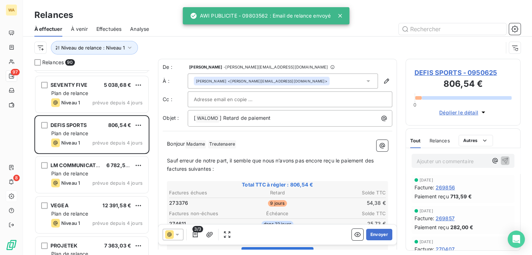
scroll to position [72, 0]
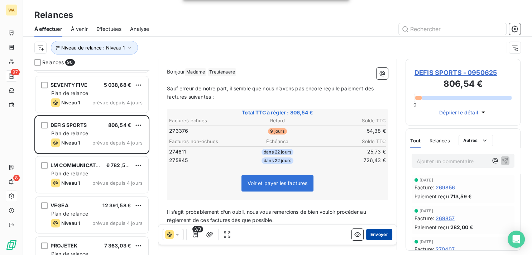
click at [377, 233] on button "Envoyer" at bounding box center [379, 234] width 26 height 11
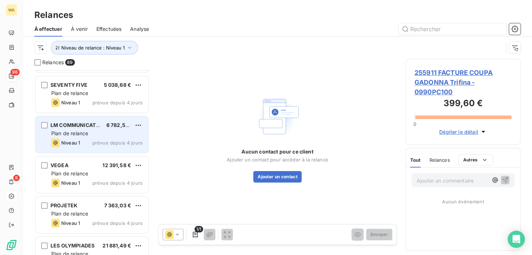
scroll to position [3132, 0]
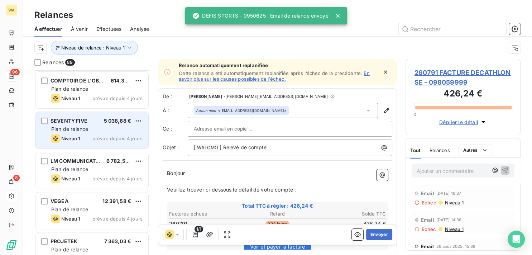
click at [108, 132] on div "Plan de relance" at bounding box center [96, 128] width 91 height 7
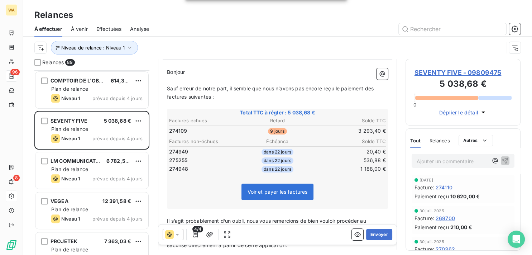
scroll to position [72, 0]
click at [377, 234] on button "Envoyer" at bounding box center [379, 234] width 26 height 11
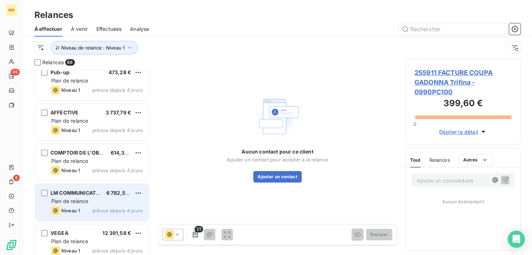
scroll to position [3060, 0]
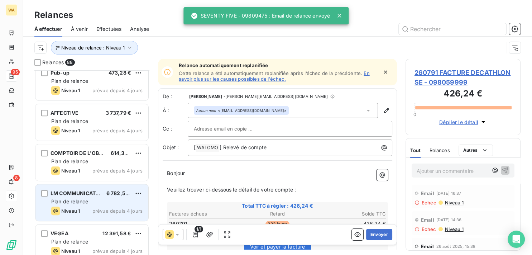
click at [93, 126] on div "Niveau 1 prévue depuis 4 jours" at bounding box center [96, 130] width 91 height 9
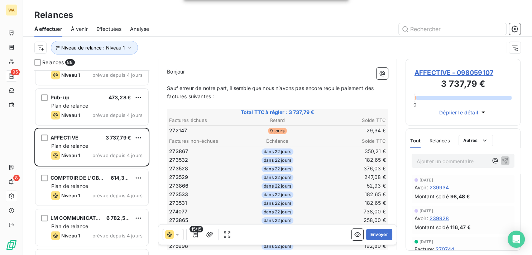
scroll to position [3024, 0]
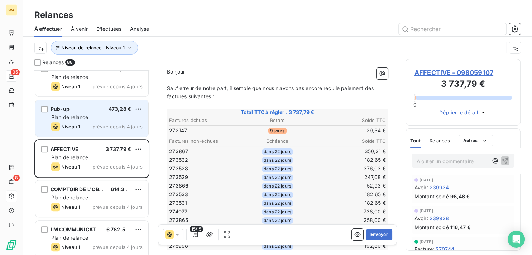
click at [77, 111] on div "Pub-up 473,28 €" at bounding box center [96, 109] width 91 height 6
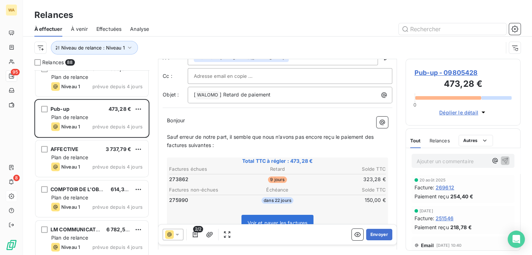
scroll to position [36, 0]
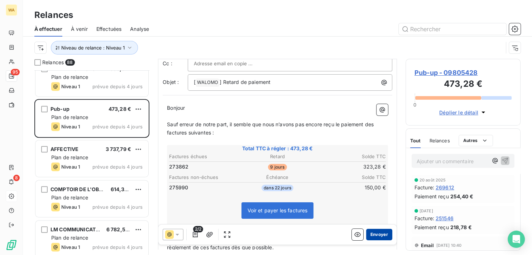
click at [372, 232] on button "Envoyer" at bounding box center [379, 234] width 26 height 11
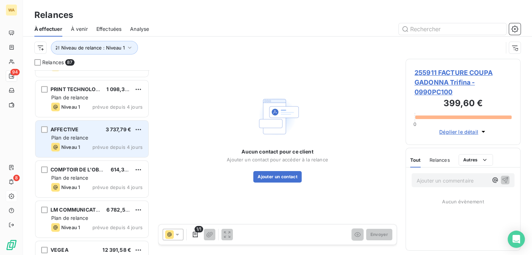
scroll to position [2987, 0]
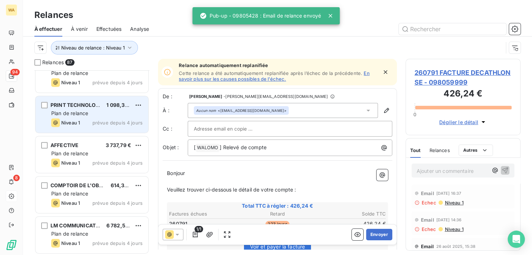
click at [104, 118] on div "Niveau 1 prévue depuis 4 jours" at bounding box center [96, 122] width 91 height 9
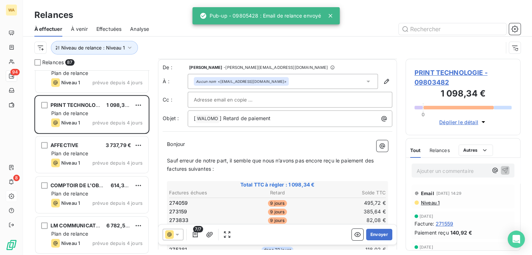
scroll to position [72, 0]
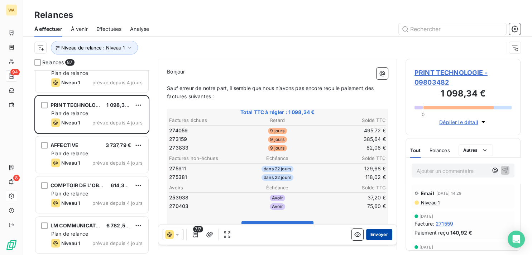
click at [379, 235] on button "Envoyer" at bounding box center [379, 234] width 26 height 11
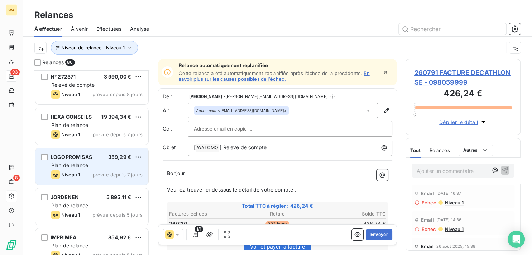
scroll to position [2698, 0]
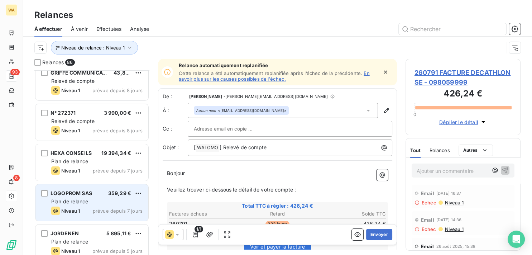
click at [98, 194] on div "LOGOPROM SAS 359,29 €" at bounding box center [96, 193] width 91 height 6
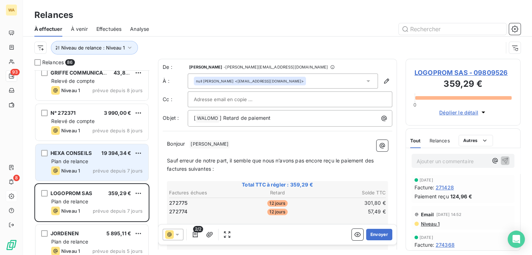
click at [103, 158] on div "Plan de relance" at bounding box center [96, 161] width 91 height 7
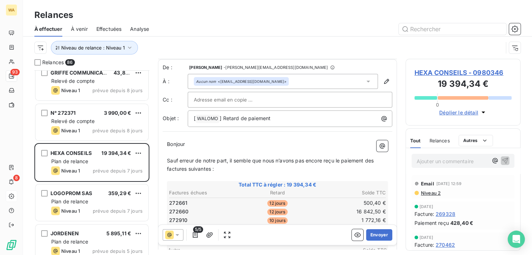
scroll to position [72, 0]
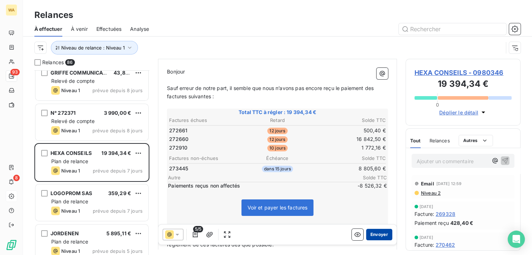
click at [379, 231] on button "Envoyer" at bounding box center [379, 234] width 26 height 11
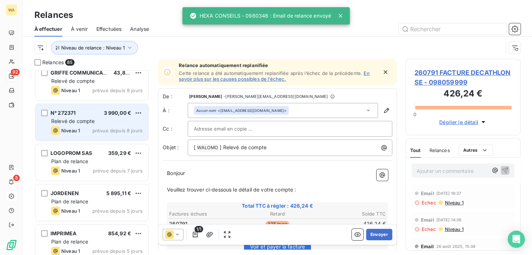
click at [122, 120] on div "Relevé de compte" at bounding box center [96, 121] width 91 height 7
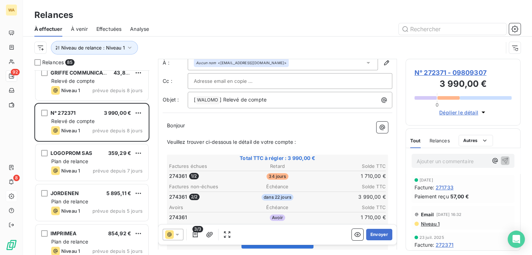
scroll to position [36, 0]
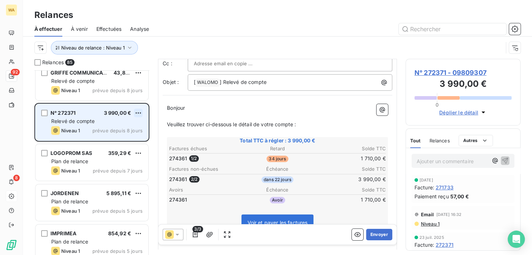
click at [139, 113] on html "WA 92 8 Relances À effectuer À venir Effectuées Analyse Niveau de relance : Niv…" at bounding box center [266, 127] width 532 height 255
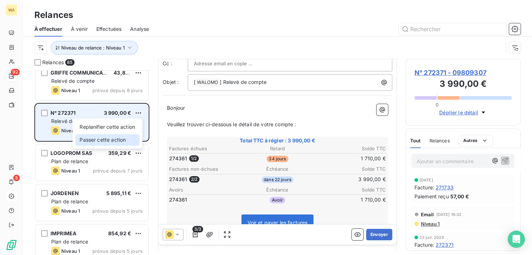
click at [113, 141] on div "Passer cette action" at bounding box center [107, 139] width 64 height 11
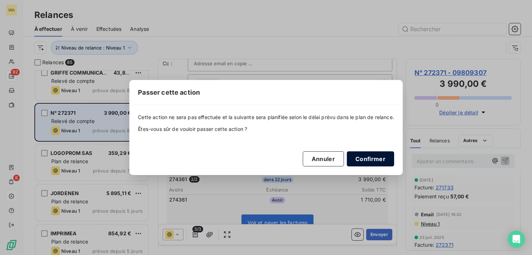
click at [366, 156] on button "Confirmer" at bounding box center [370, 158] width 47 height 15
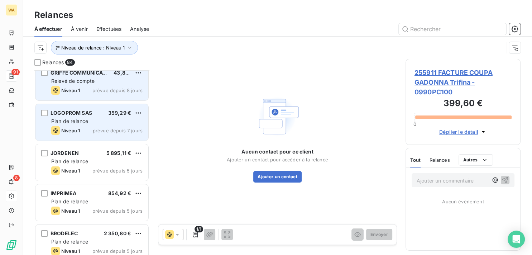
click at [98, 87] on span "prévue depuis 8 jours" at bounding box center [118, 90] width 50 height 6
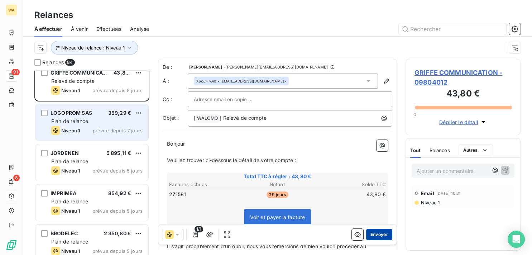
click at [376, 232] on button "Envoyer" at bounding box center [379, 234] width 26 height 11
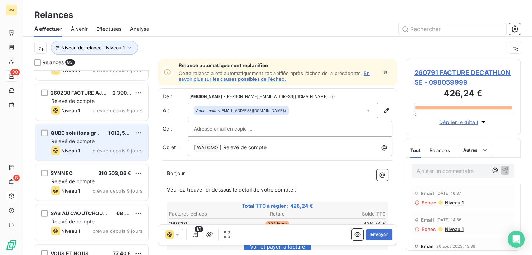
scroll to position [1759, 0]
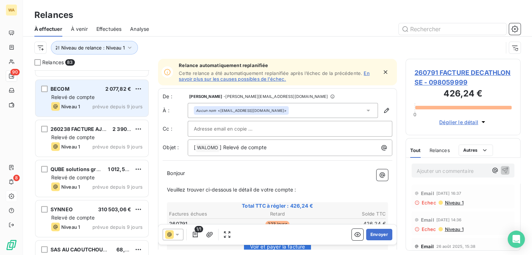
click at [89, 106] on div "Niveau 1 prévue depuis 9 jours" at bounding box center [96, 106] width 91 height 9
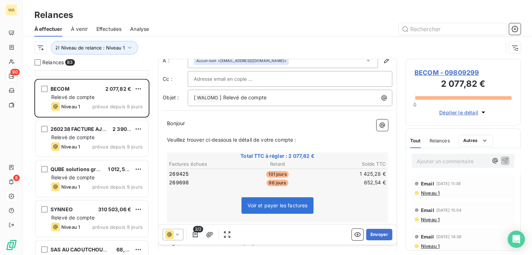
scroll to position [36, 0]
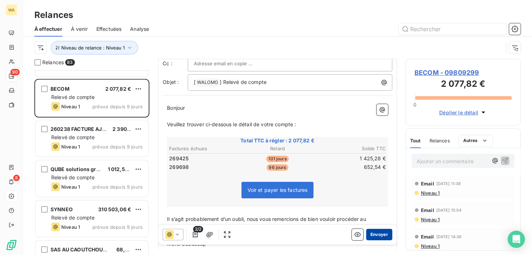
click at [380, 235] on button "Envoyer" at bounding box center [379, 234] width 26 height 11
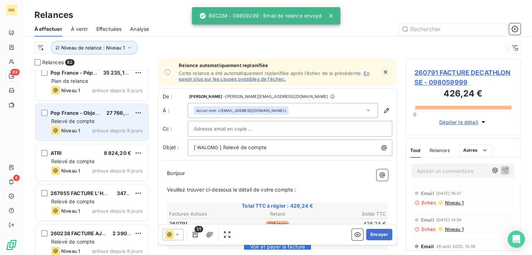
scroll to position [1578, 0]
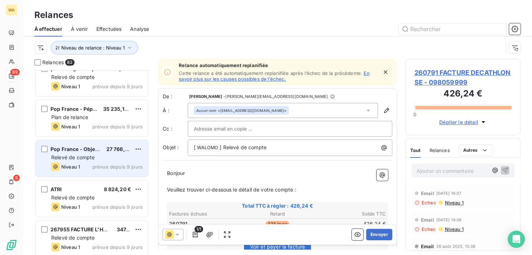
click at [101, 150] on div "Pop France - ObjetRama 27 766,26 €" at bounding box center [96, 149] width 91 height 6
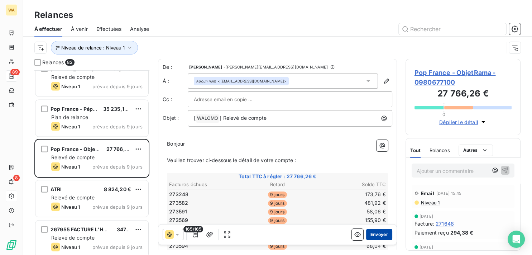
click at [376, 232] on button "Envoyer" at bounding box center [379, 234] width 26 height 11
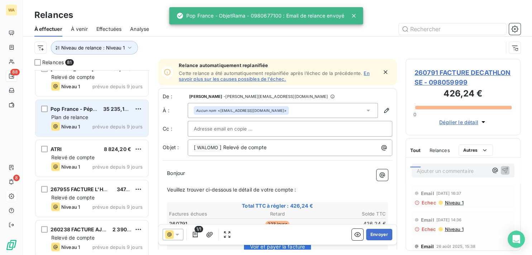
click at [94, 119] on div "Plan de relance" at bounding box center [96, 117] width 91 height 7
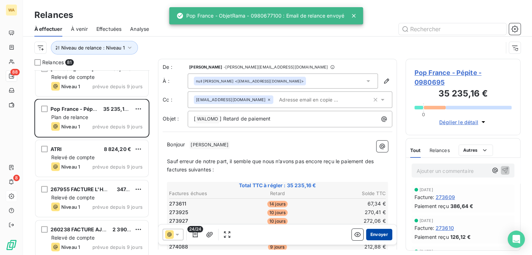
click at [380, 232] on button "Envoyer" at bounding box center [379, 234] width 26 height 11
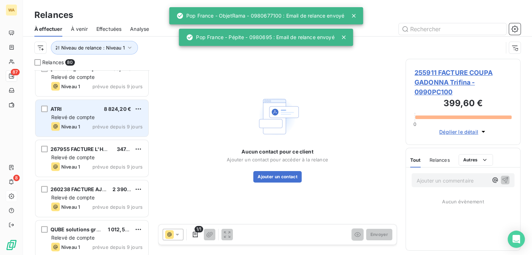
scroll to position [1506, 0]
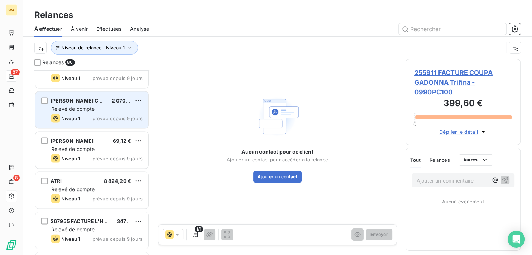
click at [101, 107] on div "Relevé de compte" at bounding box center [96, 108] width 91 height 7
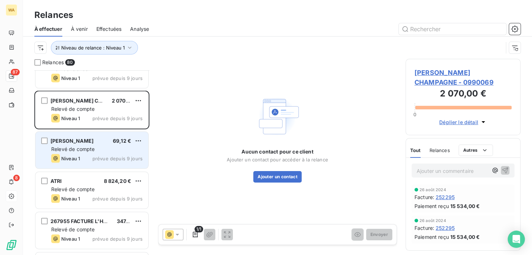
scroll to position [1361, 0]
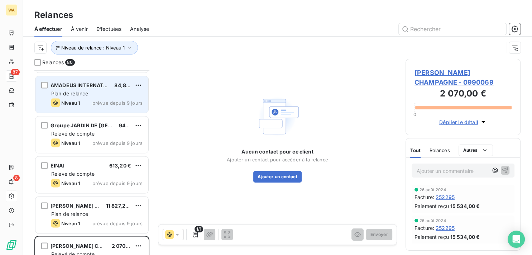
click at [95, 94] on div "Plan de relance" at bounding box center [96, 93] width 91 height 7
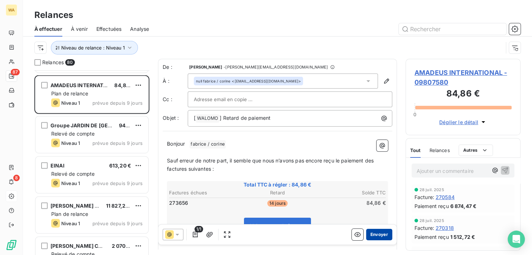
click at [380, 236] on button "Envoyer" at bounding box center [379, 234] width 26 height 11
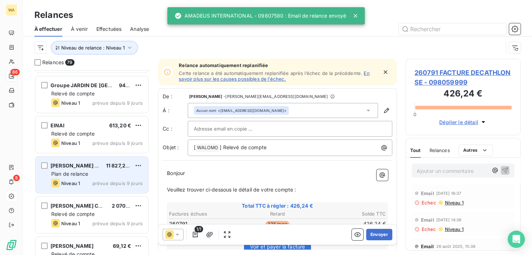
click at [101, 167] on div "[PERSON_NAME] SAS 11 827,20 €" at bounding box center [96, 165] width 91 height 6
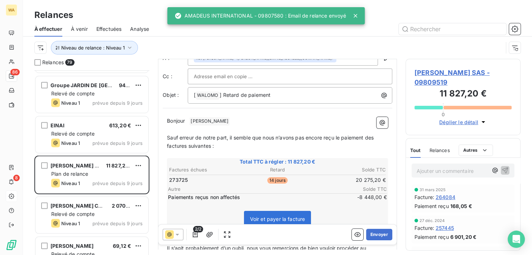
scroll to position [36, 0]
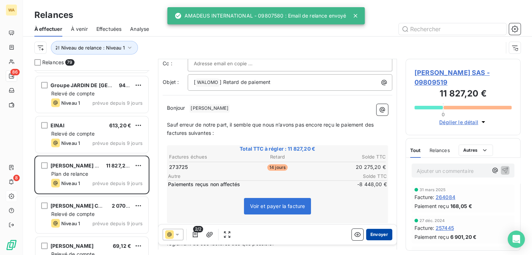
click at [376, 233] on button "Envoyer" at bounding box center [379, 234] width 26 height 11
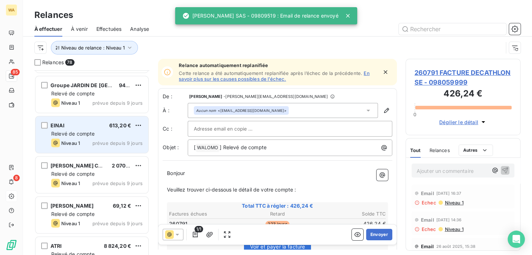
click at [91, 137] on div "EINAI 613,20 € Relevé de compte Niveau 1 prévue depuis 9 jours" at bounding box center [91, 134] width 113 height 37
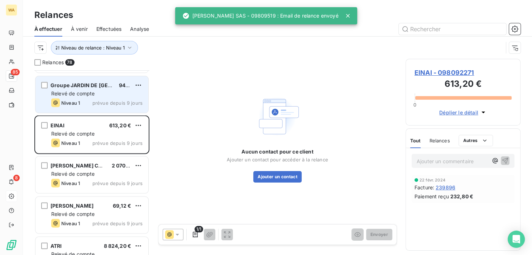
click at [89, 100] on div "Niveau 1 prévue depuis 9 jours" at bounding box center [96, 102] width 91 height 9
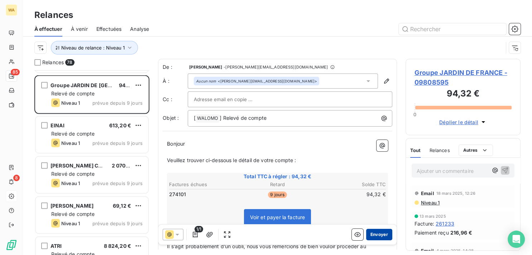
click at [376, 233] on button "Envoyer" at bounding box center [379, 234] width 26 height 11
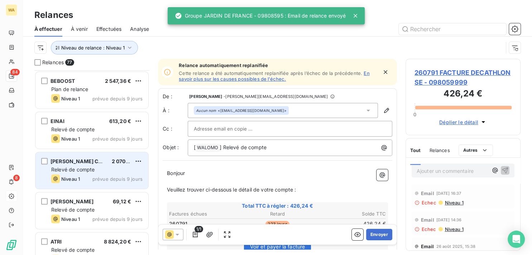
scroll to position [1253, 0]
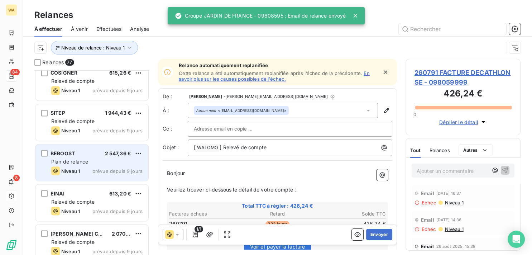
click at [86, 152] on div "BEBOOST 2 547,36 €" at bounding box center [96, 153] width 91 height 6
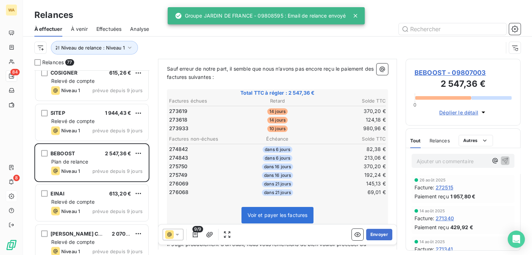
scroll to position [109, 0]
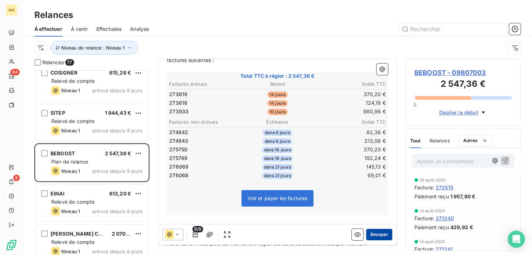
click at [373, 232] on button "Envoyer" at bounding box center [379, 234] width 26 height 11
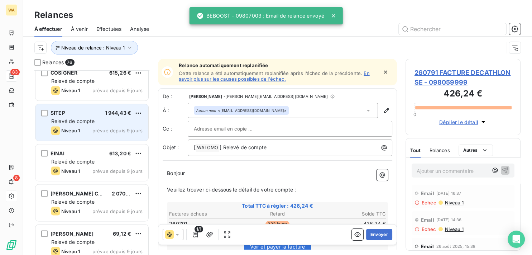
click at [114, 120] on div "Relevé de compte" at bounding box center [96, 121] width 91 height 7
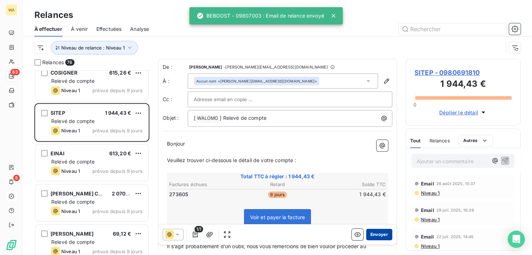
click at [378, 234] on button "Envoyer" at bounding box center [379, 234] width 26 height 11
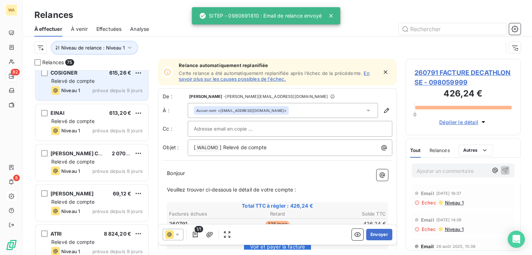
click at [98, 87] on div "Niveau 1 prévue depuis 9 jours" at bounding box center [96, 90] width 91 height 9
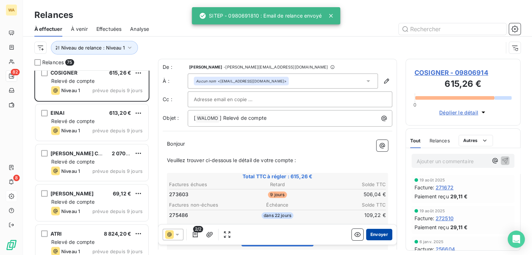
click at [380, 232] on button "Envoyer" at bounding box center [379, 234] width 26 height 11
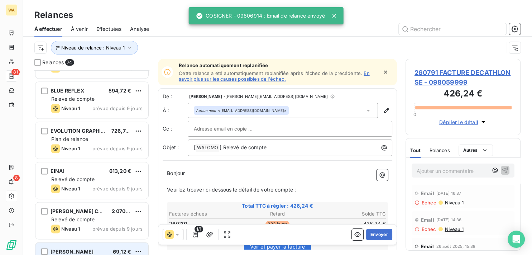
scroll to position [1144, 0]
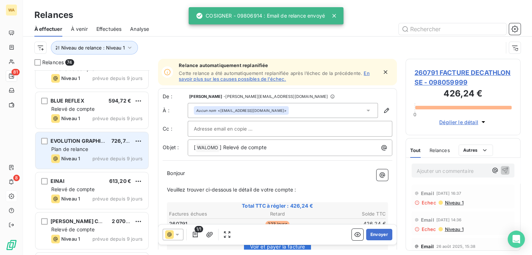
click at [102, 150] on div "Plan de relance" at bounding box center [96, 149] width 91 height 7
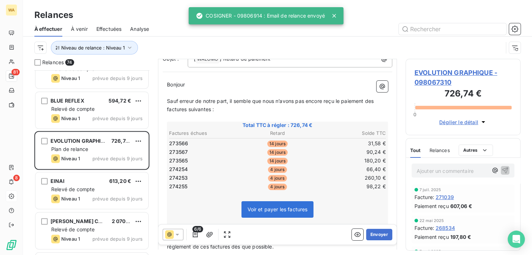
scroll to position [72, 0]
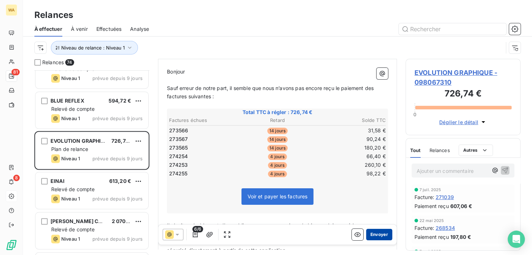
click at [375, 233] on button "Envoyer" at bounding box center [379, 234] width 26 height 11
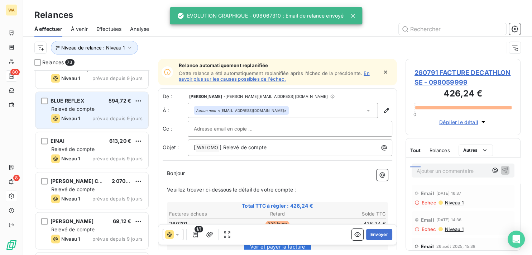
click at [89, 108] on span "Relevé de compte" at bounding box center [72, 109] width 43 height 6
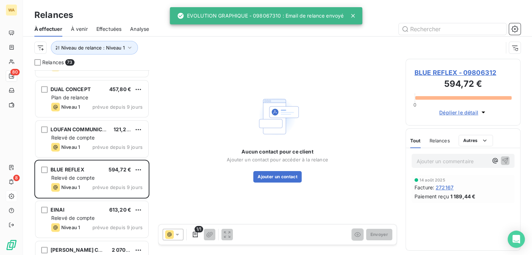
scroll to position [1072, 0]
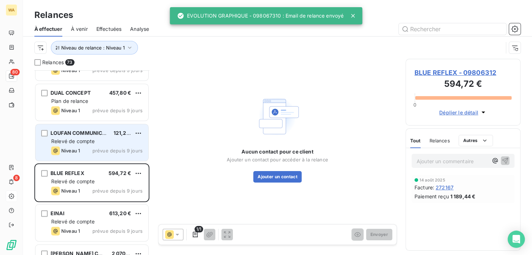
click at [105, 141] on div "Relevé de compte" at bounding box center [96, 141] width 91 height 7
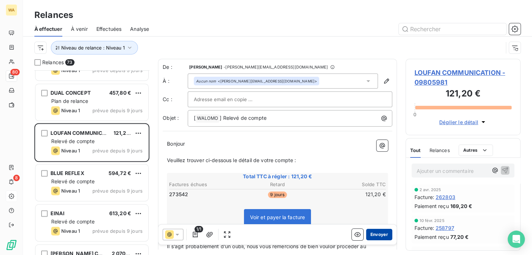
click at [379, 234] on button "Envoyer" at bounding box center [379, 234] width 26 height 11
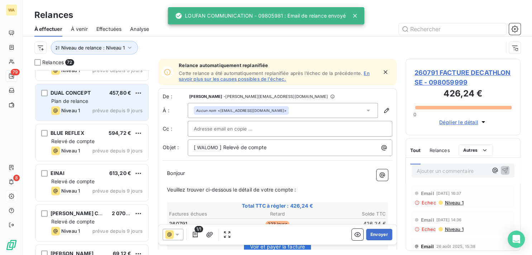
click at [97, 103] on div "Plan de relance" at bounding box center [96, 101] width 91 height 7
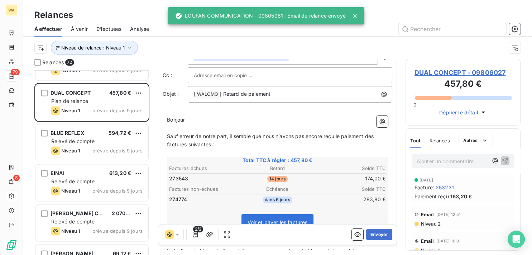
scroll to position [36, 0]
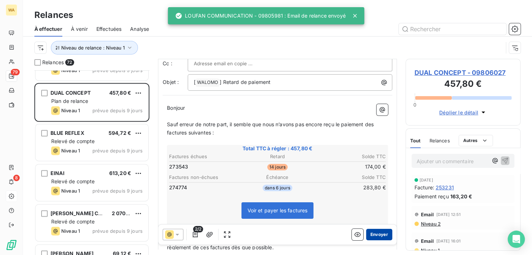
click at [369, 235] on button "Envoyer" at bounding box center [379, 234] width 26 height 11
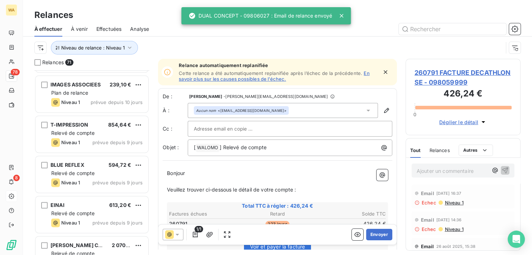
scroll to position [1000, 0]
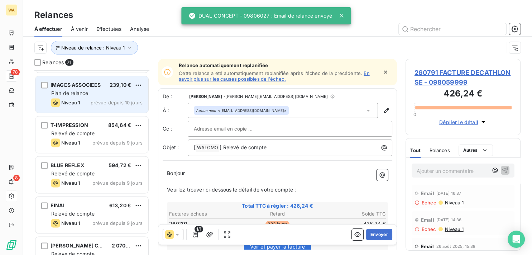
click at [87, 100] on div "Niveau 1 prévue depuis 10 jours" at bounding box center [96, 102] width 91 height 9
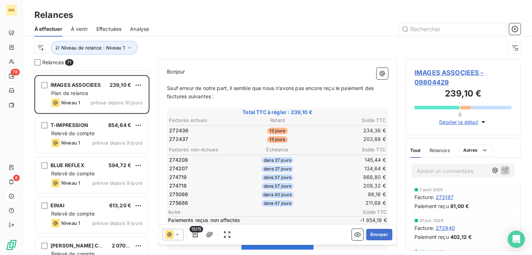
scroll to position [109, 0]
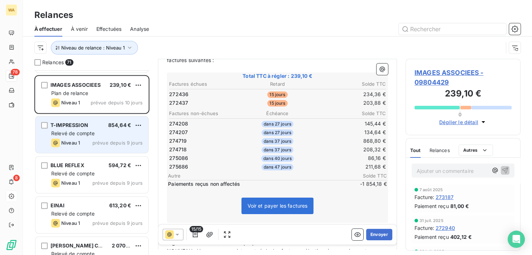
click at [105, 125] on div "T-IMPRESSION 854,64 €" at bounding box center [96, 125] width 91 height 6
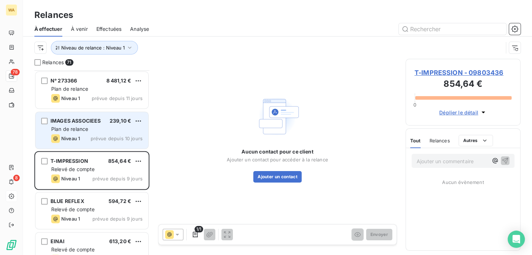
scroll to position [928, 0]
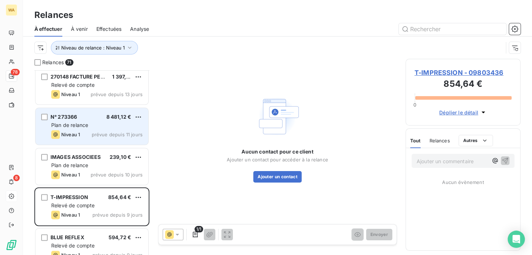
click at [106, 127] on div "Plan de relance" at bounding box center [96, 125] width 91 height 7
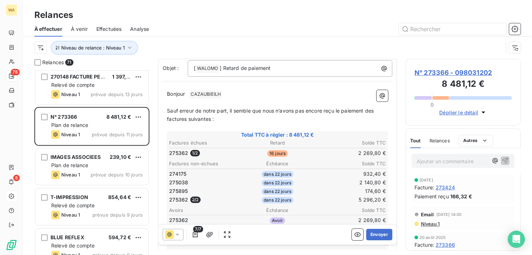
scroll to position [36, 0]
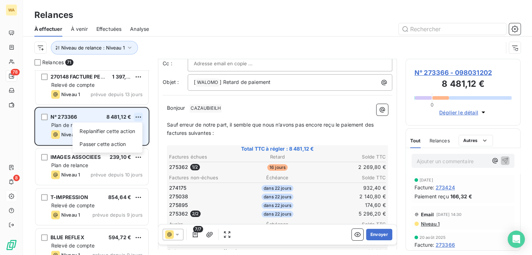
click at [138, 117] on html "WA 78 8 Relances À effectuer À venir Effectuées Analyse Niveau de relance : Niv…" at bounding box center [266, 127] width 532 height 255
click at [128, 143] on div "Passer cette action" at bounding box center [107, 143] width 64 height 11
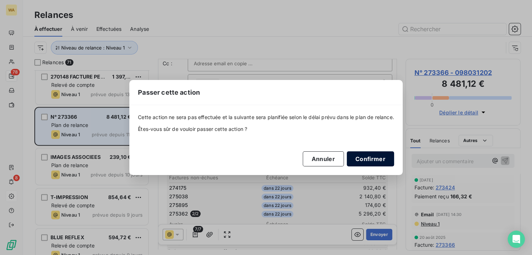
click at [383, 157] on button "Confirmer" at bounding box center [370, 158] width 47 height 15
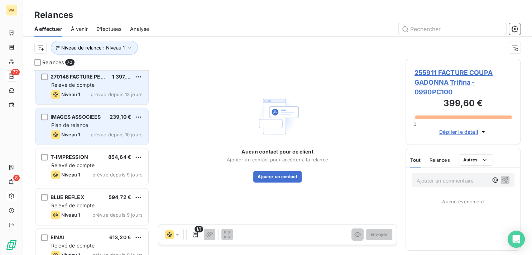
click at [96, 89] on div "270148 FACTURE PERIMEDIAS 1 397,64 € Relevé de compte Niveau 1 prévue depuis 13…" at bounding box center [91, 86] width 113 height 37
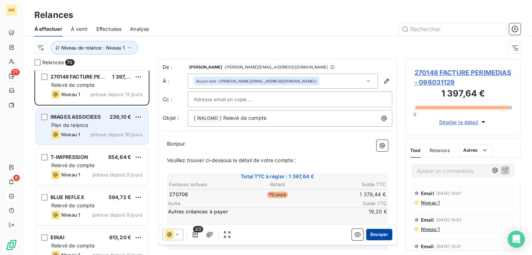
click at [371, 233] on button "Envoyer" at bounding box center [379, 234] width 26 height 11
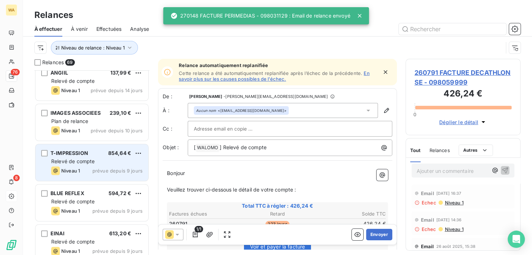
scroll to position [855, 0]
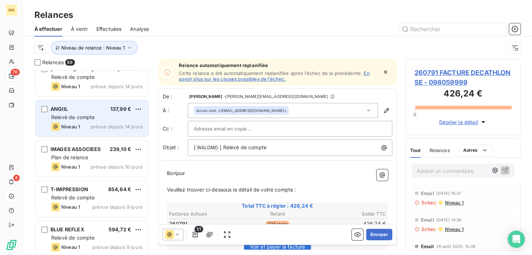
click at [96, 115] on div "Relevé de compte" at bounding box center [96, 117] width 91 height 7
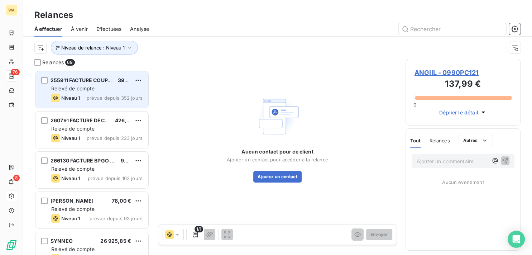
click at [101, 96] on span "prévue depuis 352 jours" at bounding box center [115, 98] width 56 height 6
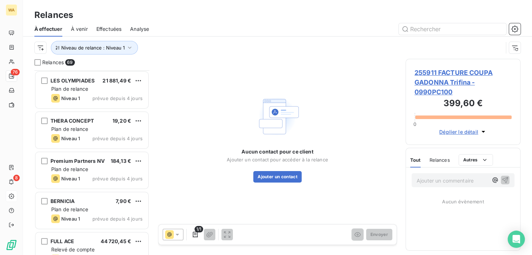
scroll to position [2586, 0]
